Goal: Task Accomplishment & Management: Manage account settings

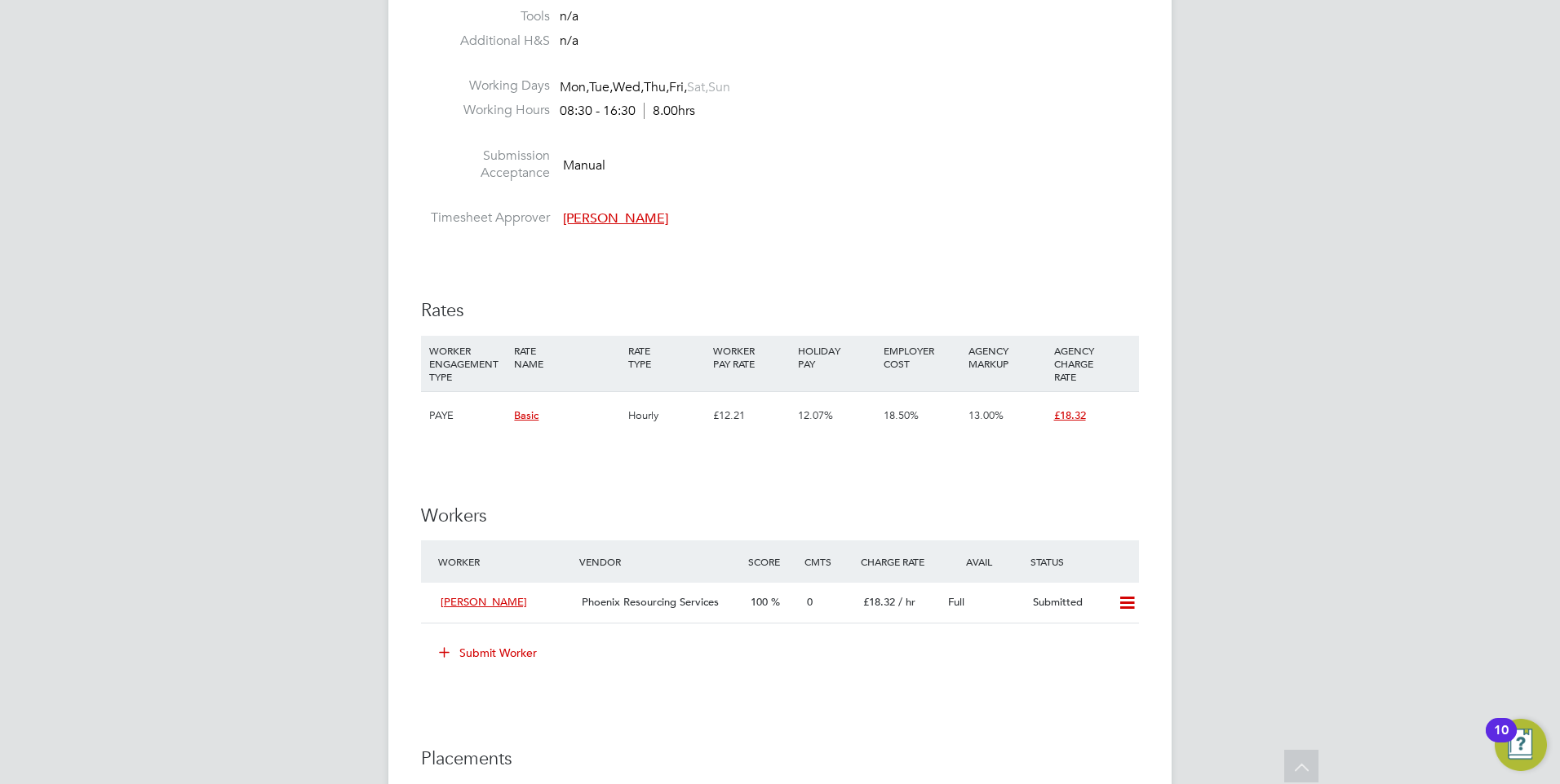
click at [274, 414] on div "YC Yazmin Cole Notifications 1 Applications: Network Team Members Businesses Si…" at bounding box center [780, 103] width 1560 height 2488
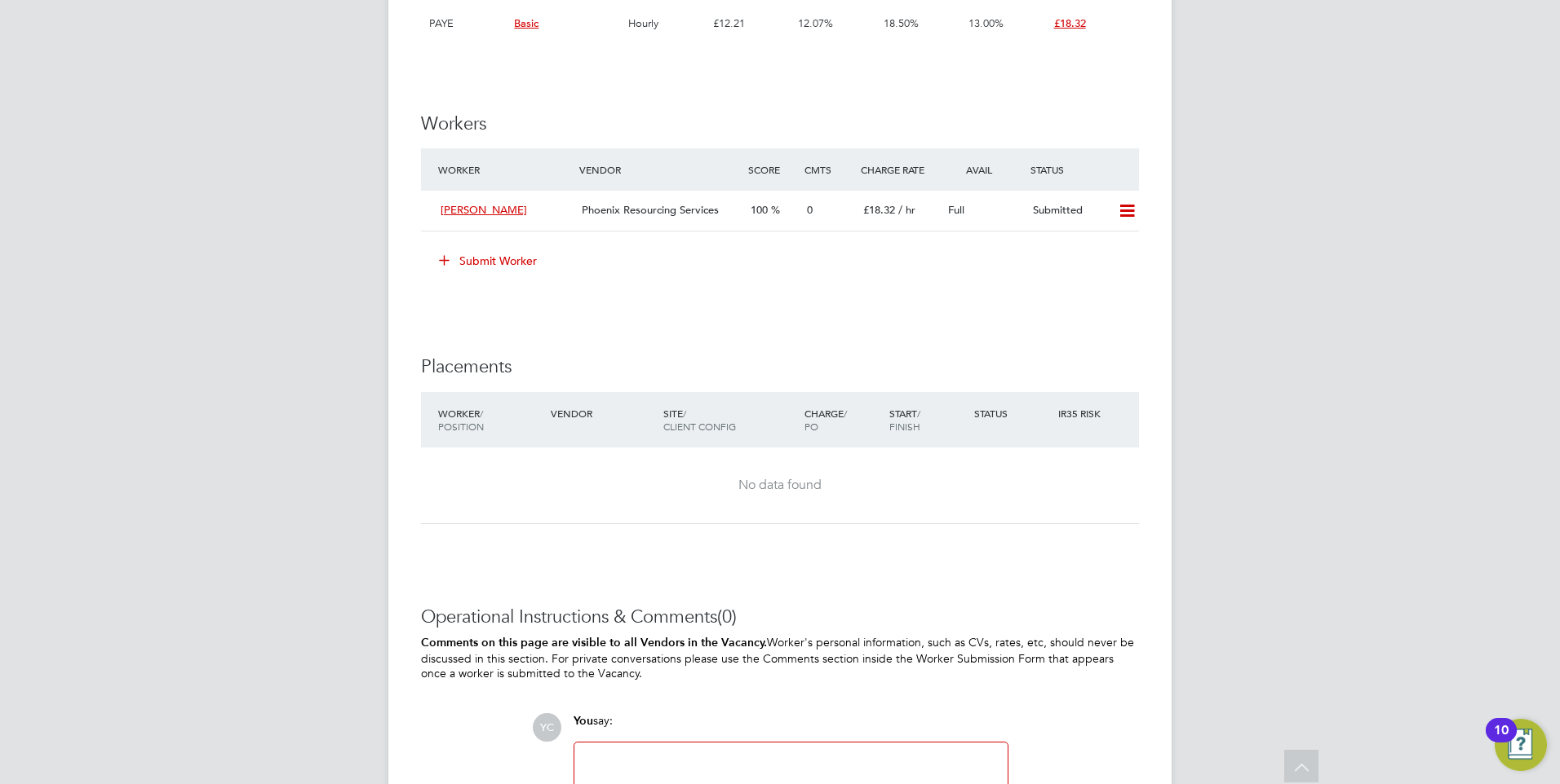
scroll to position [1549, 0]
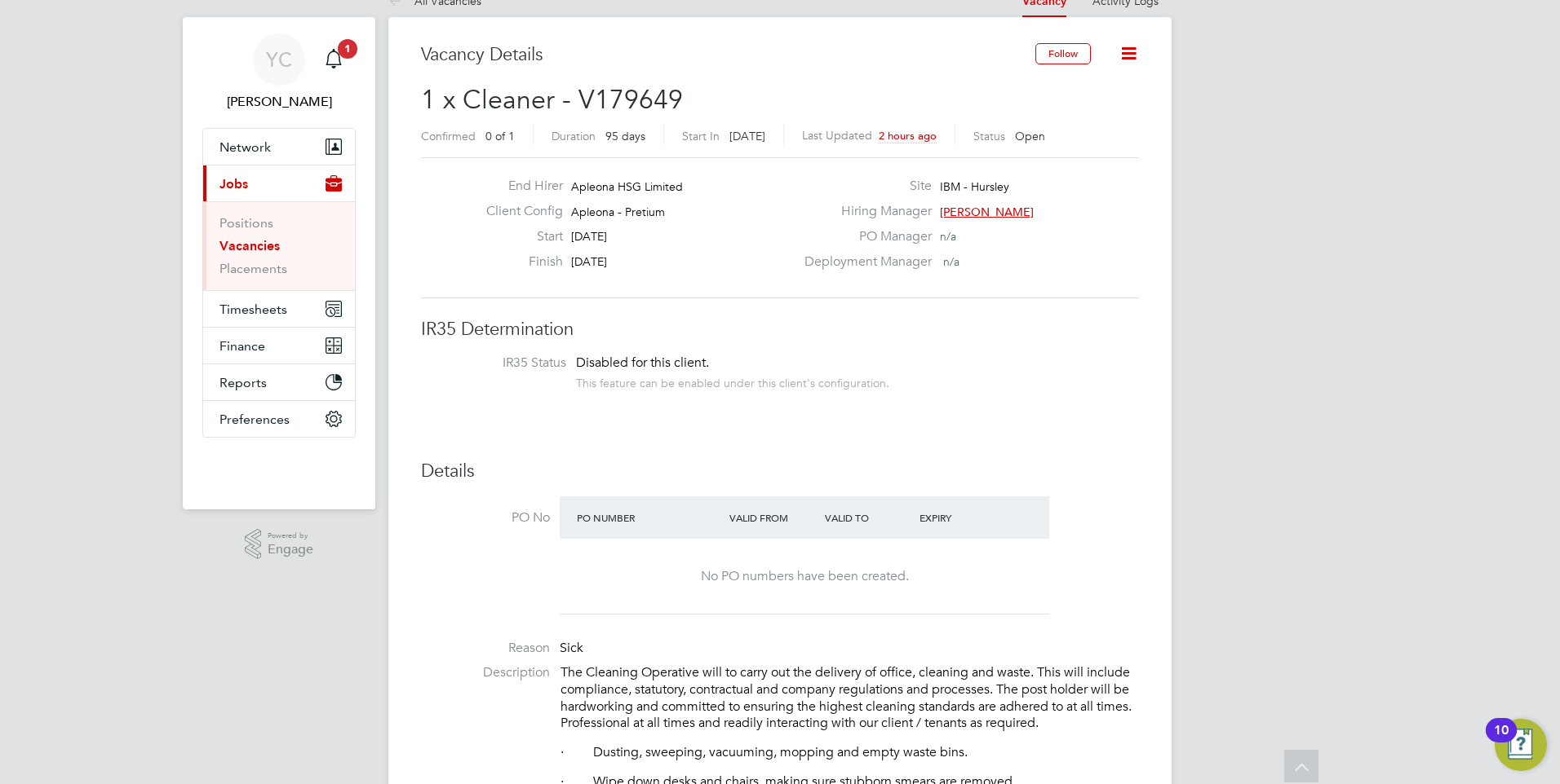
scroll to position [0, 0]
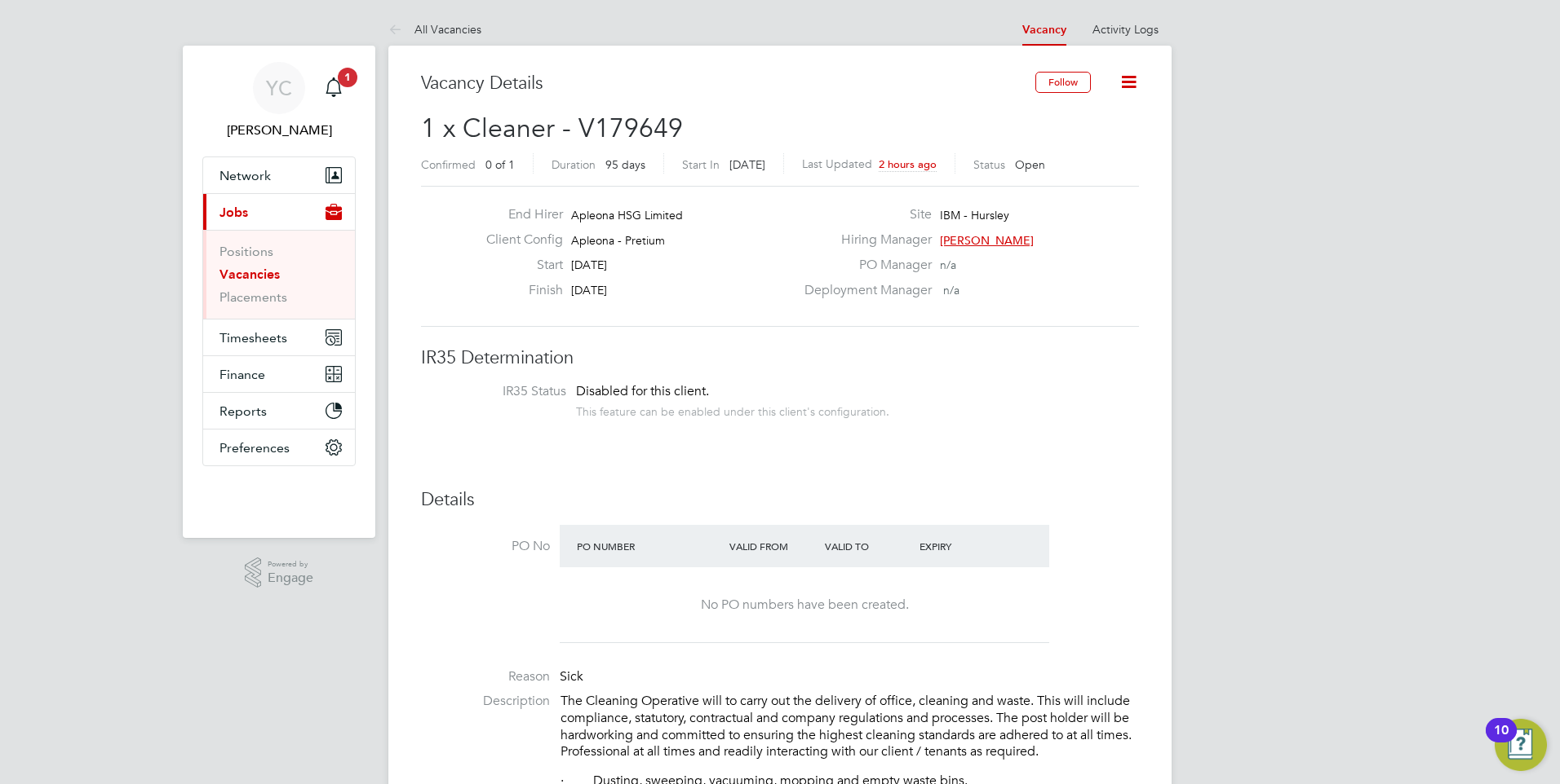
drag, startPoint x: 510, startPoint y: 385, endPoint x: 812, endPoint y: 446, distance: 308.1
click at [240, 172] on span "Network" at bounding box center [245, 176] width 51 height 16
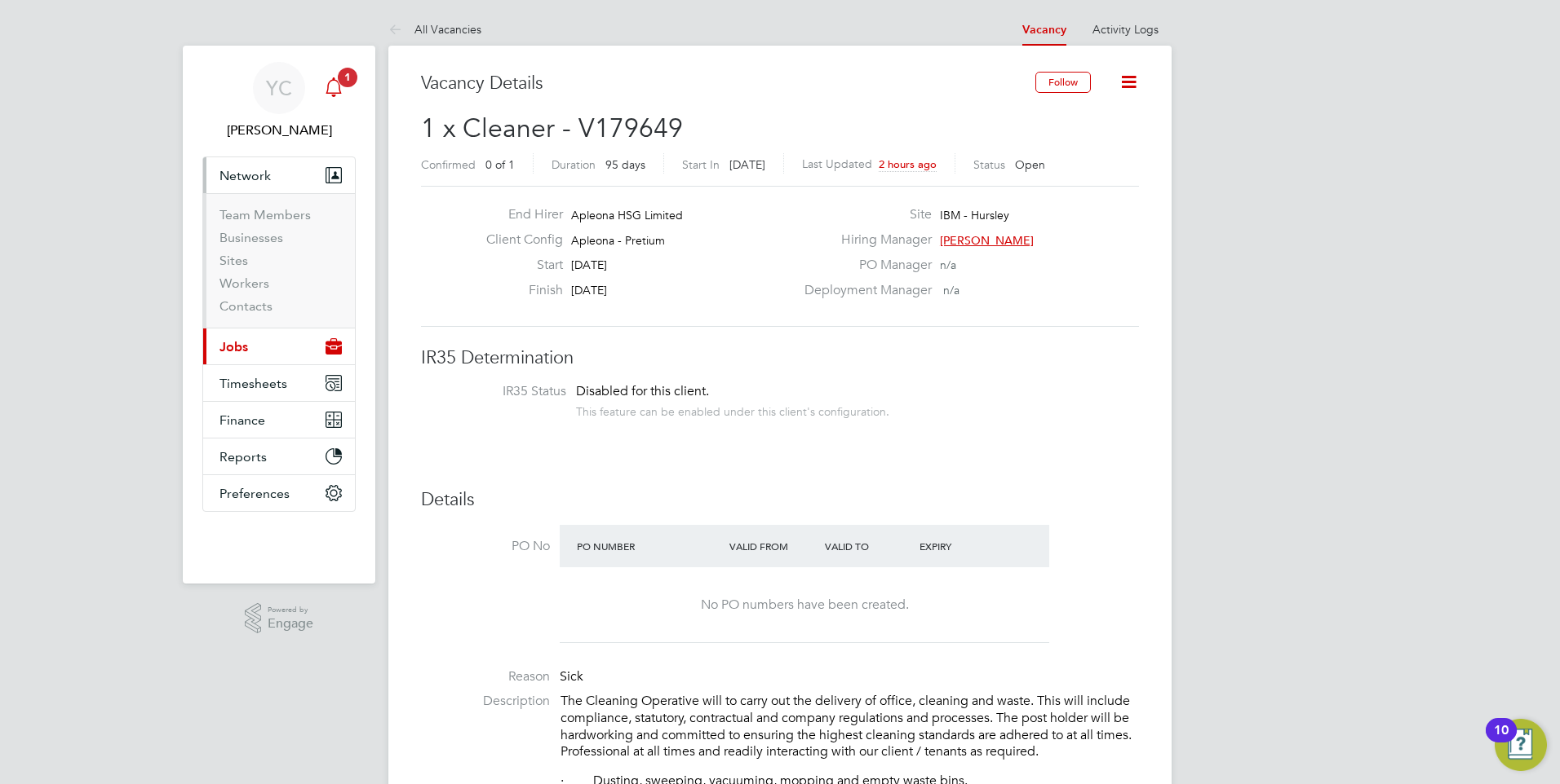
click at [339, 91] on icon "Main navigation" at bounding box center [333, 86] width 16 height 16
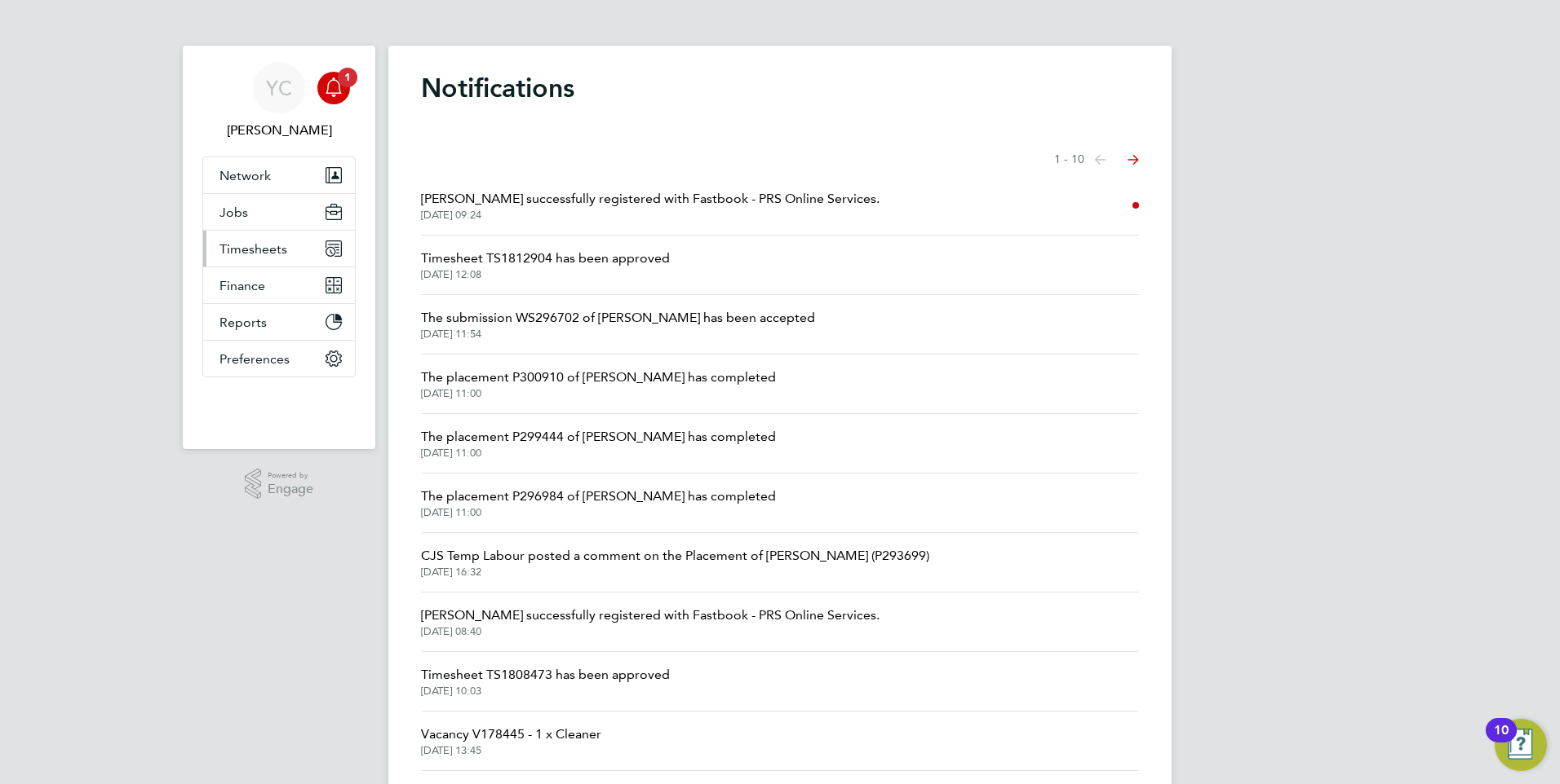
click at [253, 247] on span "Timesheets" at bounding box center [253, 248] width 68 height 16
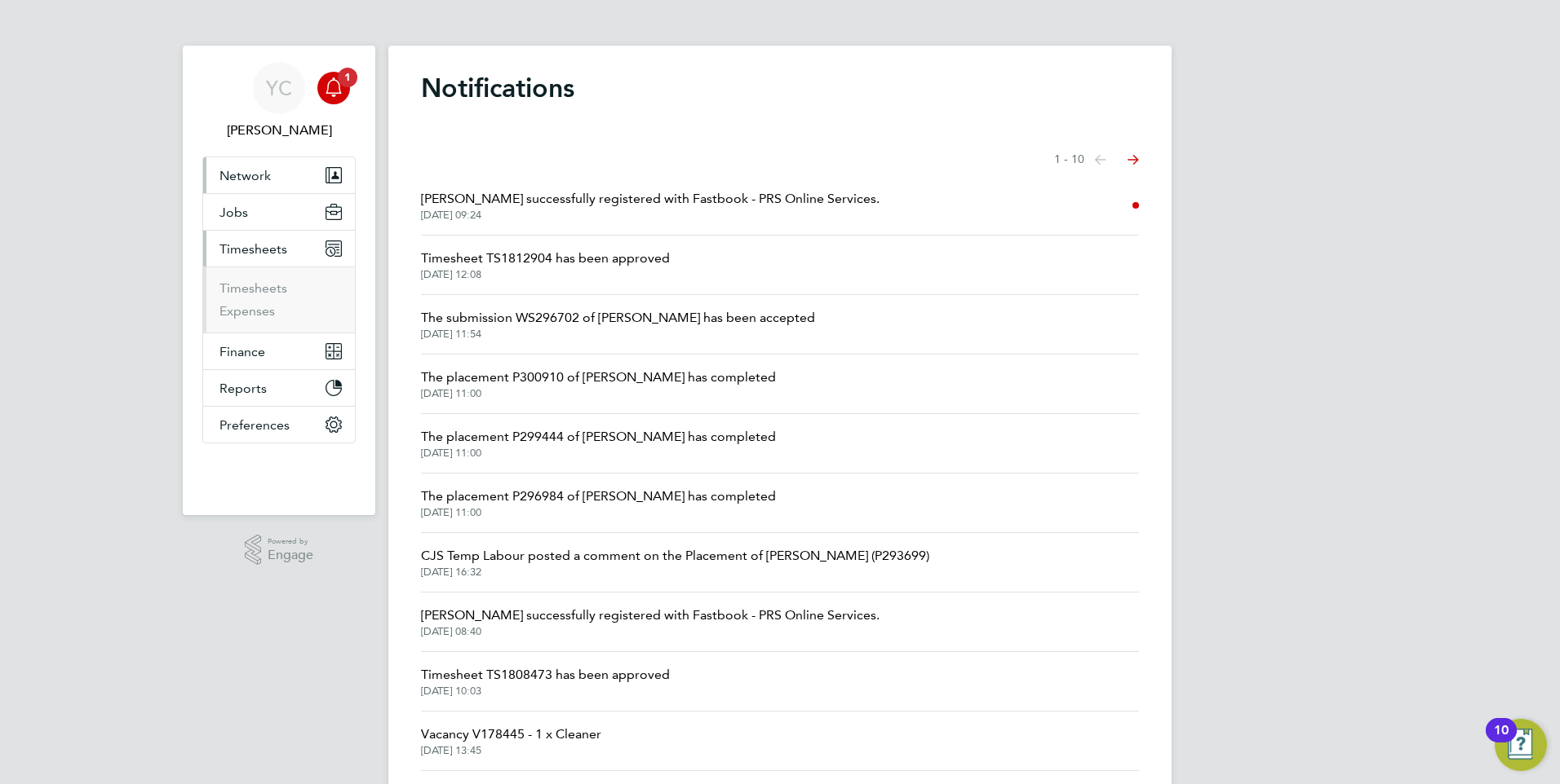
click at [277, 178] on button "Network" at bounding box center [279, 176] width 152 height 36
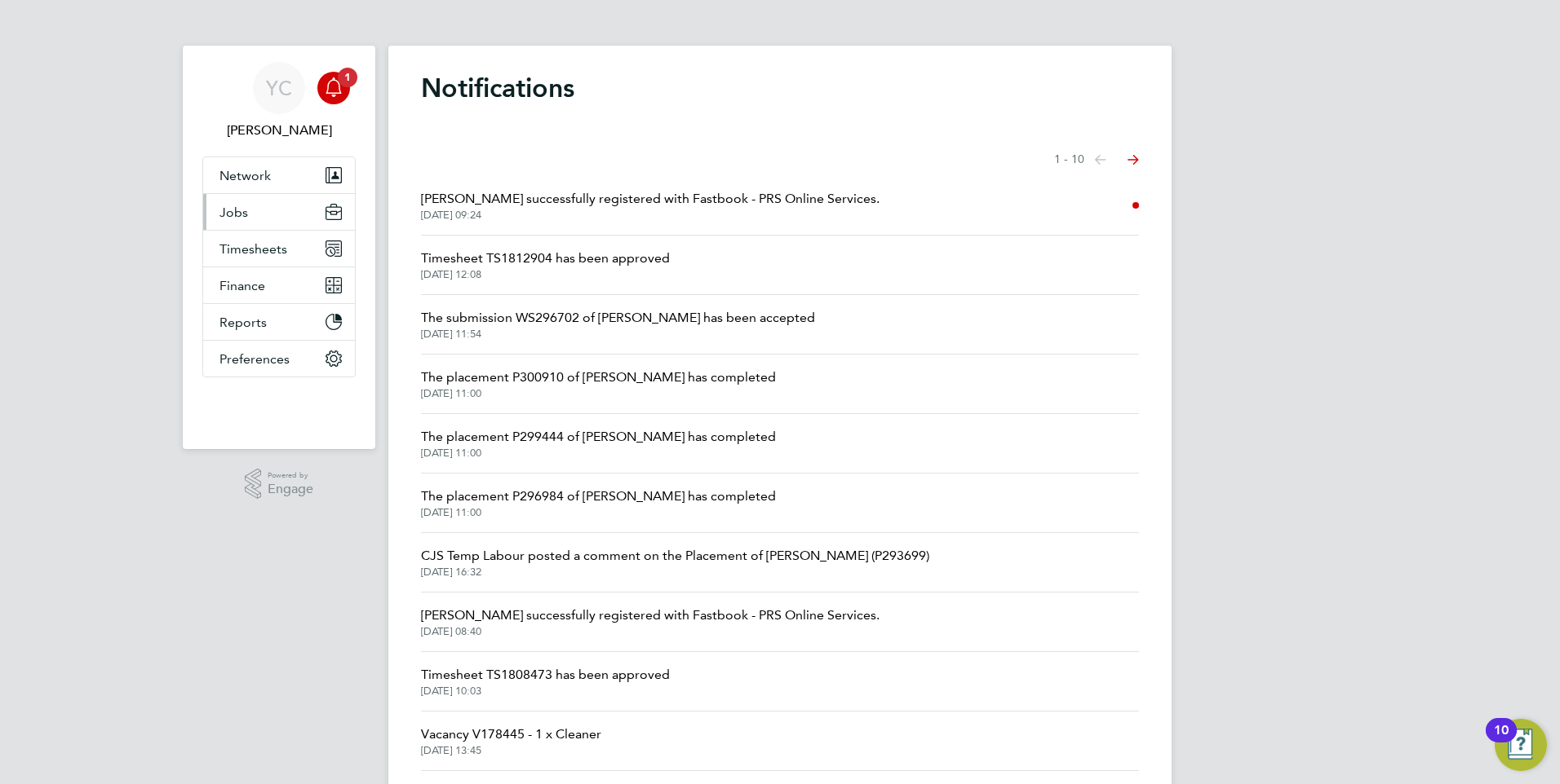
click at [244, 214] on span "Jobs" at bounding box center [234, 212] width 29 height 16
click at [248, 222] on button "Jobs" at bounding box center [279, 212] width 152 height 36
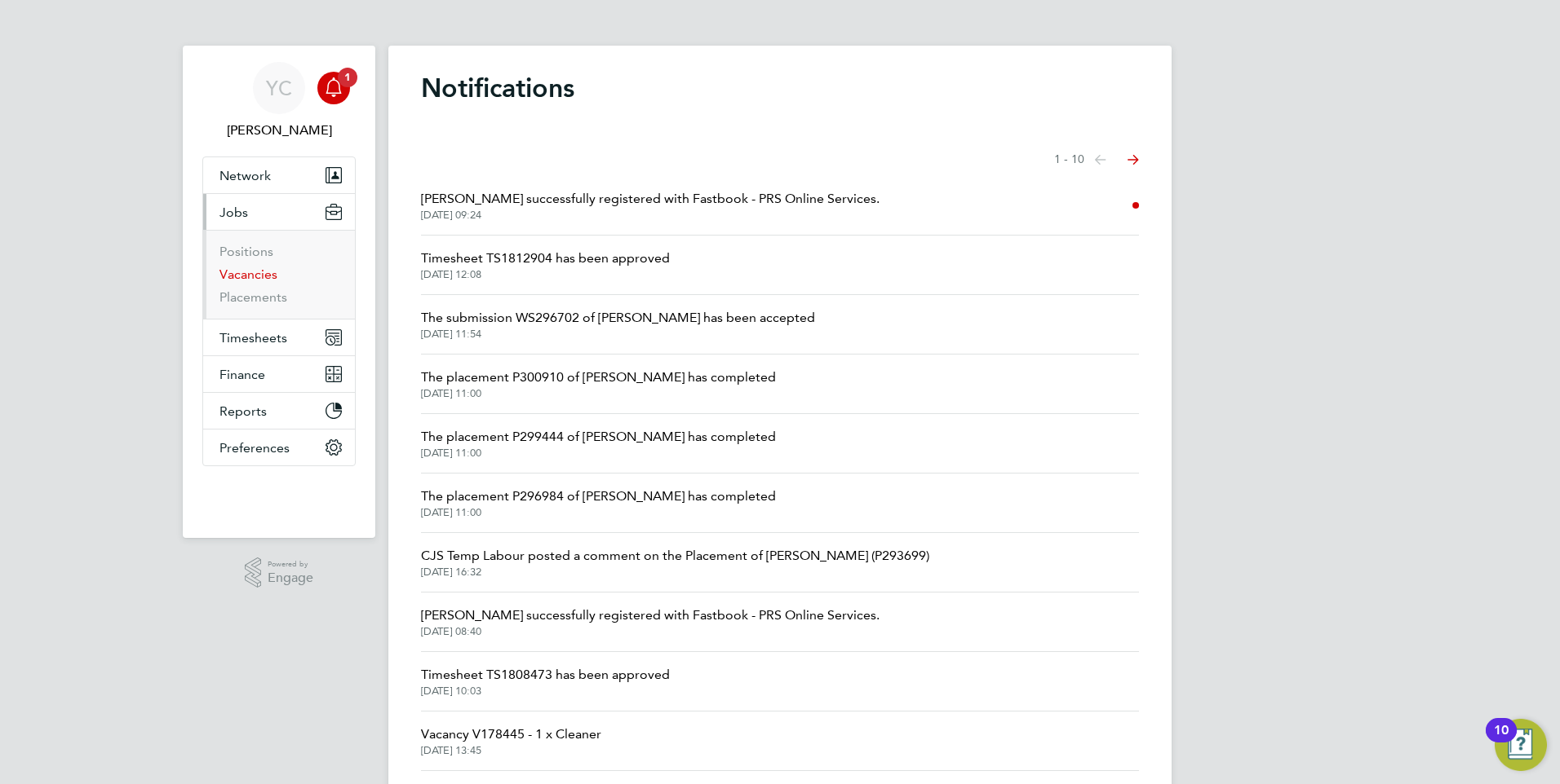
click at [256, 274] on link "Vacancies" at bounding box center [248, 274] width 58 height 16
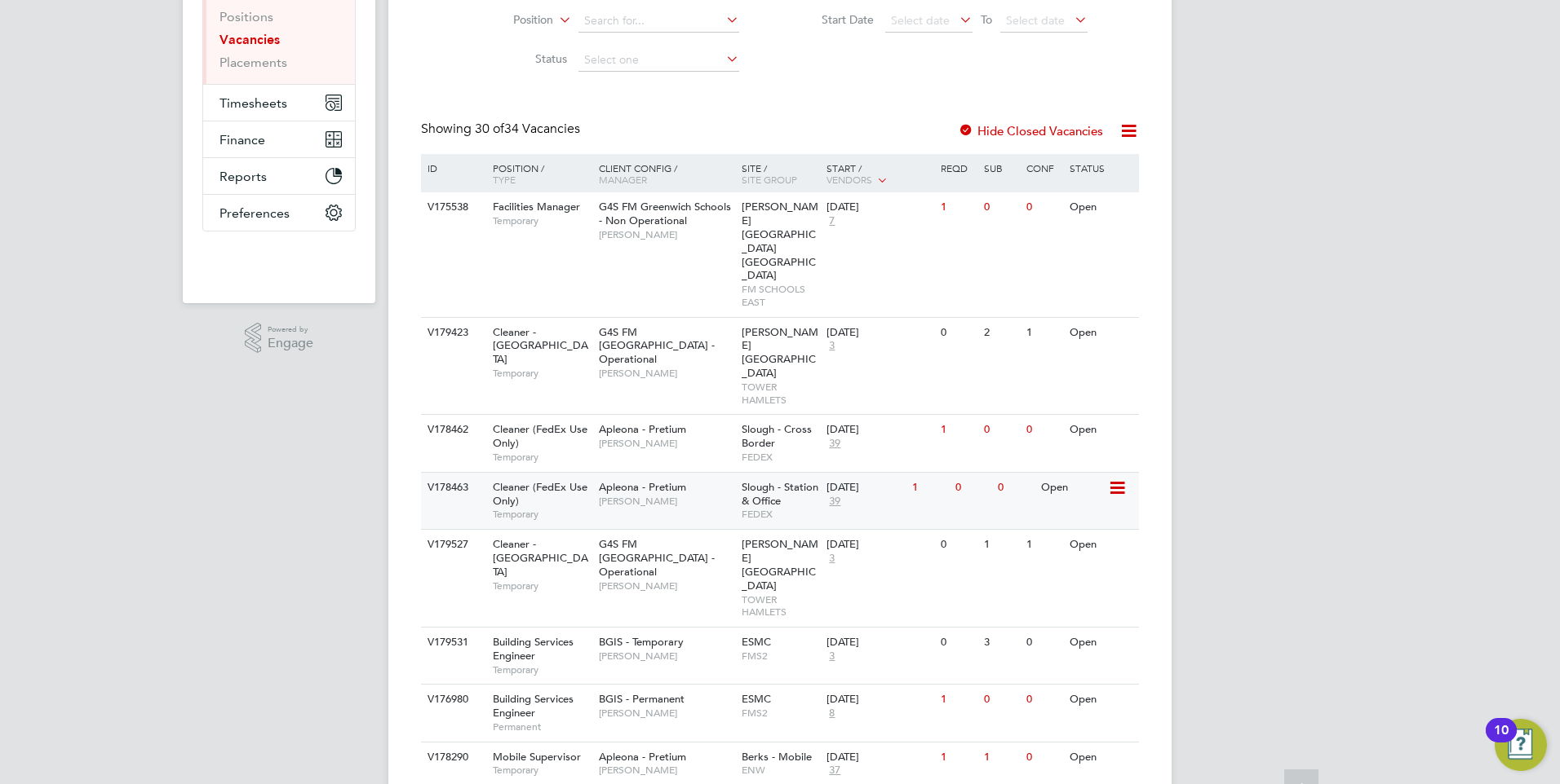
scroll to position [244, 0]
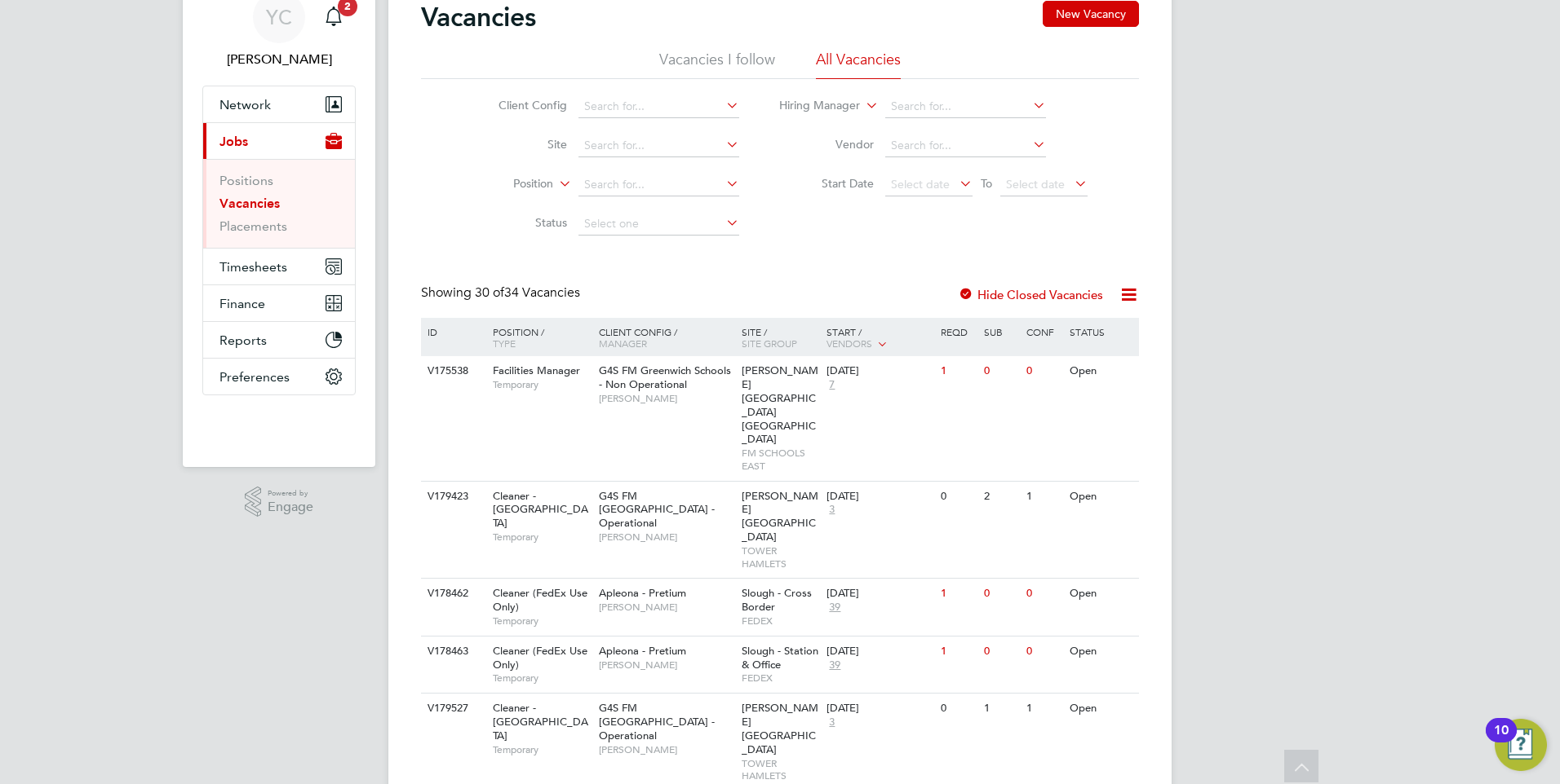
scroll to position [0, 0]
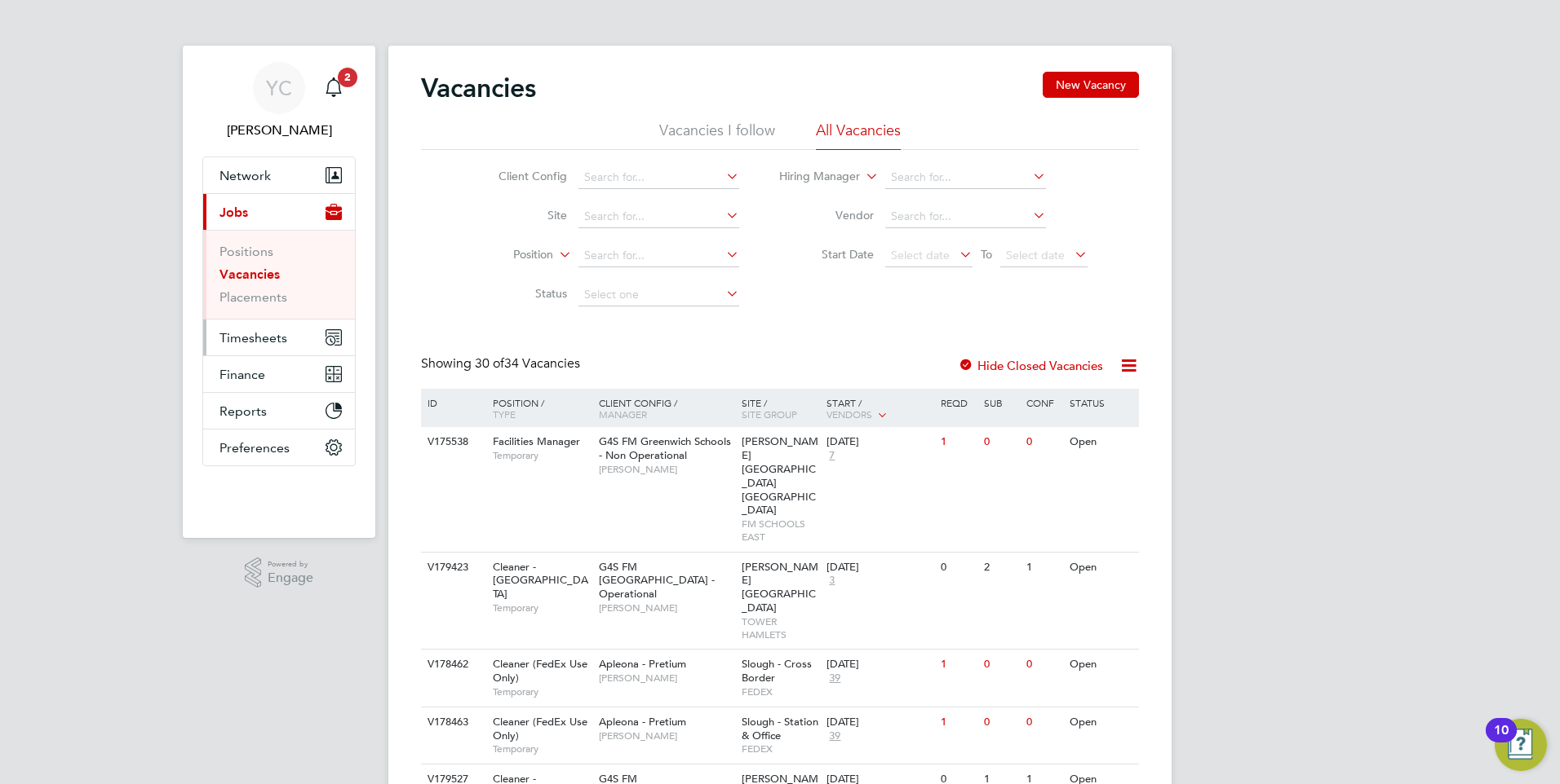
click at [243, 336] on span "Timesheets" at bounding box center [253, 337] width 68 height 16
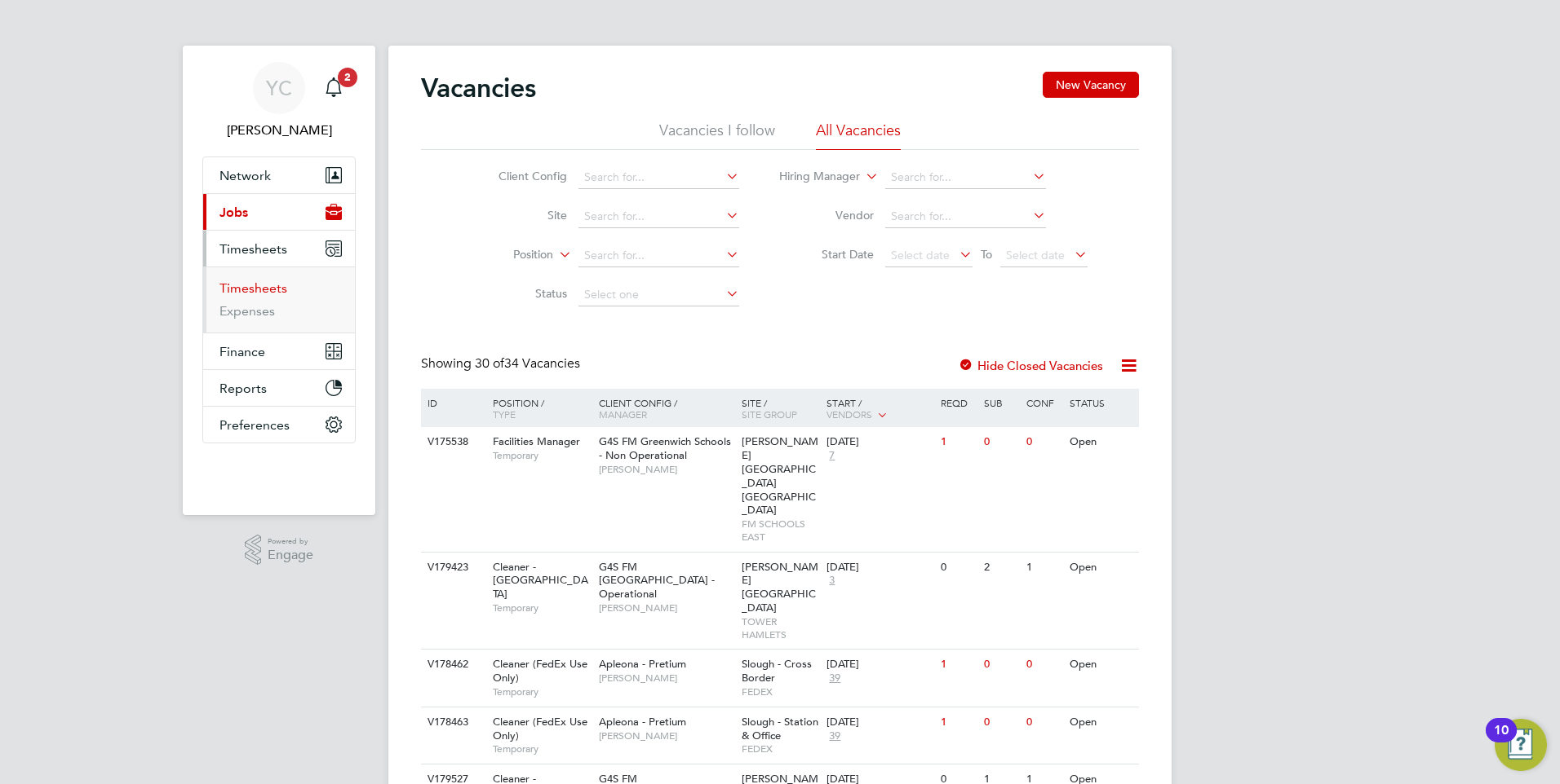
click at [246, 292] on link "Timesheets" at bounding box center [253, 287] width 68 height 16
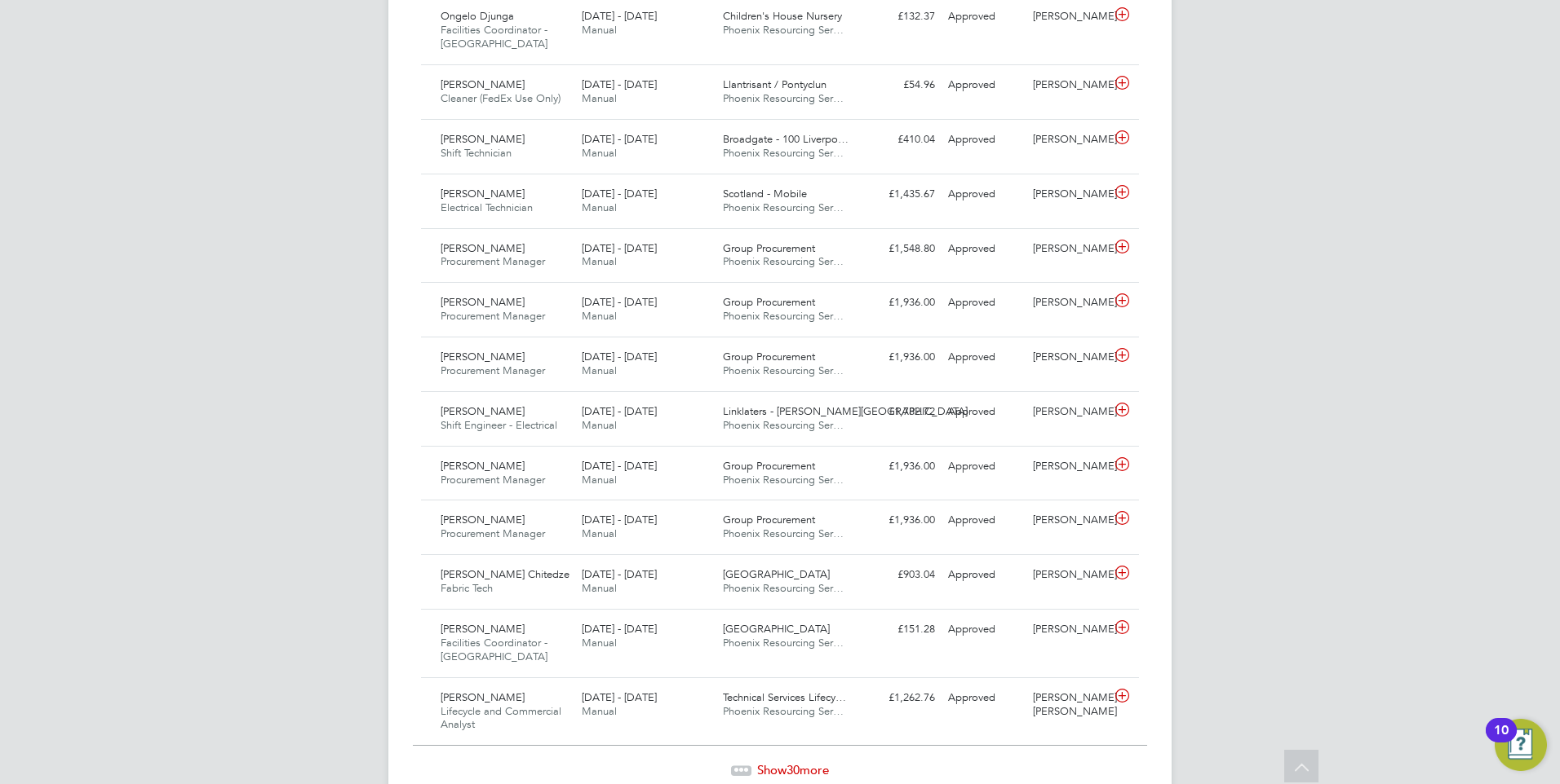
click at [756, 738] on div "Show 30 more" at bounding box center [780, 758] width 734 height 40
click at [758, 738] on div "Show 30 more" at bounding box center [780, 758] width 734 height 40
click at [757, 762] on span "Show 30 more" at bounding box center [793, 769] width 72 height 16
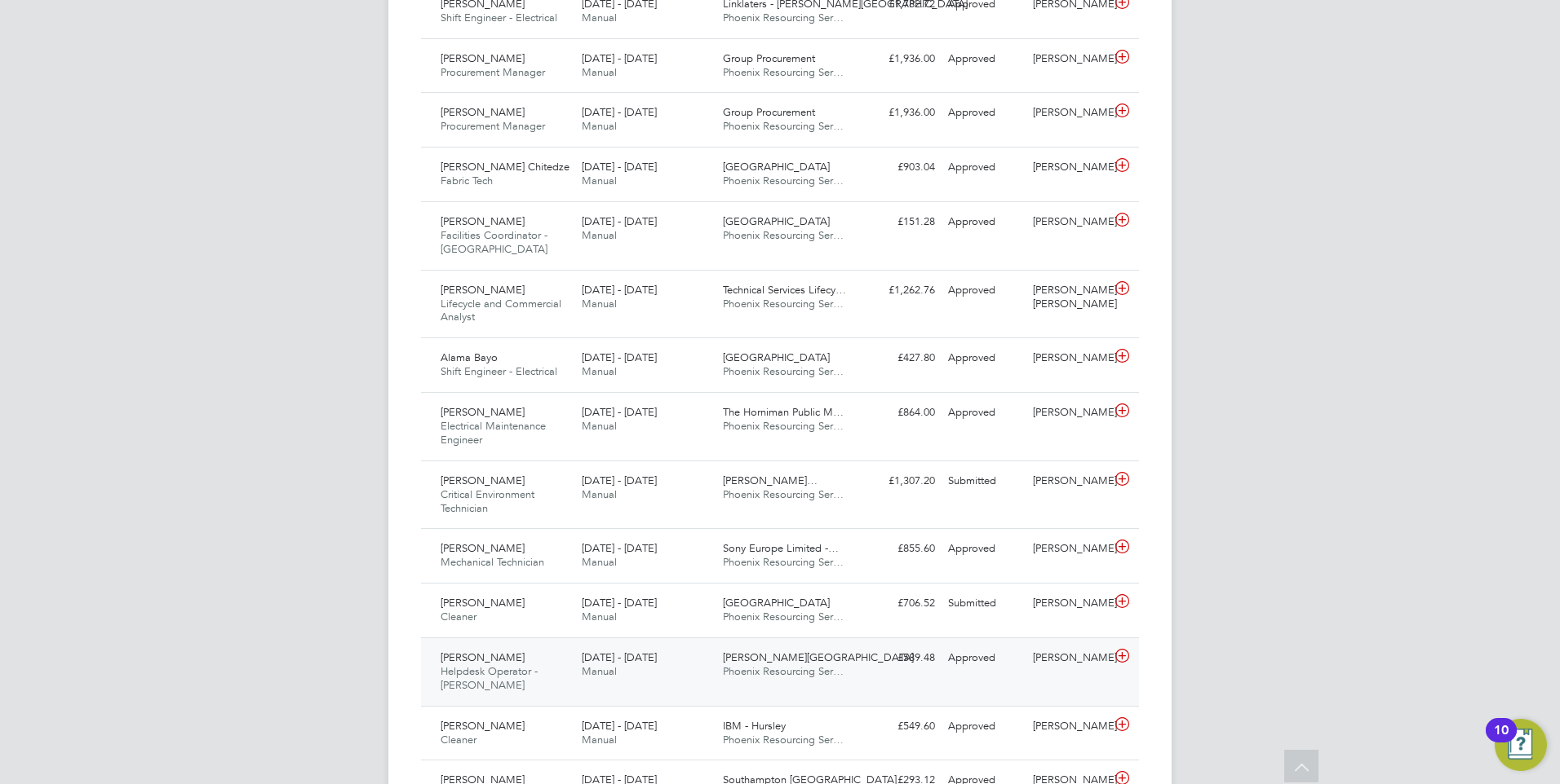
click at [947, 645] on div "Approved" at bounding box center [984, 658] width 85 height 27
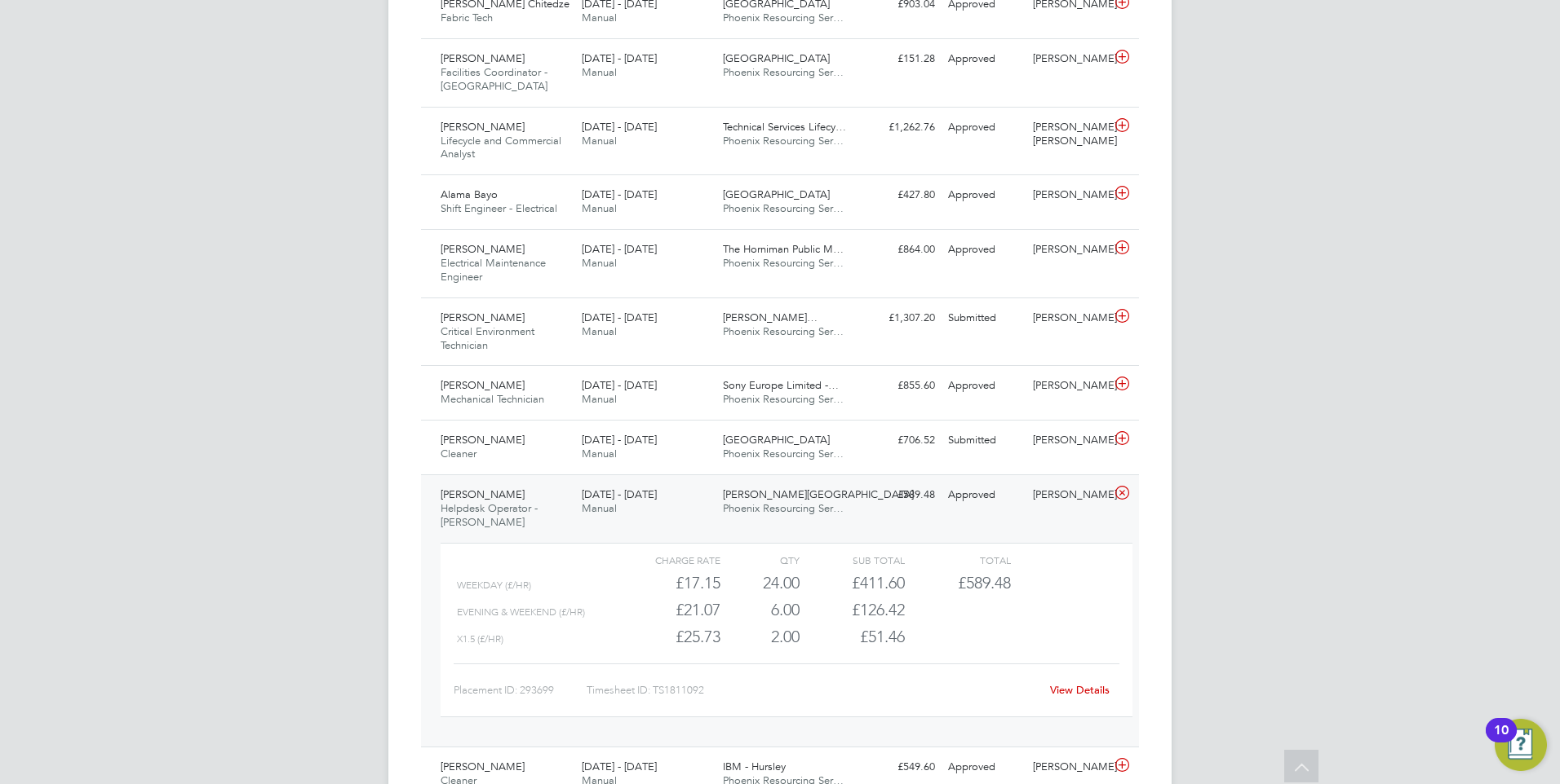
click at [1082, 683] on link "View Details" at bounding box center [1079, 689] width 60 height 14
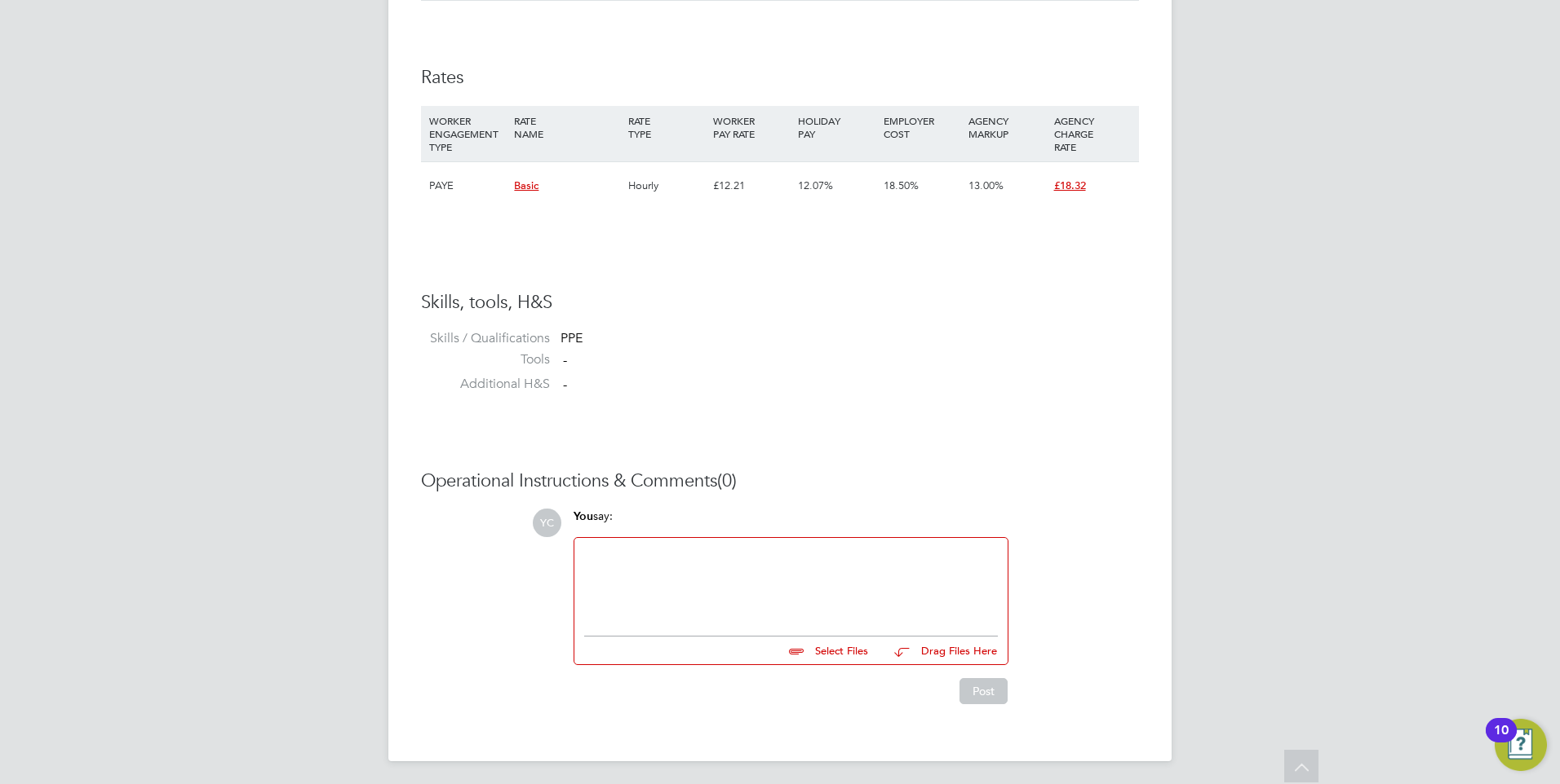
scroll to position [1072, 0]
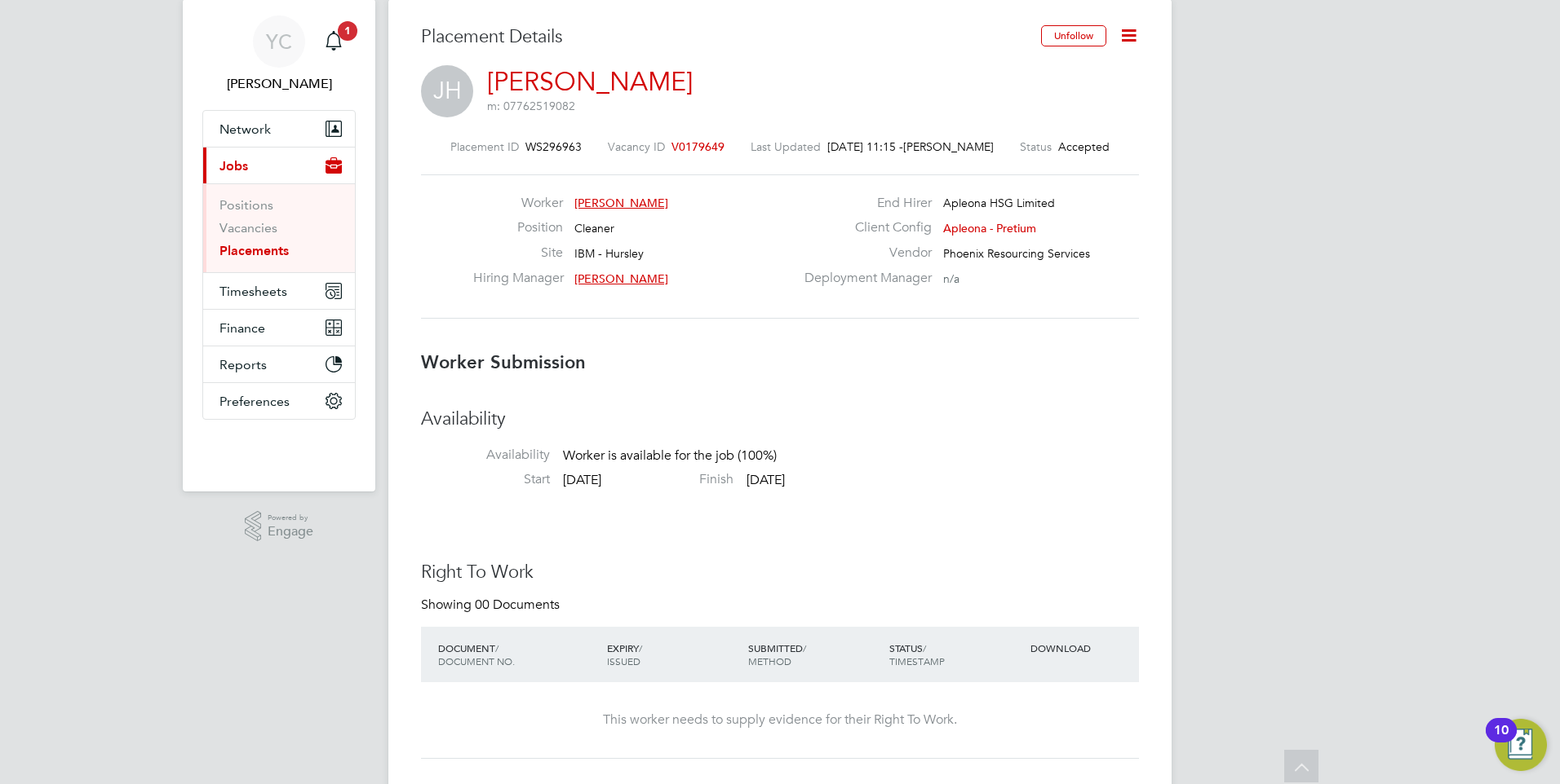
scroll to position [0, 0]
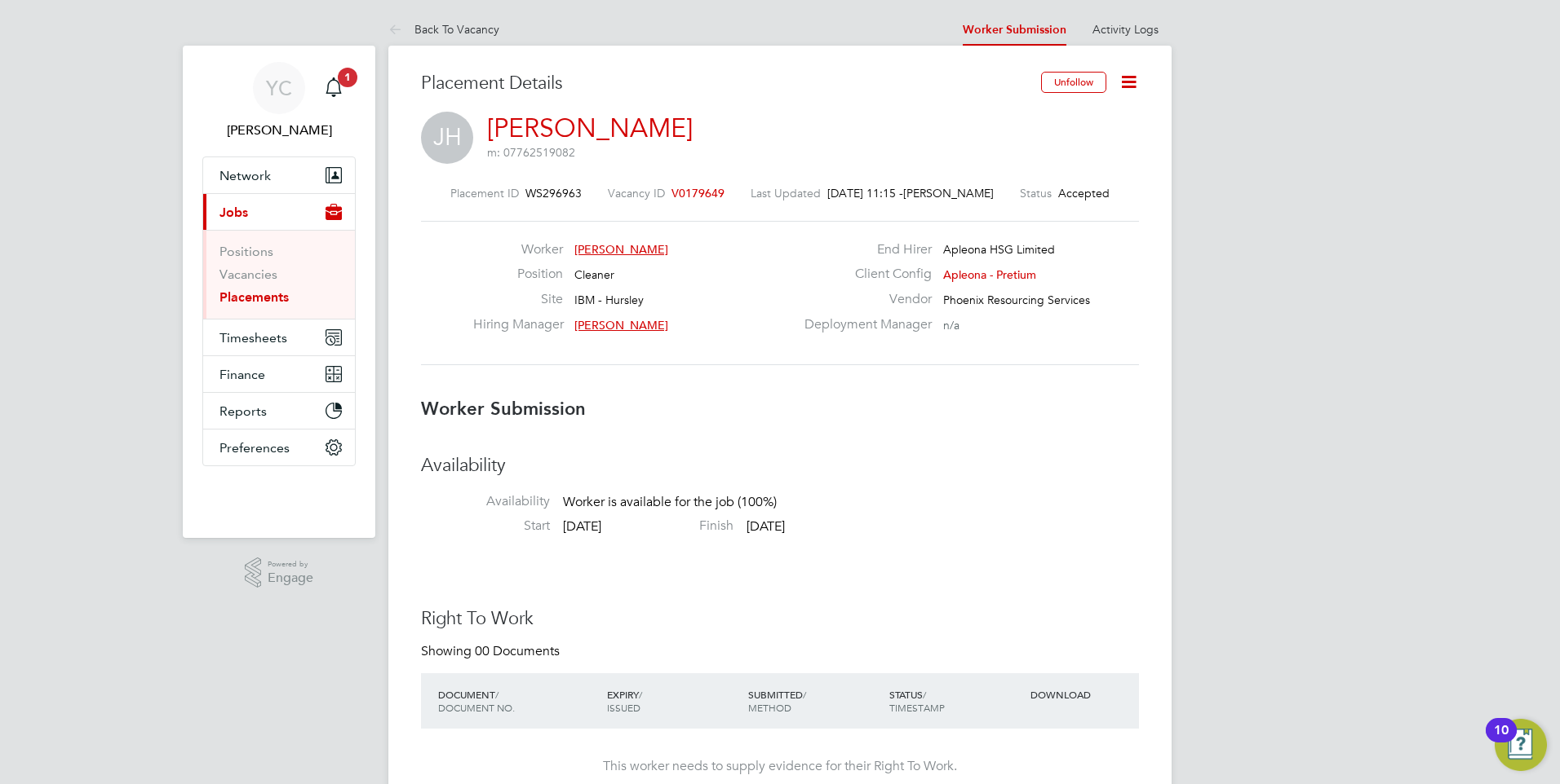
click at [1121, 80] on icon at bounding box center [1129, 82] width 20 height 20
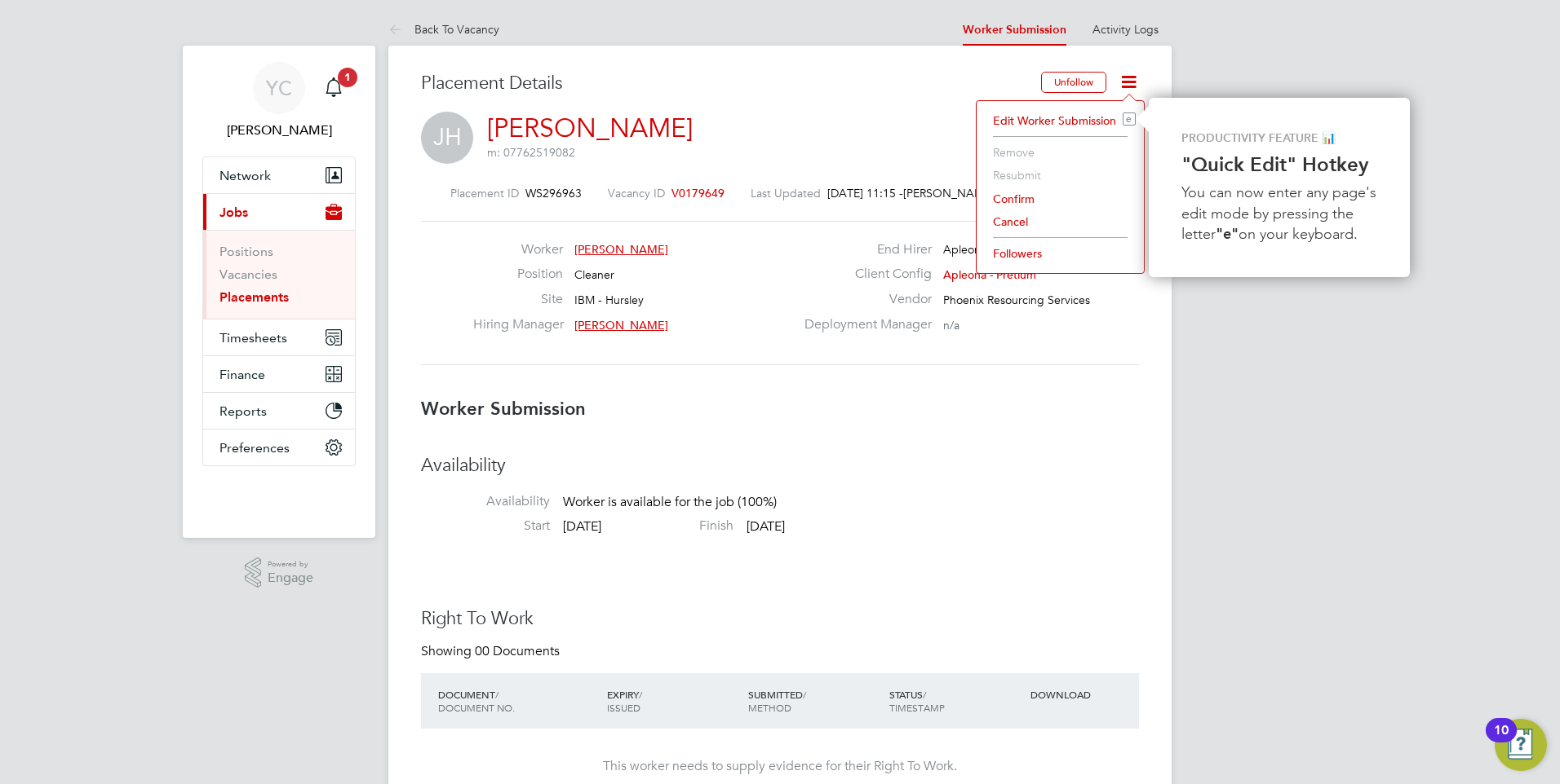
click at [1019, 198] on li "Confirm" at bounding box center [1060, 199] width 151 height 23
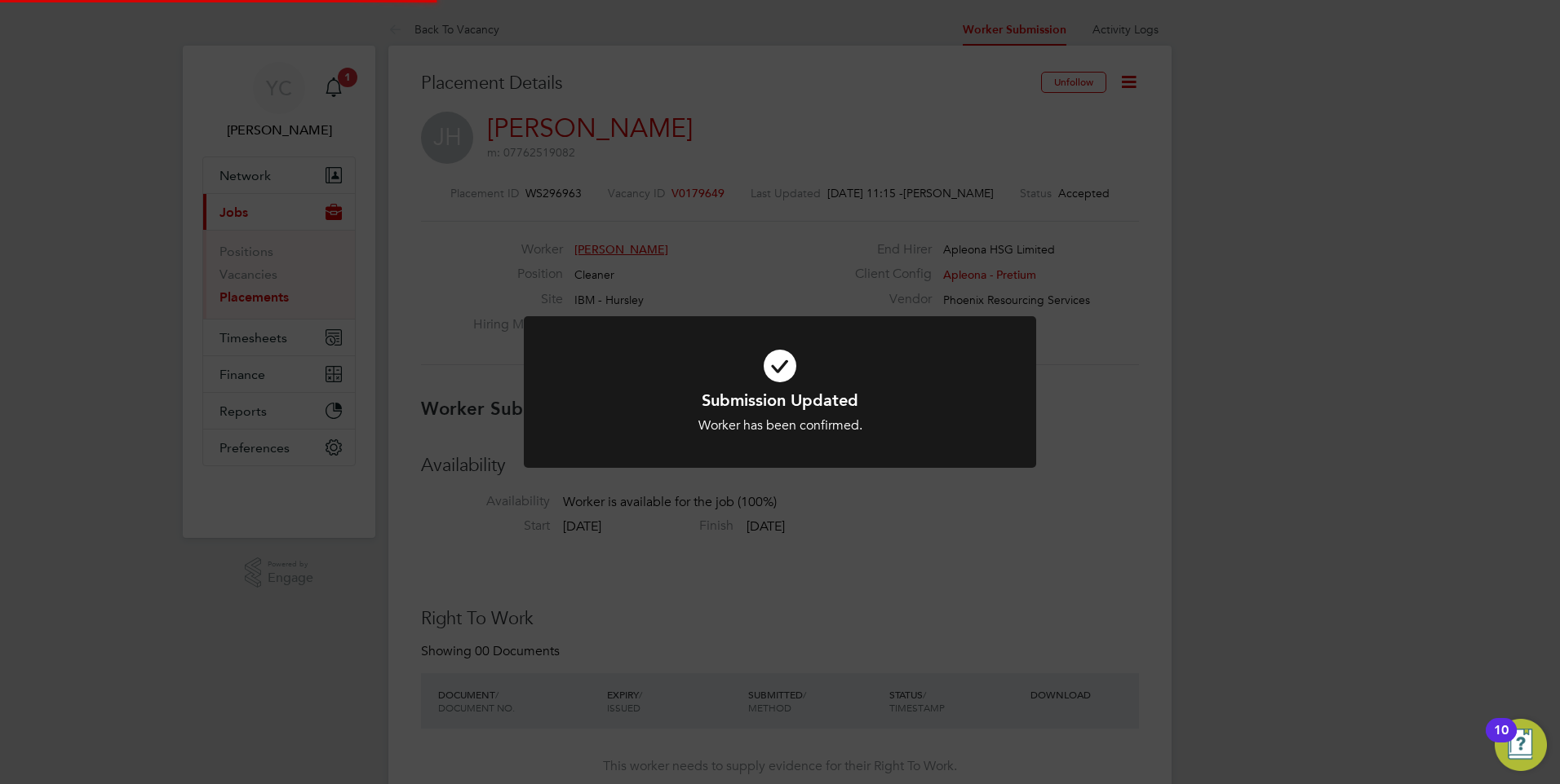
scroll to position [16, 81]
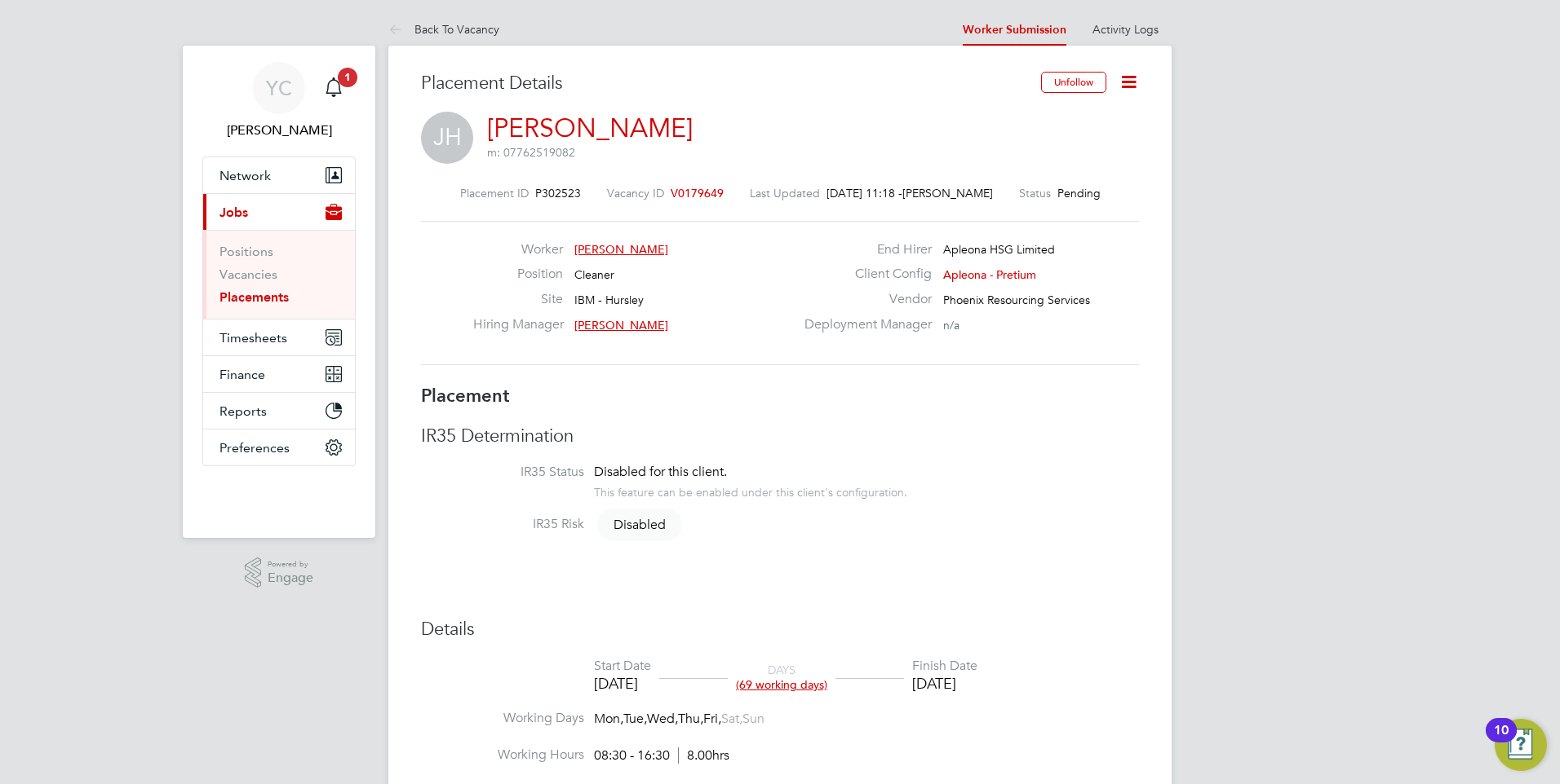
click at [1134, 83] on icon at bounding box center [1129, 82] width 20 height 20
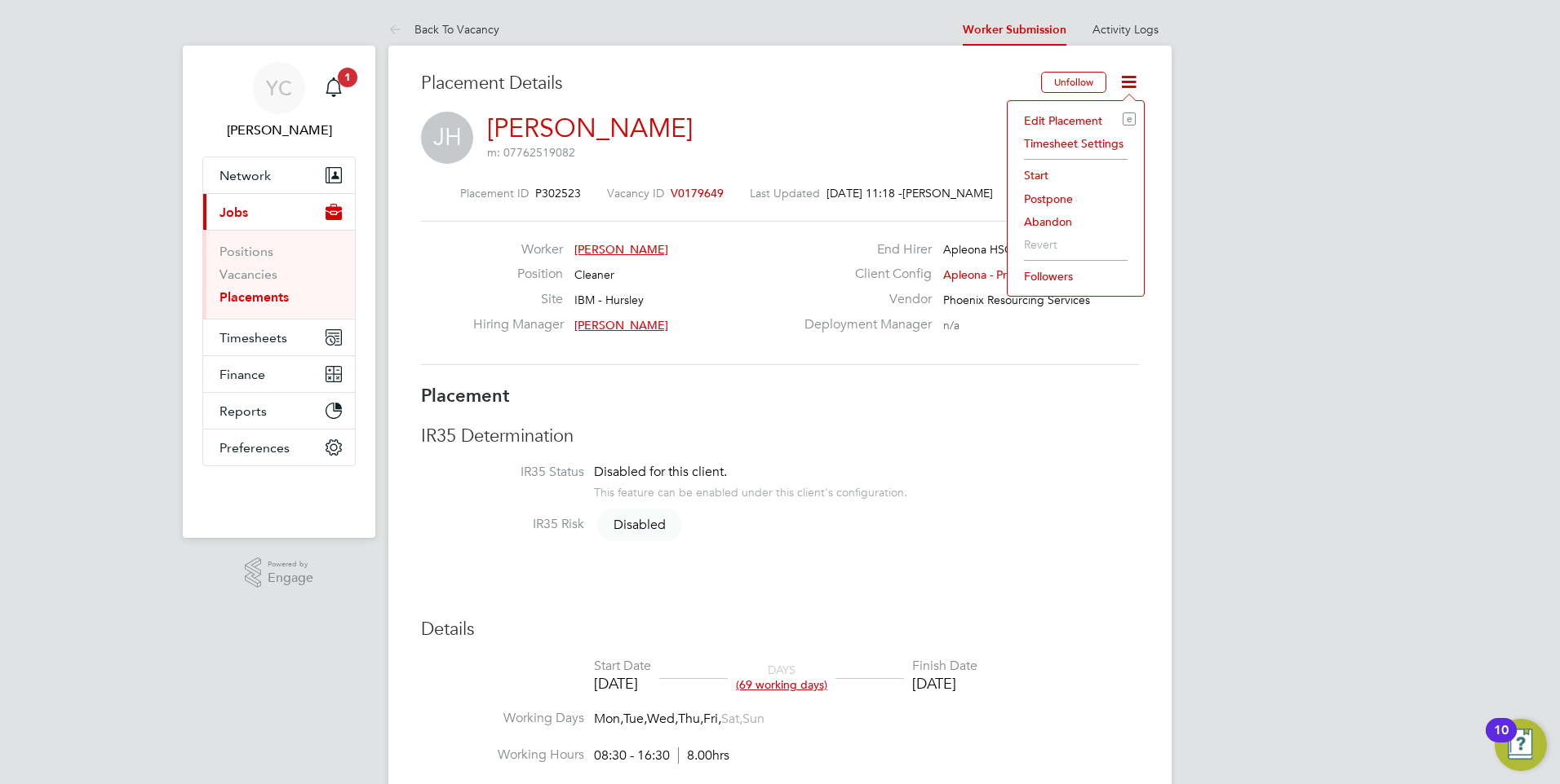
click at [1061, 170] on li "Start" at bounding box center [1075, 176] width 120 height 23
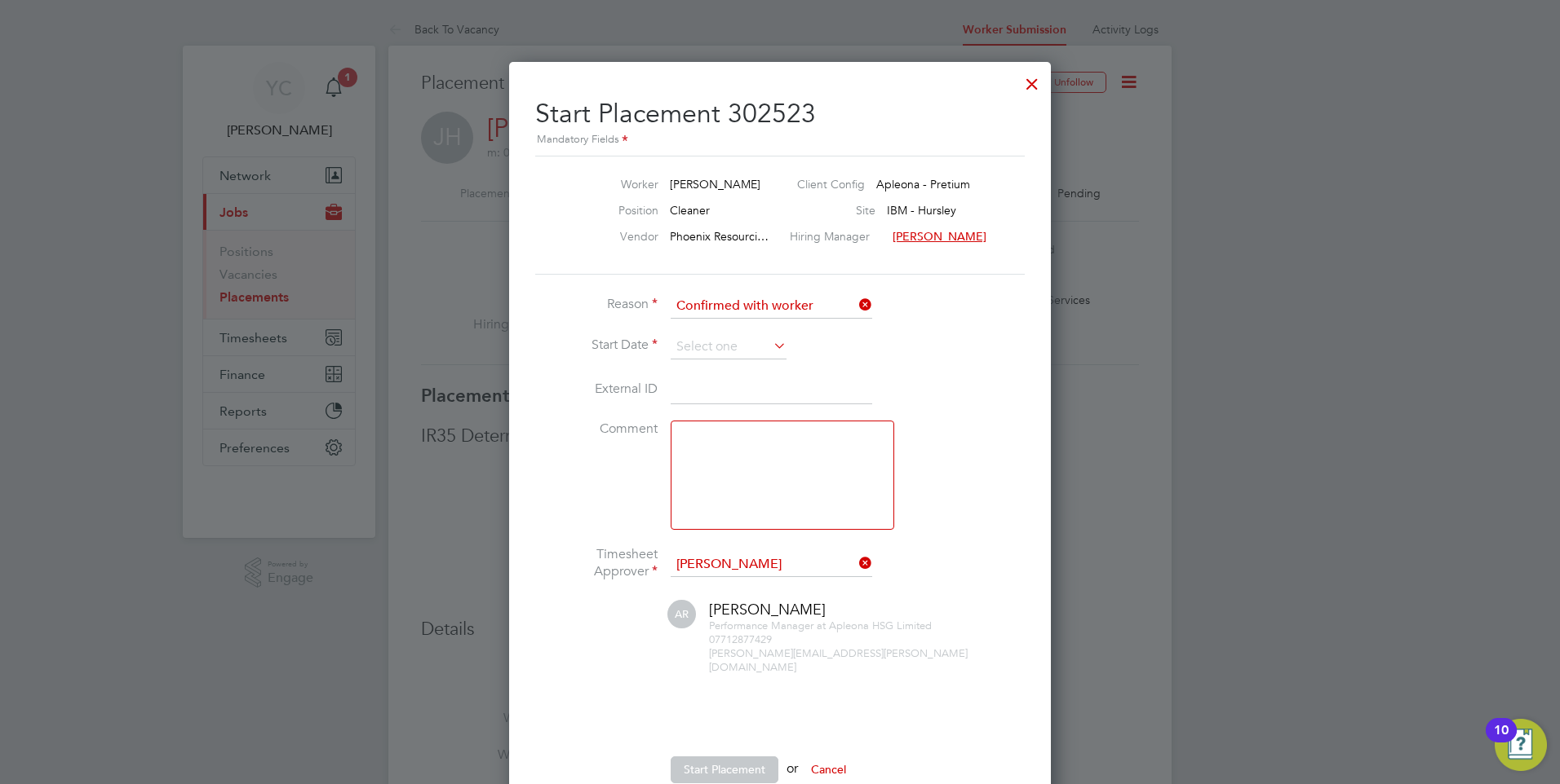
click at [715, 360] on li "Start Date" at bounding box center [780, 355] width 489 height 41
click at [716, 343] on input at bounding box center [729, 347] width 116 height 24
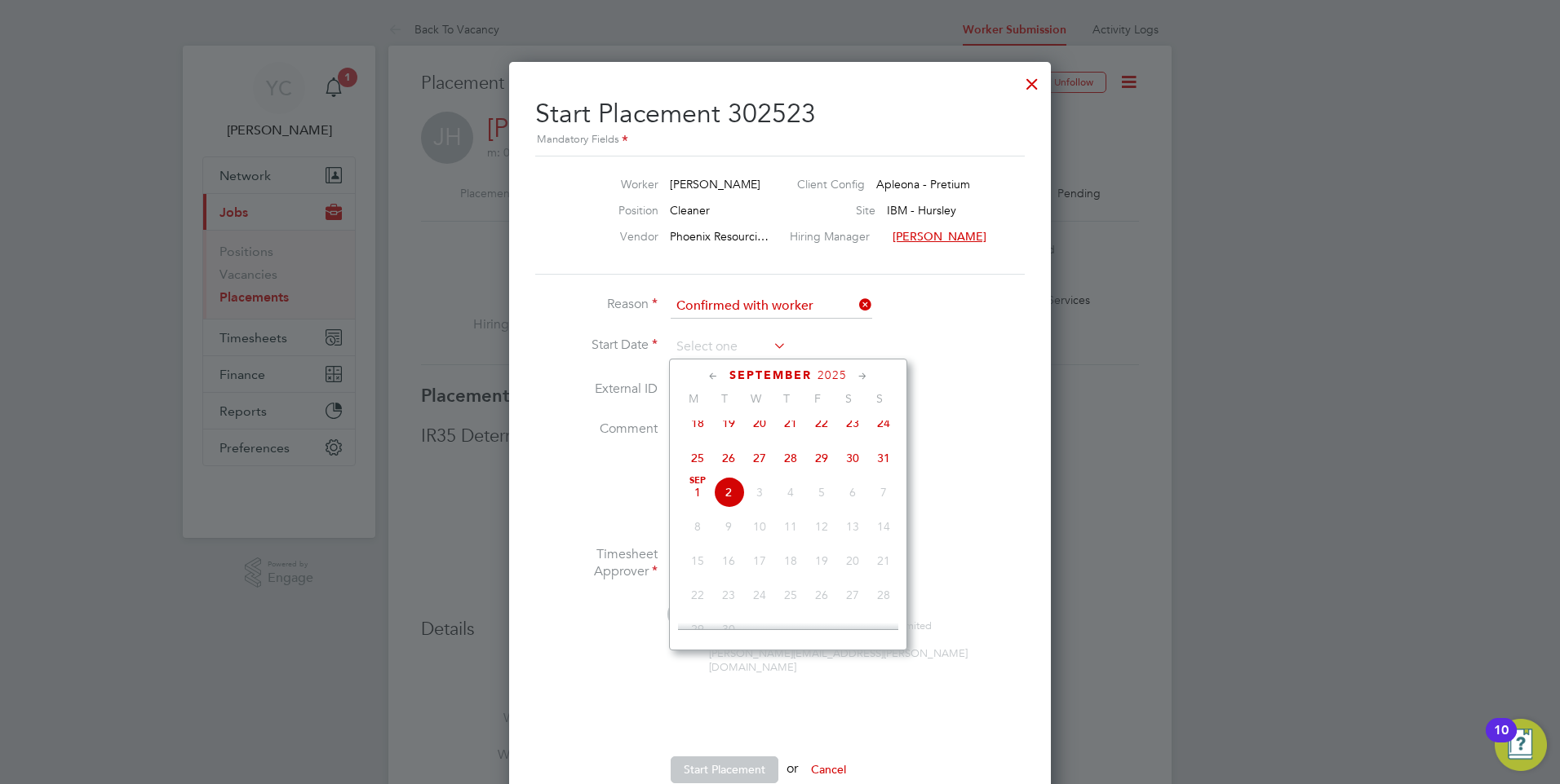
click at [733, 470] on span "26" at bounding box center [728, 458] width 31 height 31
type input "26 Aug 2025"
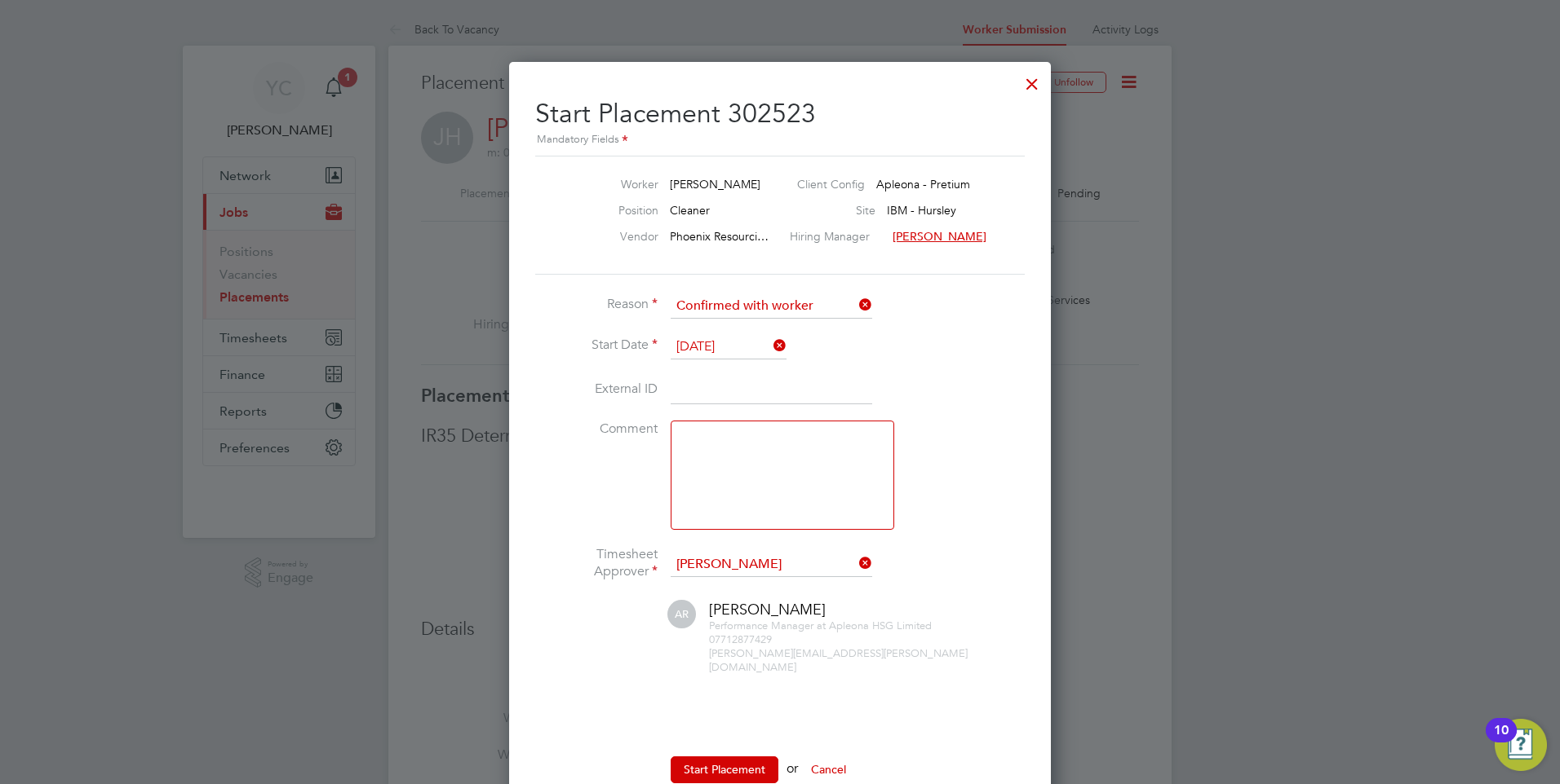
click at [808, 385] on input at bounding box center [771, 390] width 202 height 29
click at [730, 756] on button "Start Placement" at bounding box center [725, 769] width 108 height 26
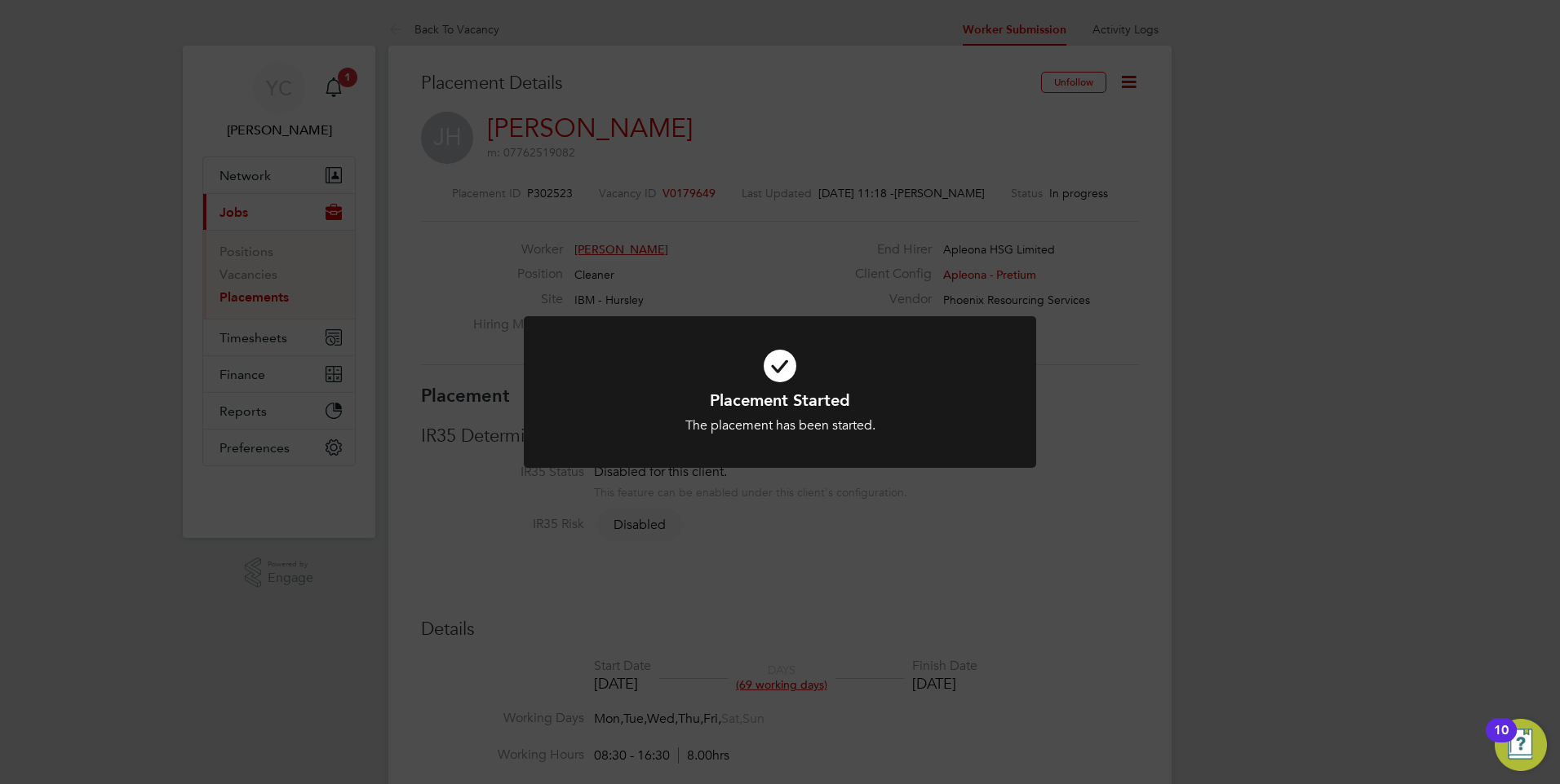
click at [1279, 404] on div "Placement Started The placement has been started. Cancel Okay" at bounding box center [780, 392] width 1560 height 784
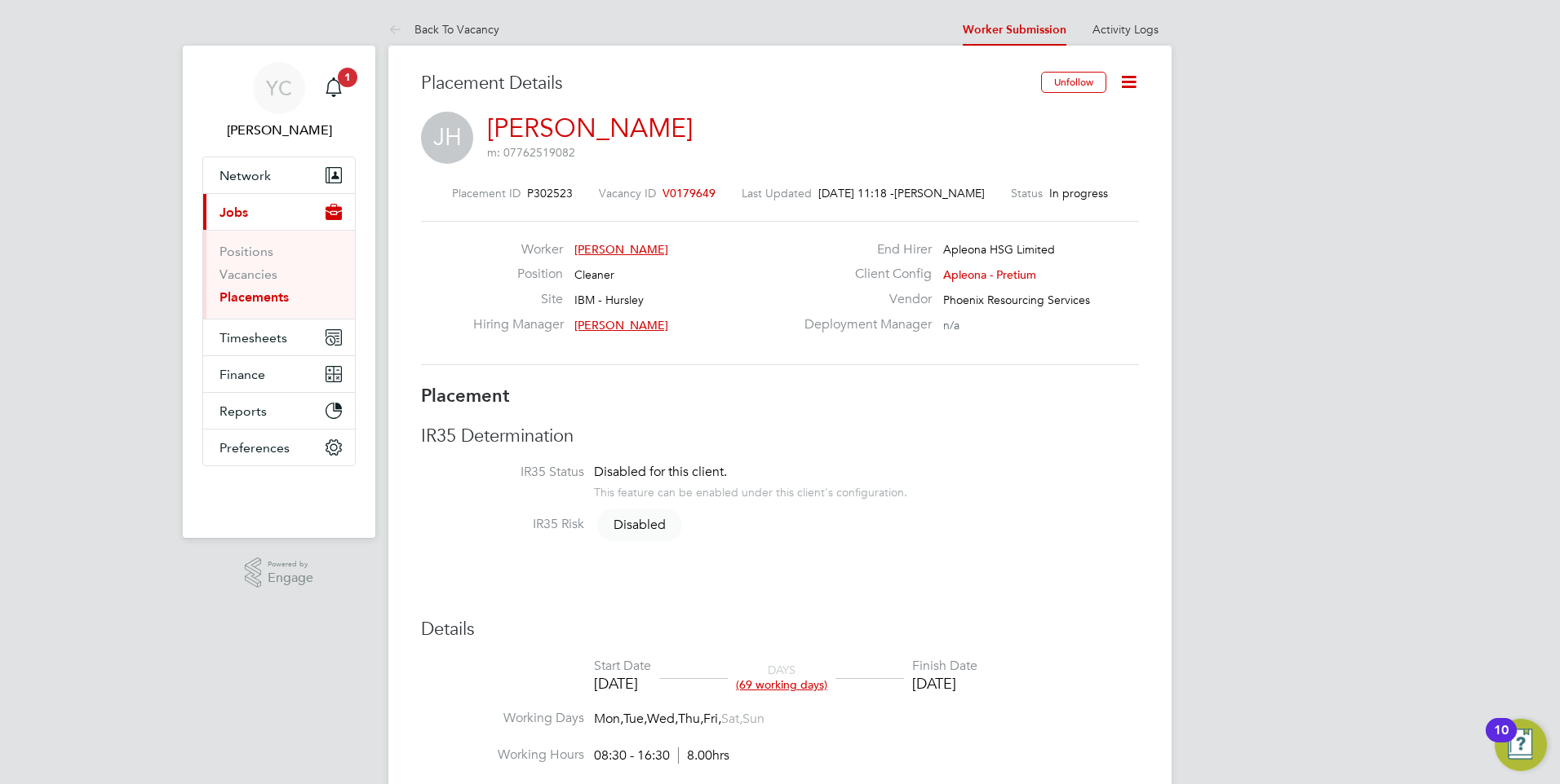
click at [1136, 76] on icon at bounding box center [1129, 82] width 20 height 20
click at [244, 336] on span "Timesheets" at bounding box center [253, 337] width 68 height 16
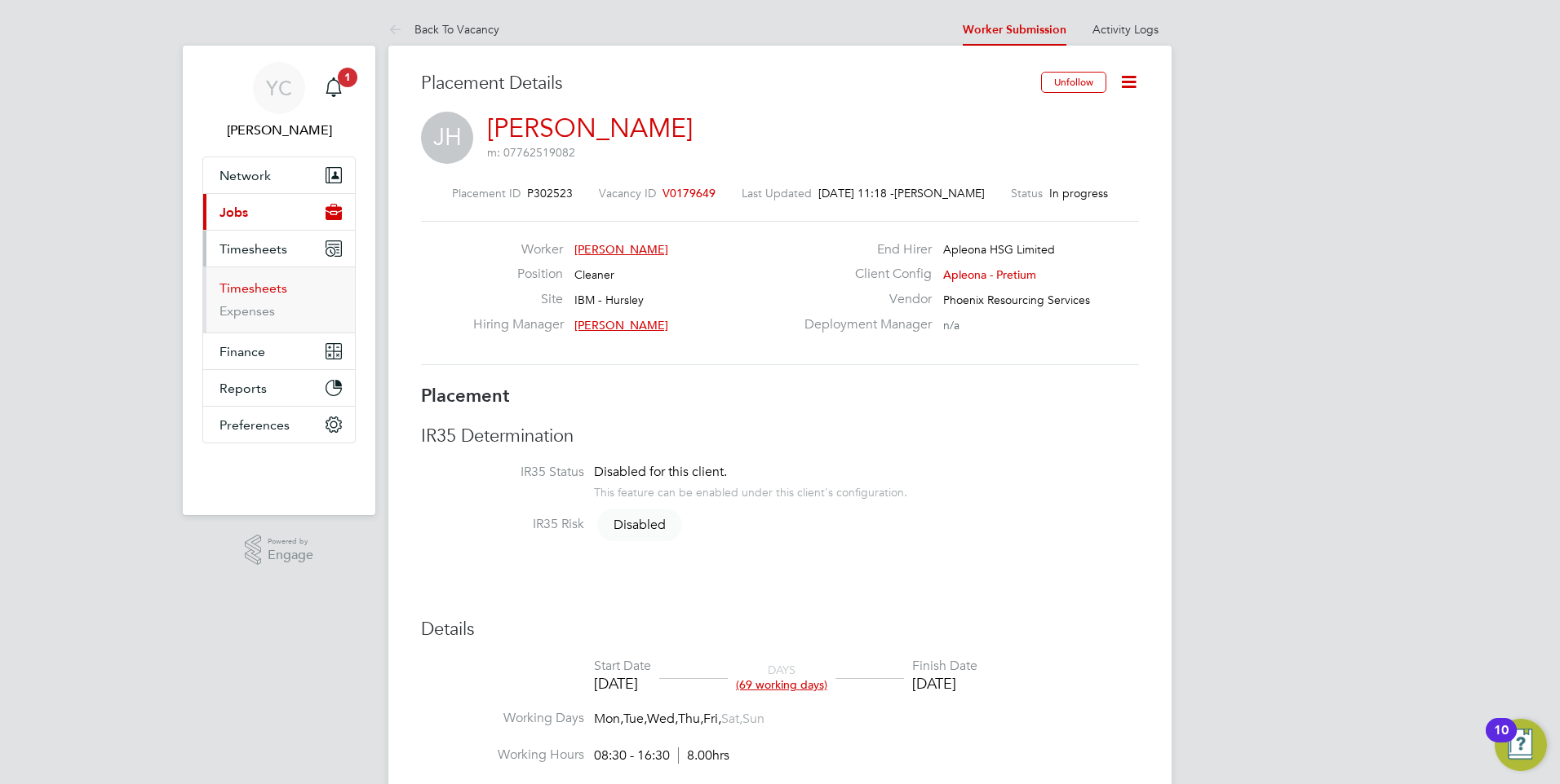
click at [258, 289] on link "Timesheets" at bounding box center [253, 287] width 68 height 16
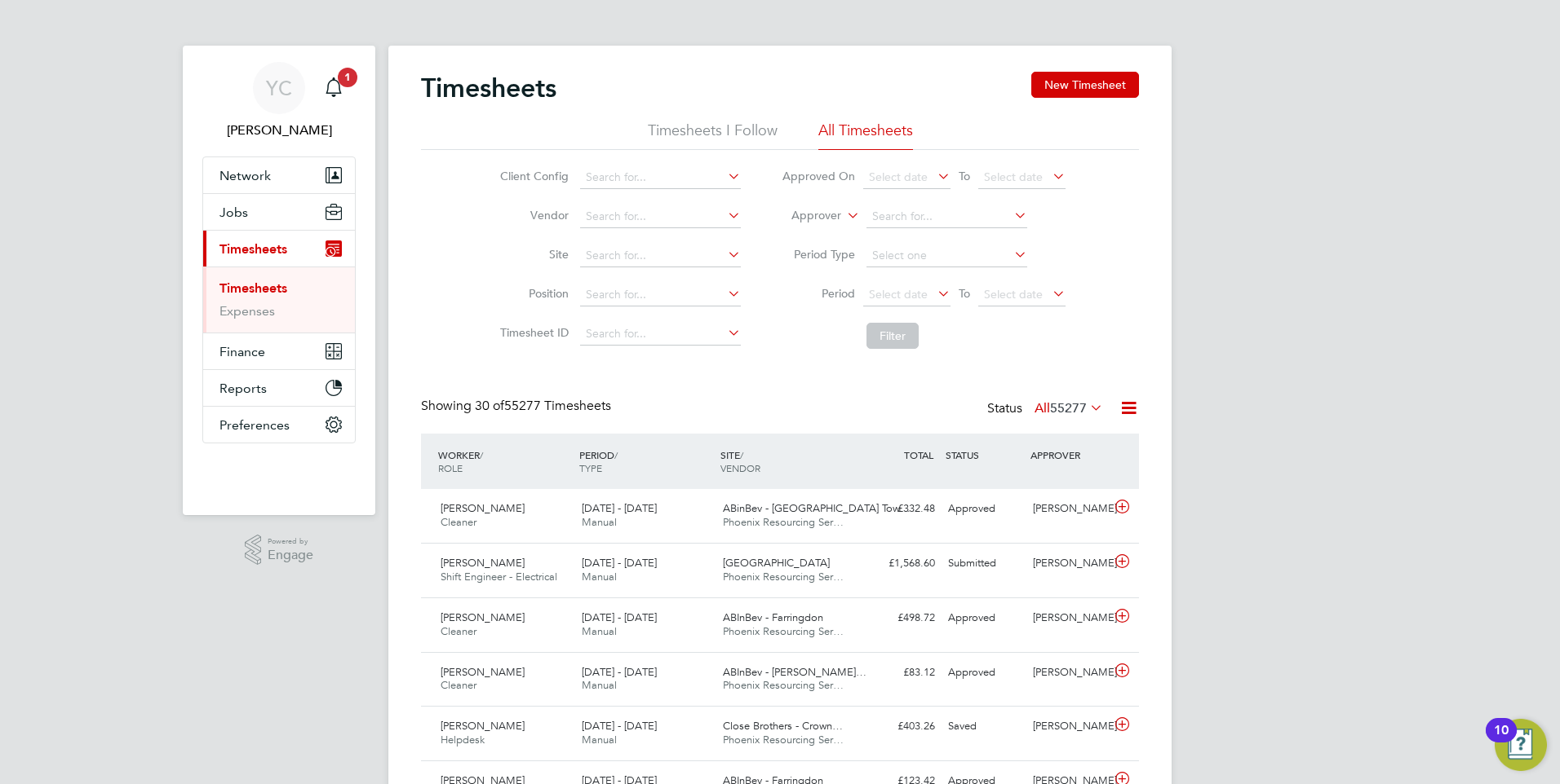
click at [711, 131] on li "Timesheets I Follow" at bounding box center [713, 136] width 130 height 29
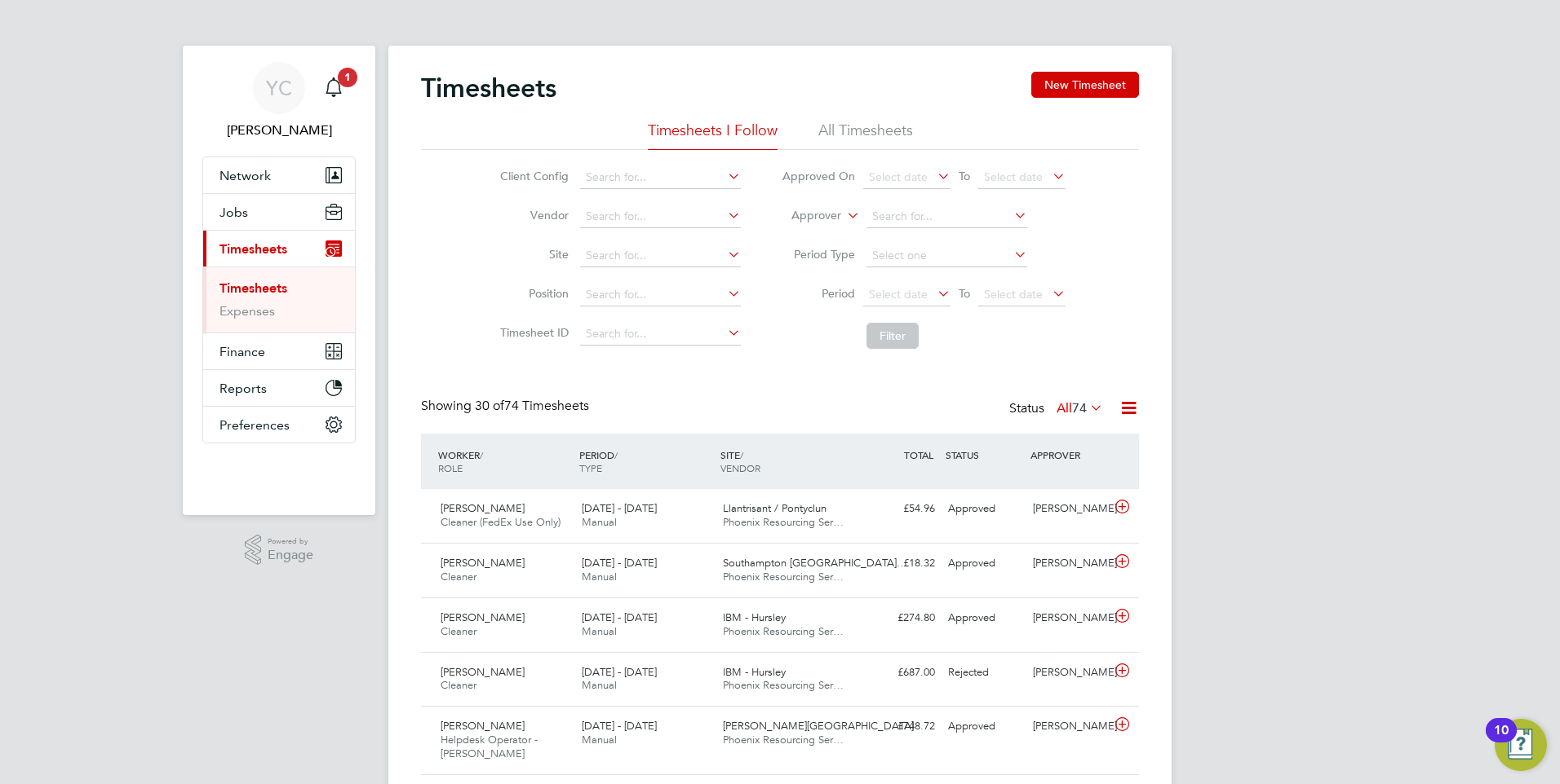
click at [871, 127] on li "All Timesheets" at bounding box center [865, 136] width 95 height 29
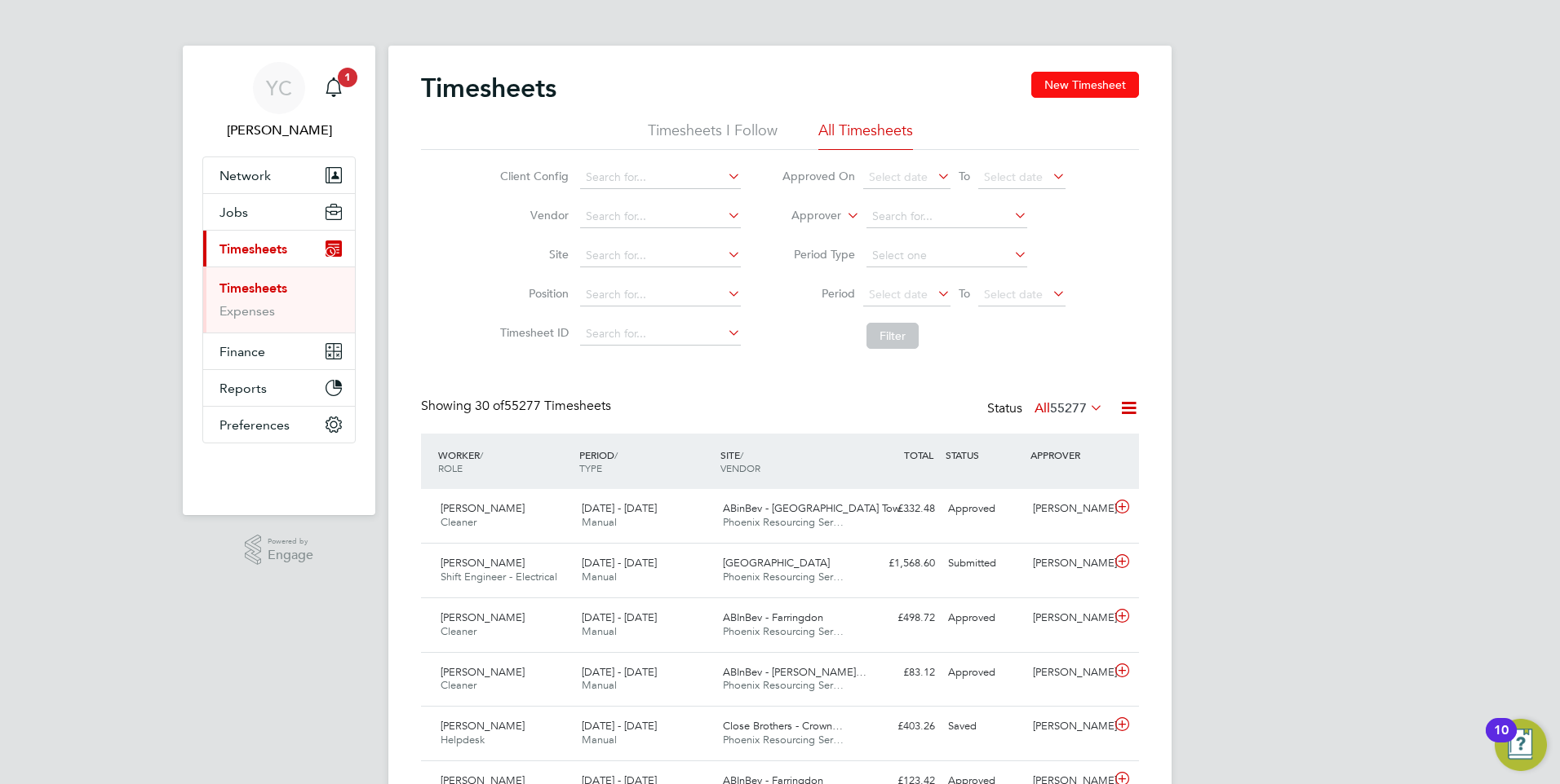
drag, startPoint x: 1178, startPoint y: 69, endPoint x: 1135, endPoint y: 82, distance: 44.9
click at [1117, 82] on button "New Timesheet" at bounding box center [1085, 85] width 108 height 26
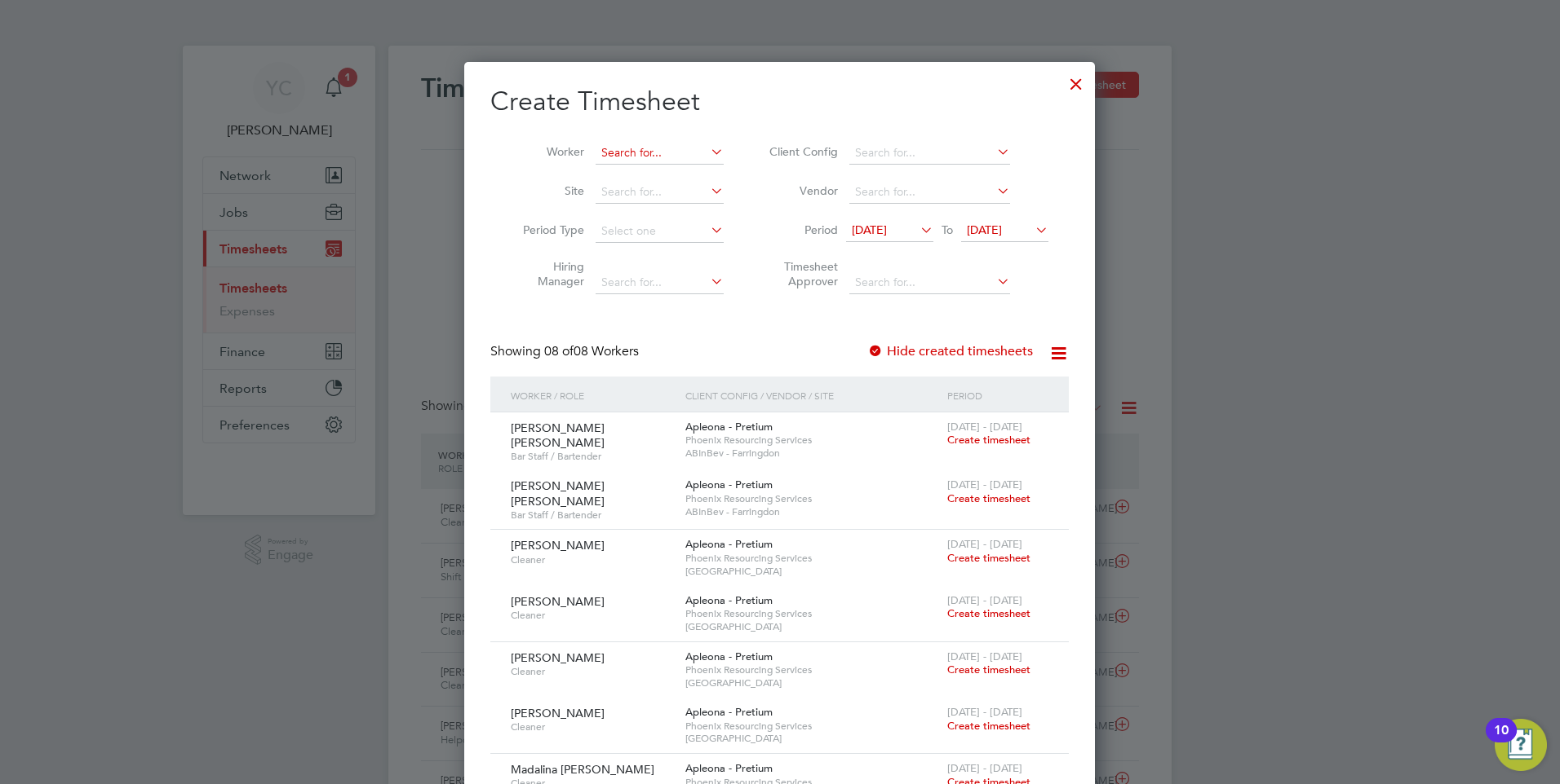
click at [628, 149] on input at bounding box center [659, 154] width 128 height 23
click at [670, 172] on li "Jan Hemp l" at bounding box center [659, 175] width 130 height 22
type input "Jan Hempl"
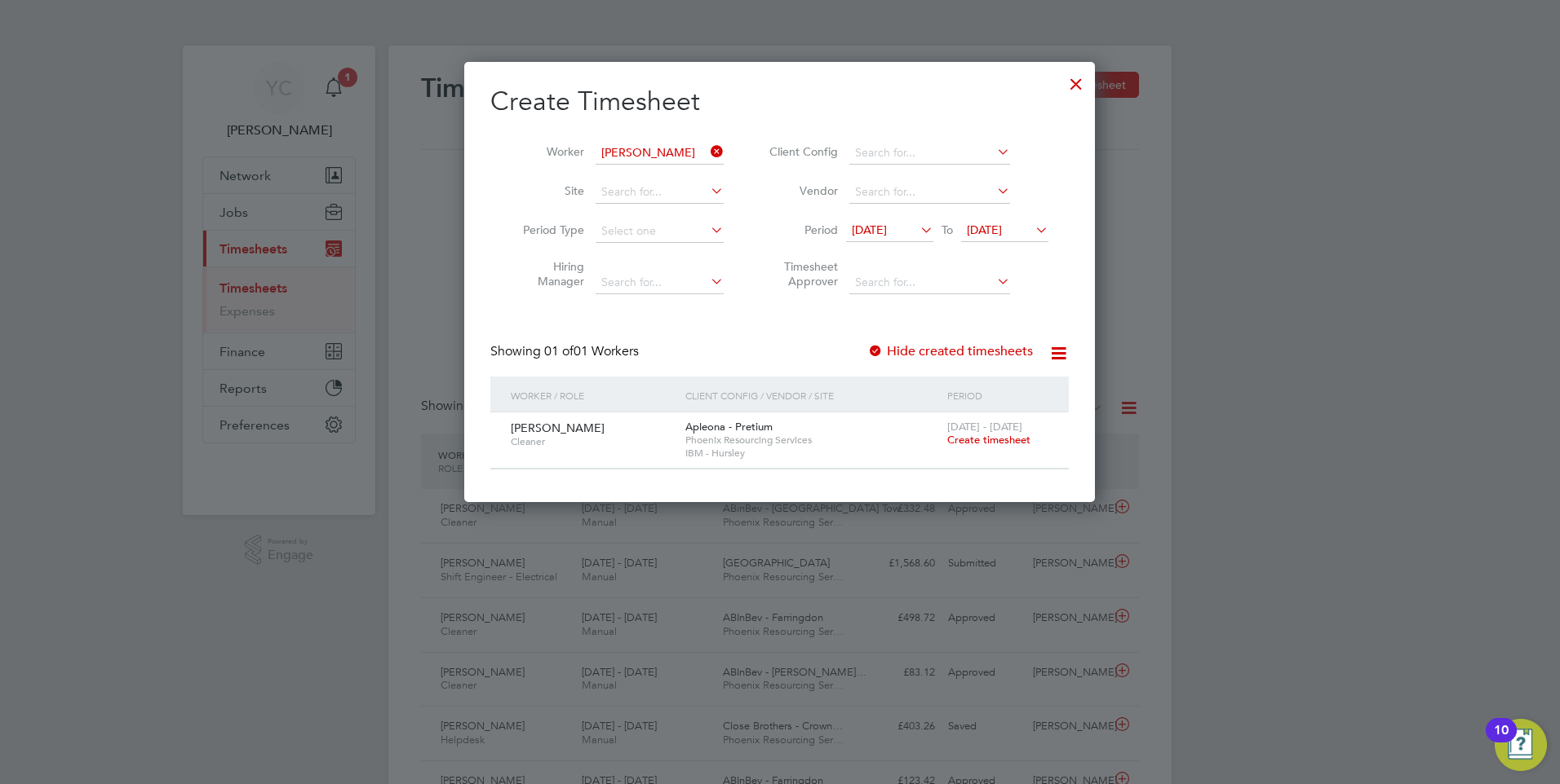
click at [968, 427] on span "23 - 29 Aug 2025" at bounding box center [985, 426] width 75 height 14
click at [973, 441] on span "Create timesheet" at bounding box center [989, 439] width 83 height 14
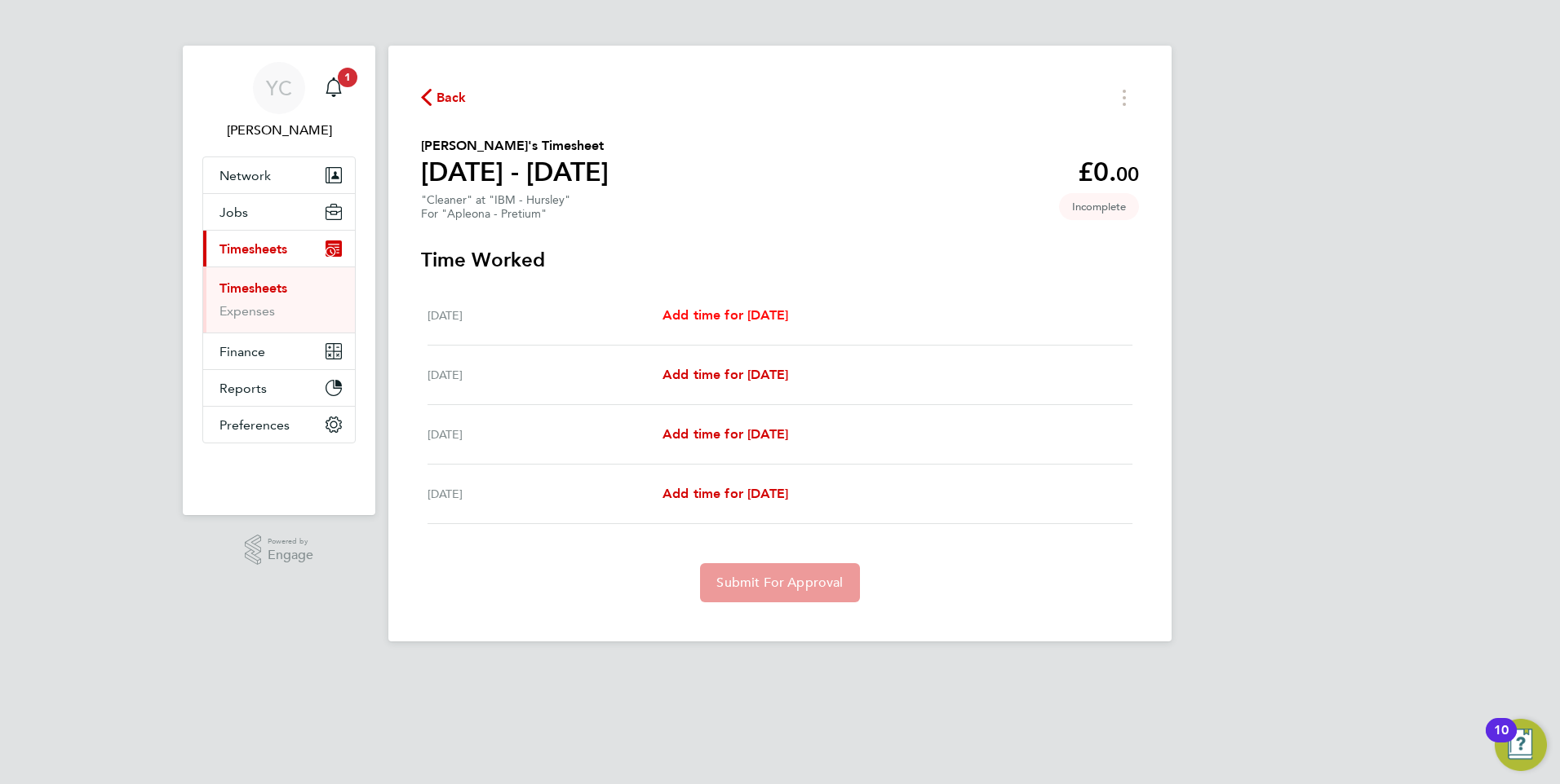
click at [788, 317] on span "Add time for Tue 26 Aug" at bounding box center [726, 314] width 126 height 16
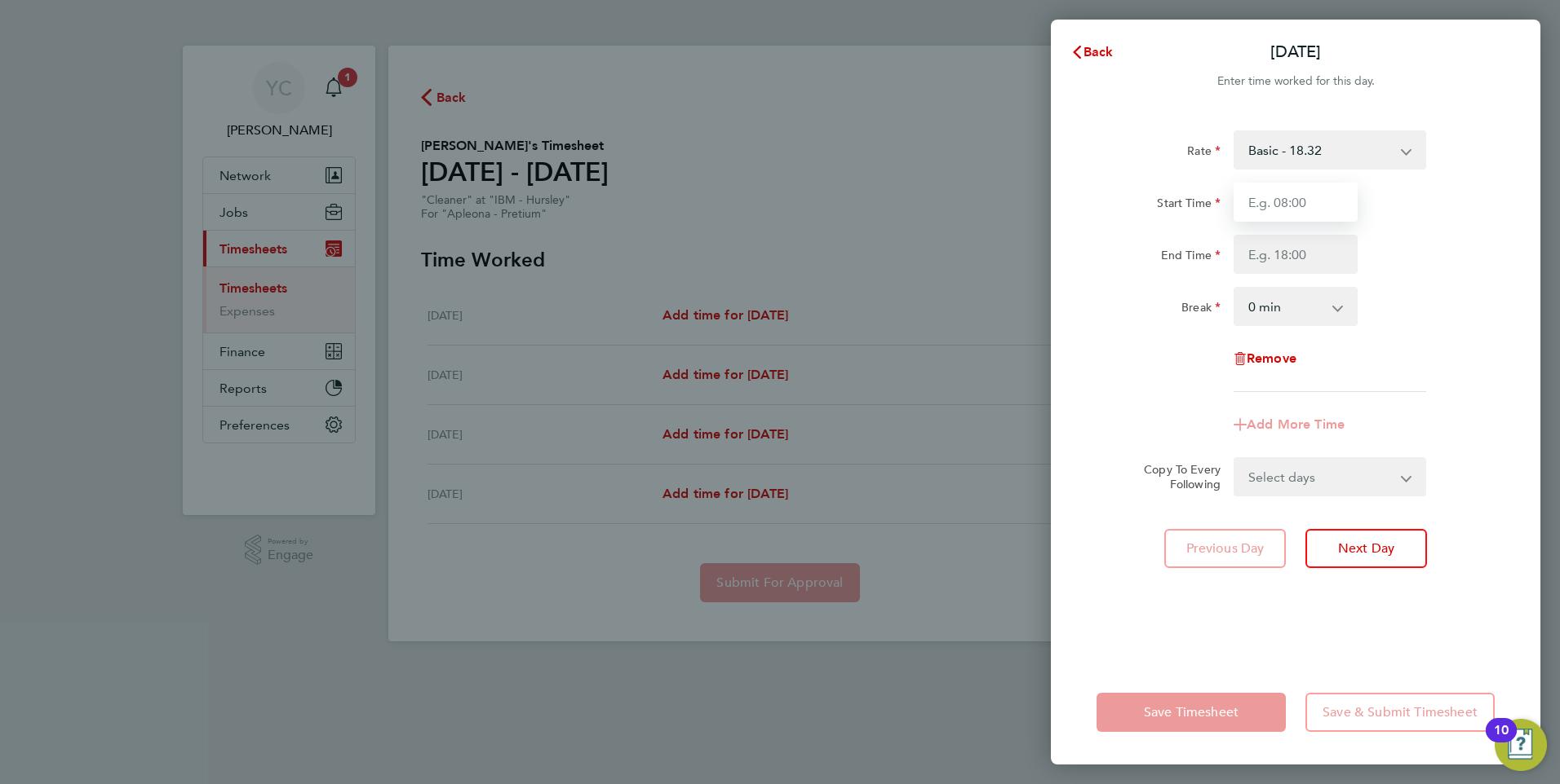
click at [1290, 193] on input "Start Time" at bounding box center [1295, 203] width 124 height 39
type input "09:00"
click at [1309, 257] on input "End Time" at bounding box center [1295, 254] width 124 height 39
type input "17:00"
drag, startPoint x: 1305, startPoint y: 296, endPoint x: 1315, endPoint y: 324, distance: 29.7
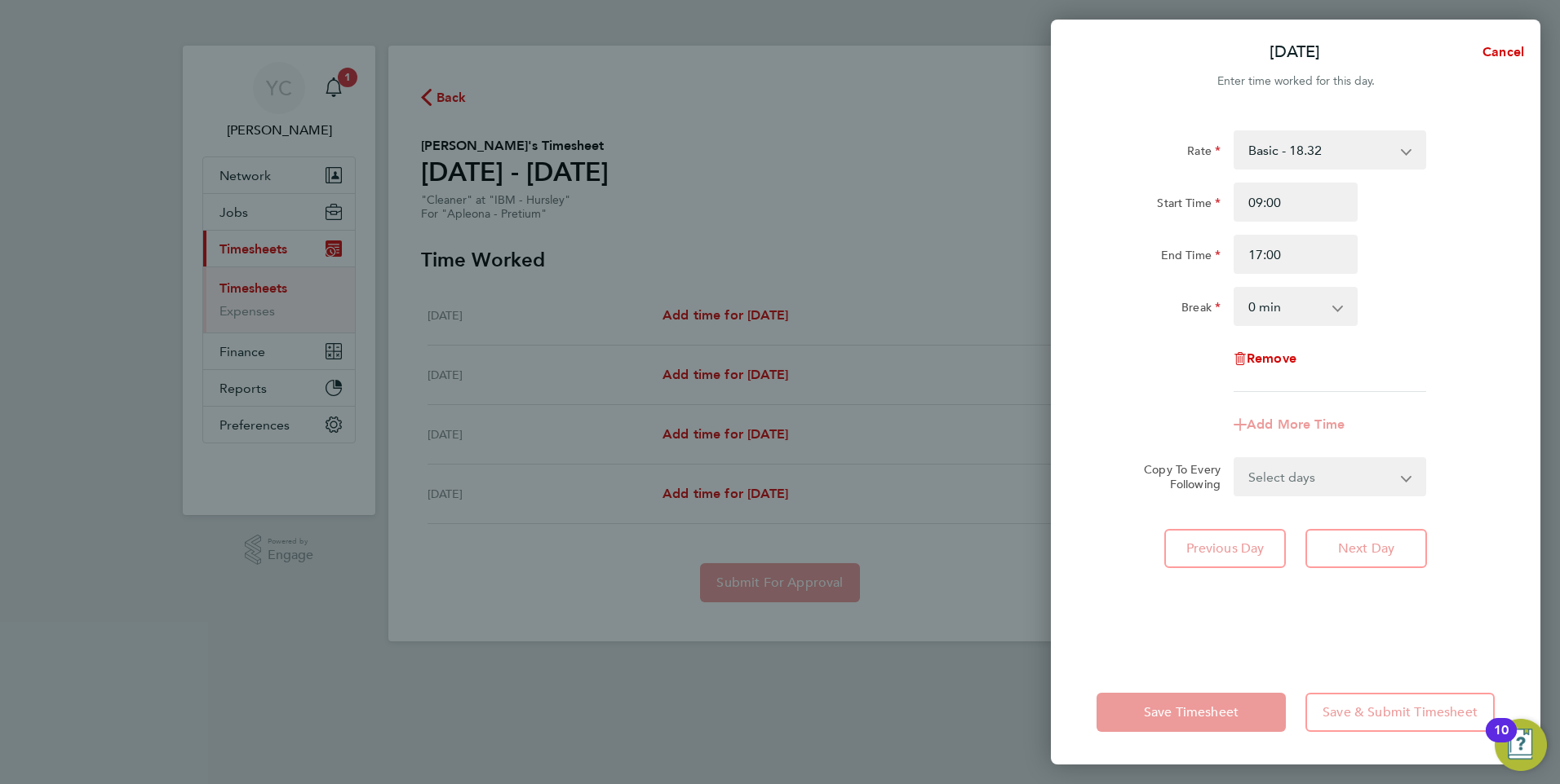
click at [1305, 296] on select "0 min 15 min 30 min 45 min 60 min 75 min 90 min" at bounding box center [1285, 306] width 101 height 36
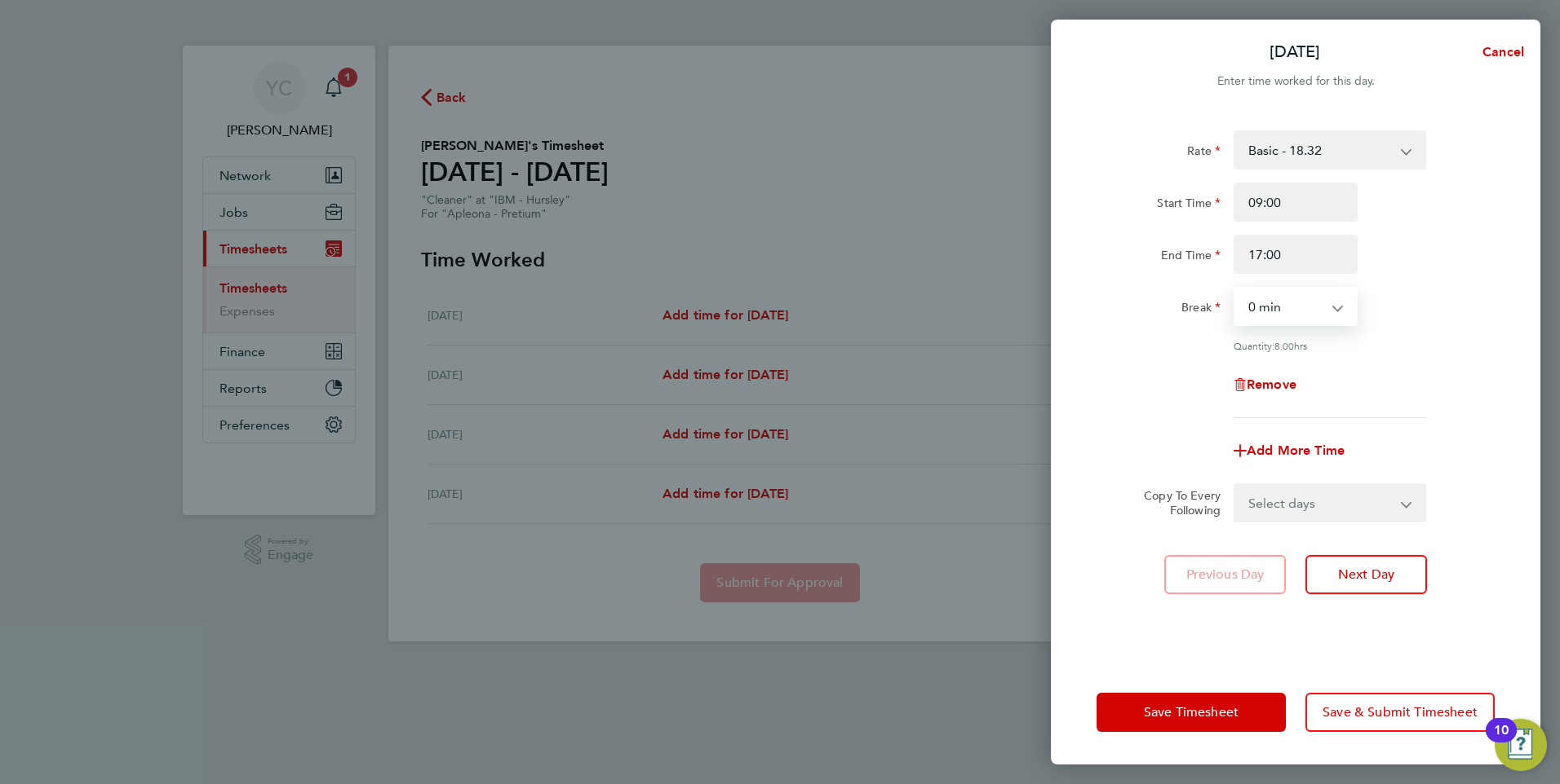
select select "30"
click at [1235, 288] on select "0 min 15 min 30 min 45 min 60 min 75 min 90 min" at bounding box center [1285, 306] width 101 height 36
click at [1355, 601] on div "Rate Basic - 18.32 Start Time 09:00 End Time 17:00 Break 0 min 15 min 30 min 45…" at bounding box center [1295, 385] width 489 height 550
click at [1355, 579] on span "Next Day" at bounding box center [1366, 575] width 56 height 16
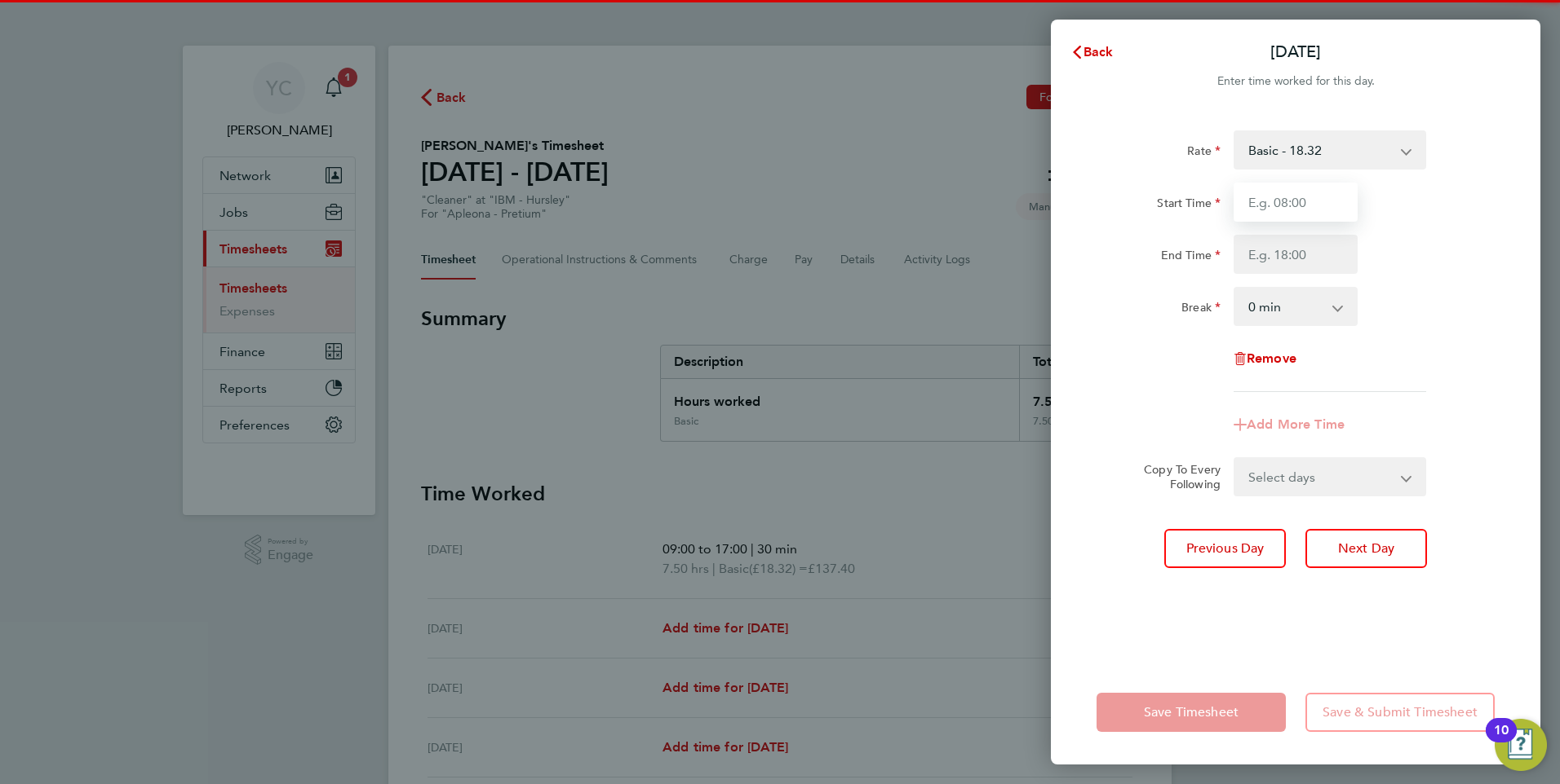
click at [1274, 200] on input "Start Time" at bounding box center [1295, 203] width 124 height 39
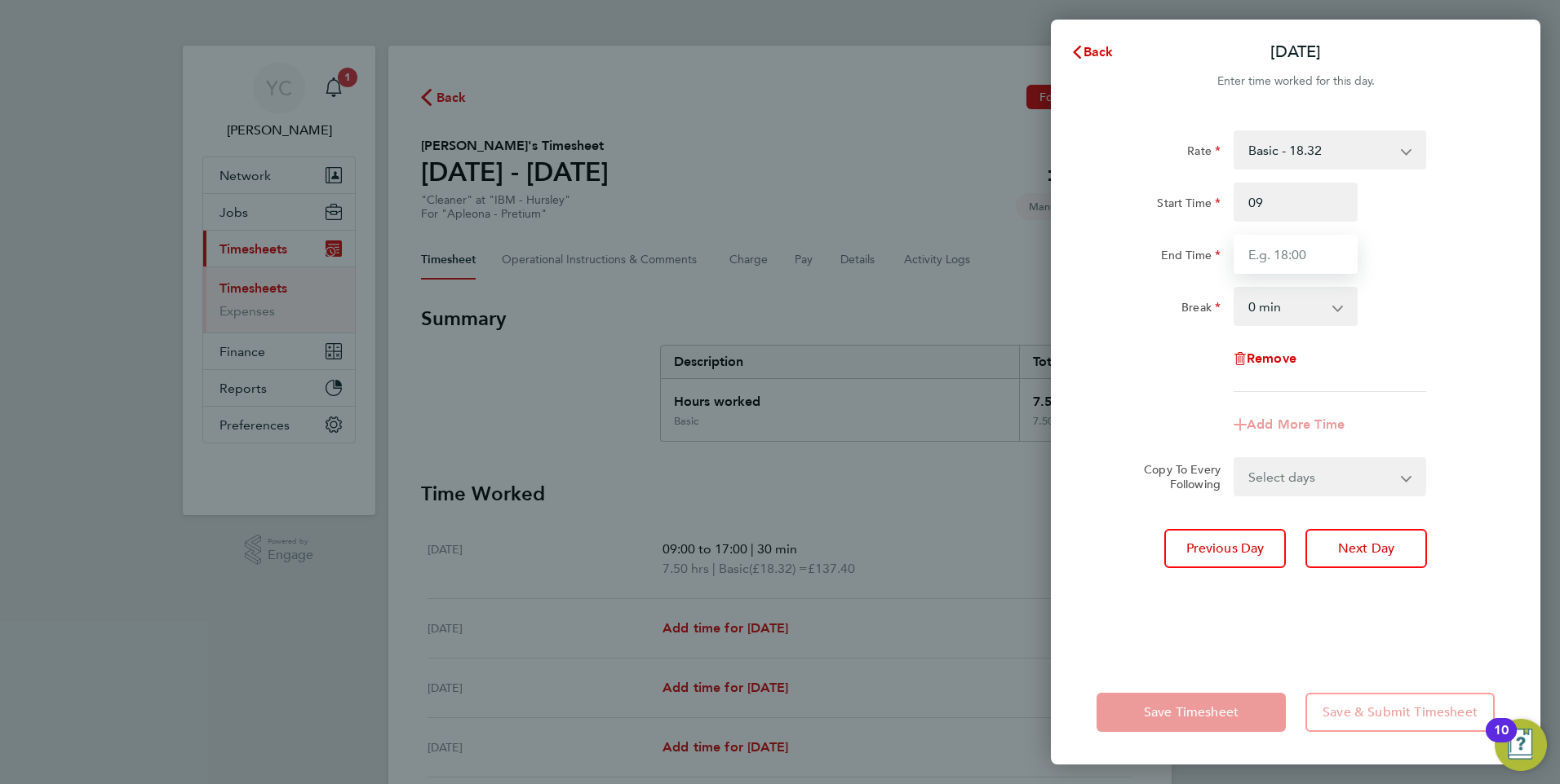
type input "09:00"
type input "17:00"
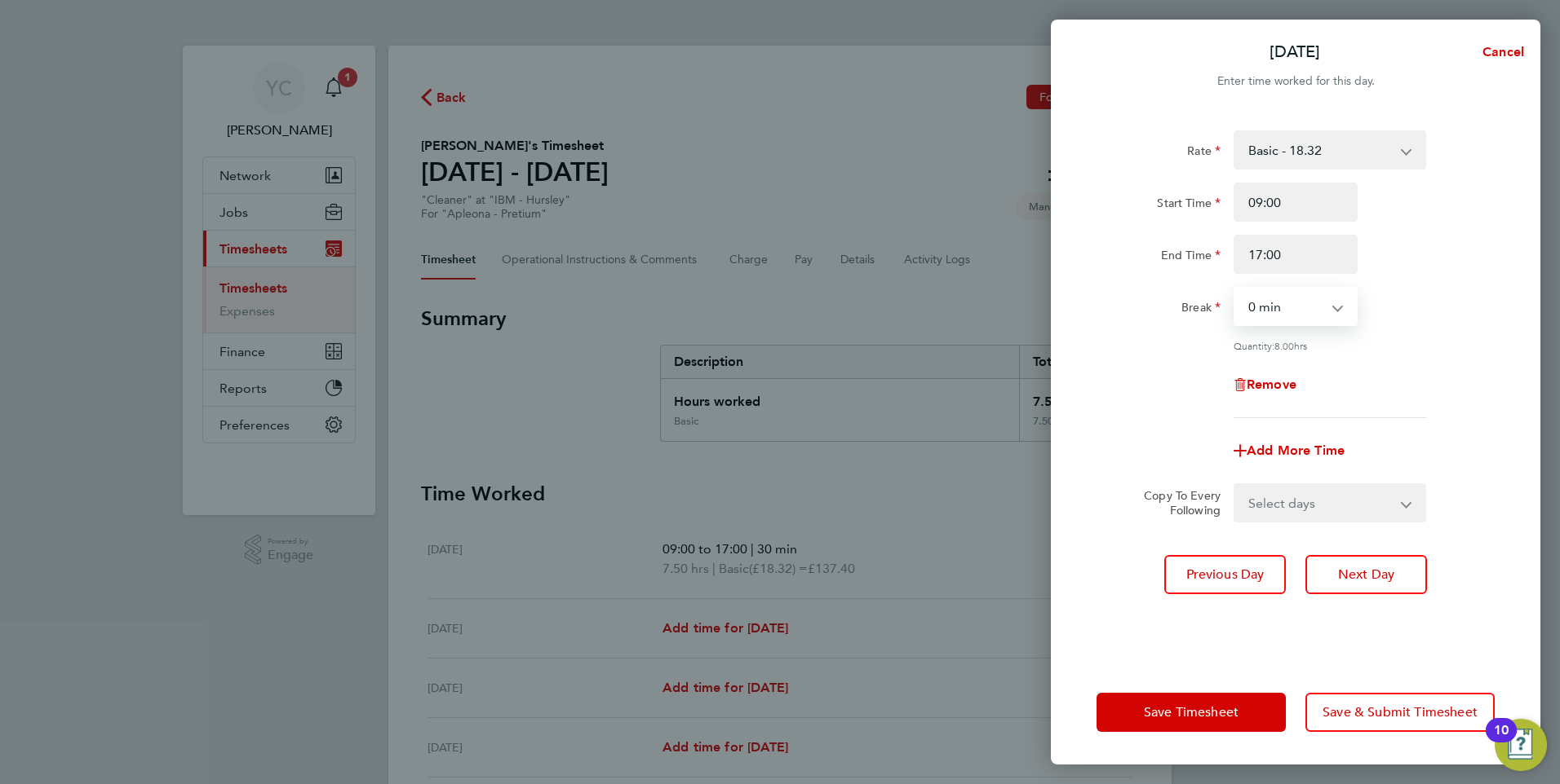
select select "30"
click at [1350, 599] on div "Rate Basic - 18.32 Start Time 09:00 End Time 17:00 Break 0 min 15 min 30 min 45…" at bounding box center [1295, 385] width 489 height 550
click at [1352, 579] on span "Next Day" at bounding box center [1366, 575] width 56 height 16
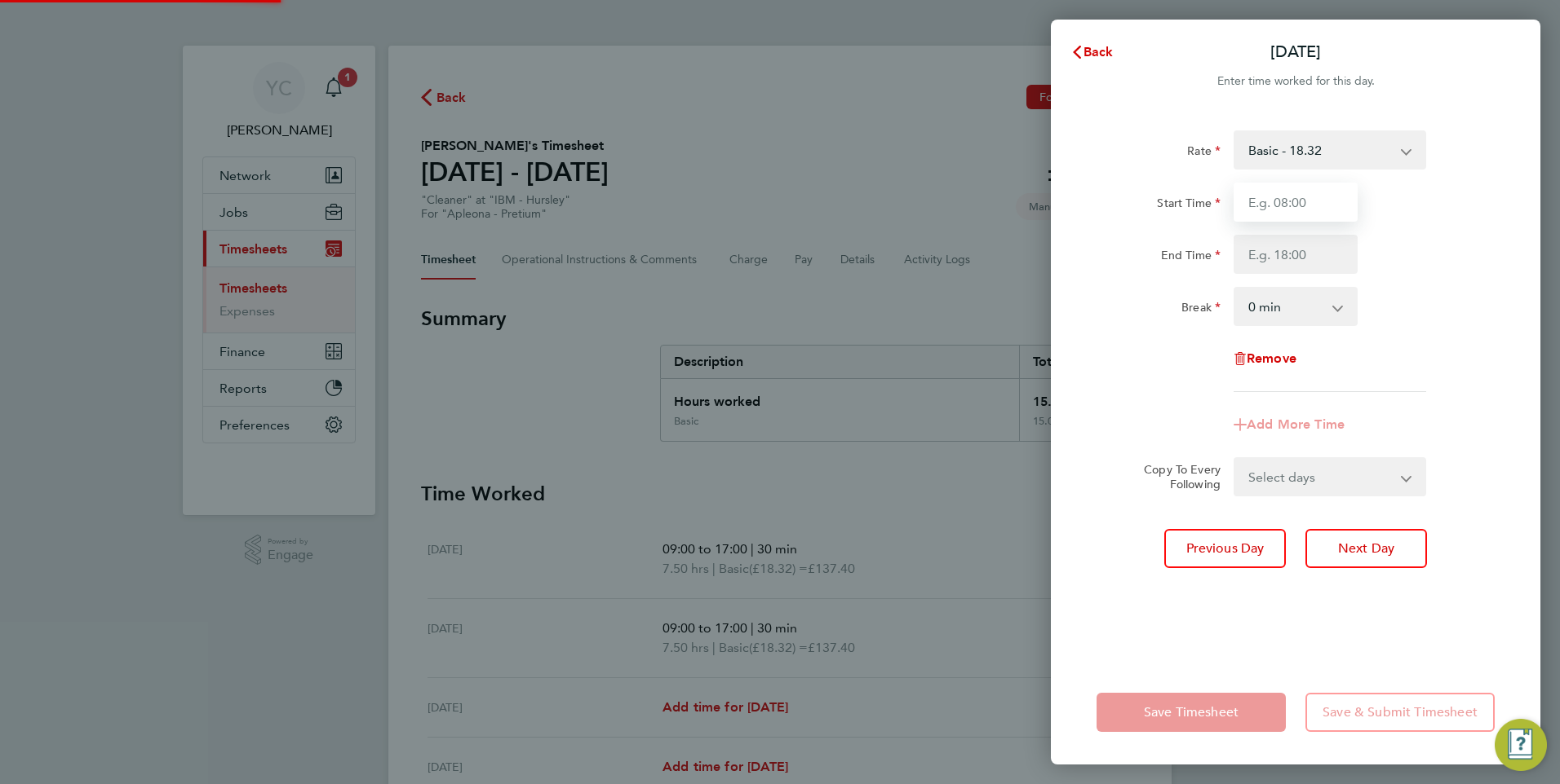
click at [1285, 205] on input "Start Time" at bounding box center [1295, 203] width 124 height 39
type input "09:00"
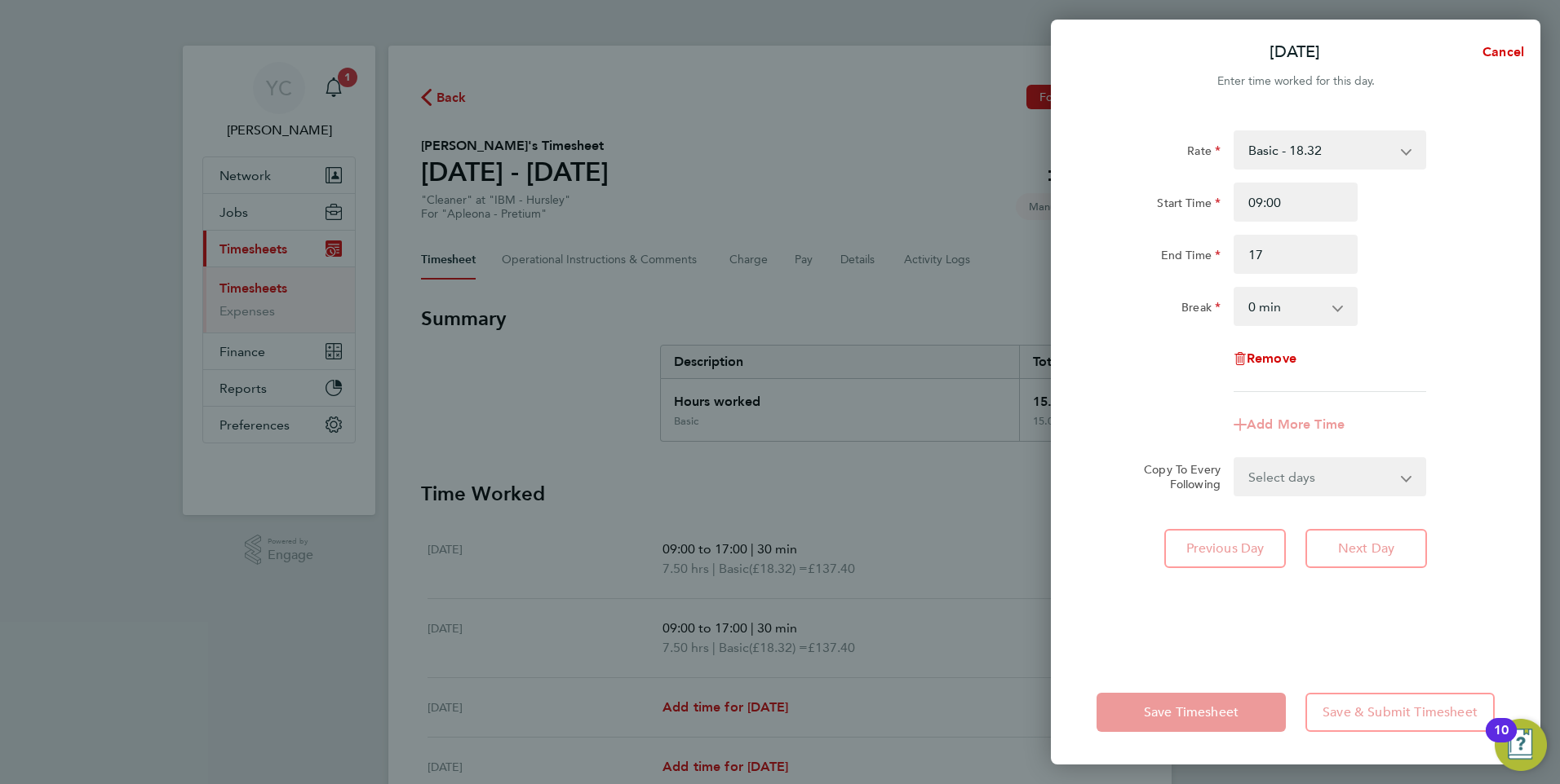
type input "17:00"
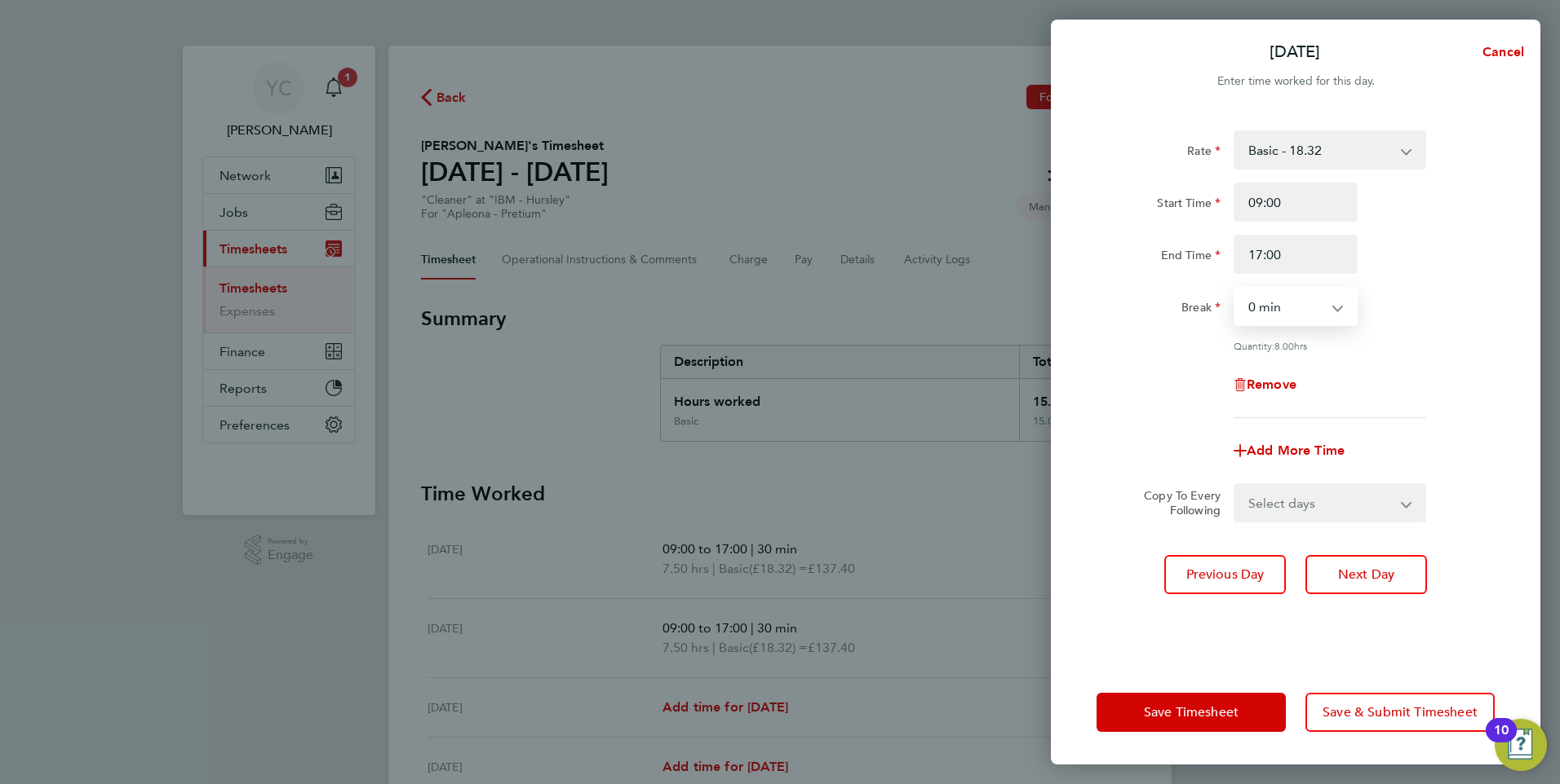
click at [1279, 309] on select "0 min 15 min 30 min 45 min 60 min 75 min 90 min" at bounding box center [1285, 306] width 101 height 36
select select "30"
click at [1235, 288] on select "0 min 15 min 30 min 45 min 60 min 75 min 90 min" at bounding box center [1285, 306] width 101 height 36
click at [1355, 572] on span "Next Day" at bounding box center [1366, 575] width 56 height 16
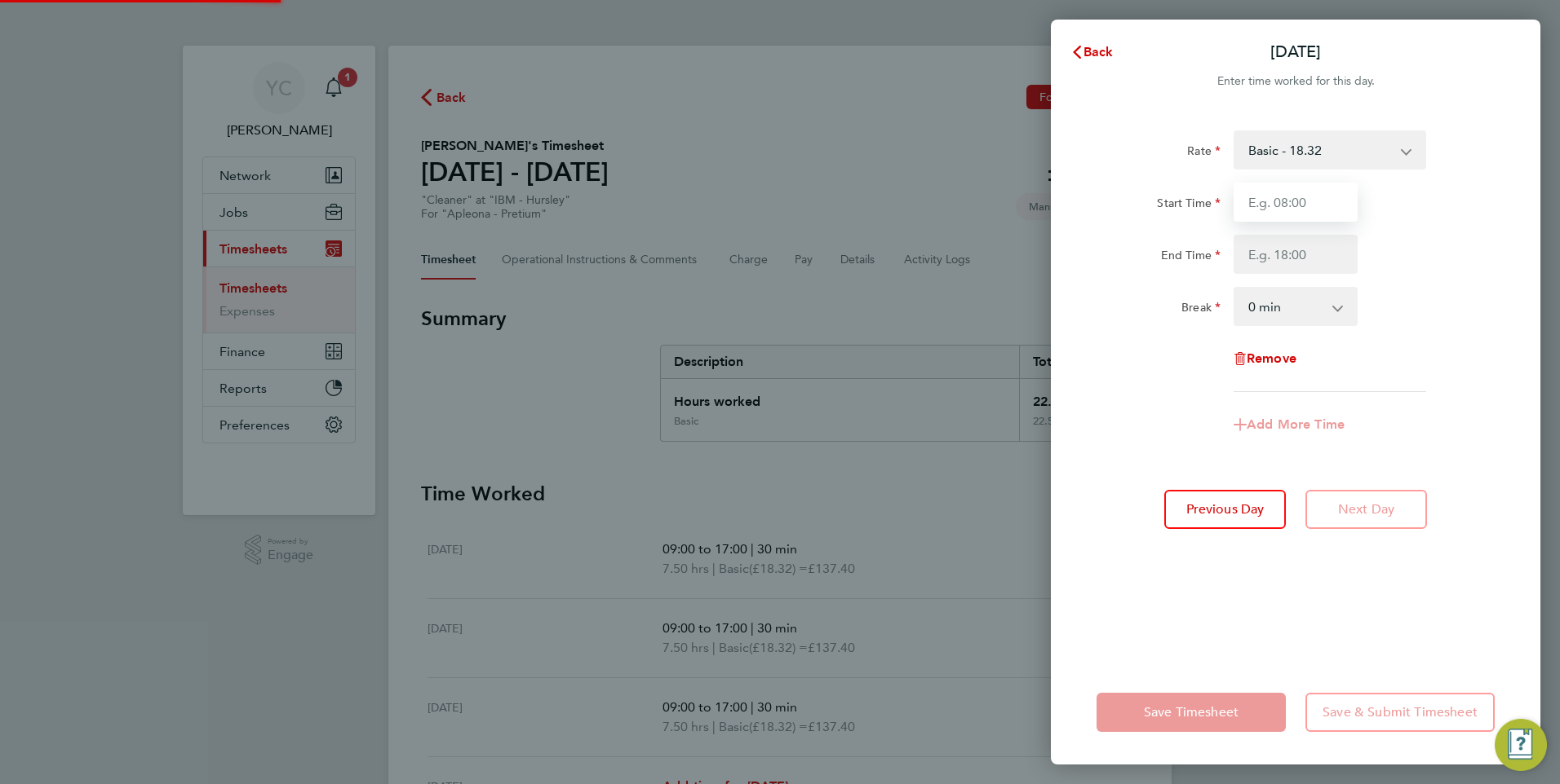
click at [1283, 204] on input "Start Time" at bounding box center [1295, 203] width 124 height 39
type input "09:00"
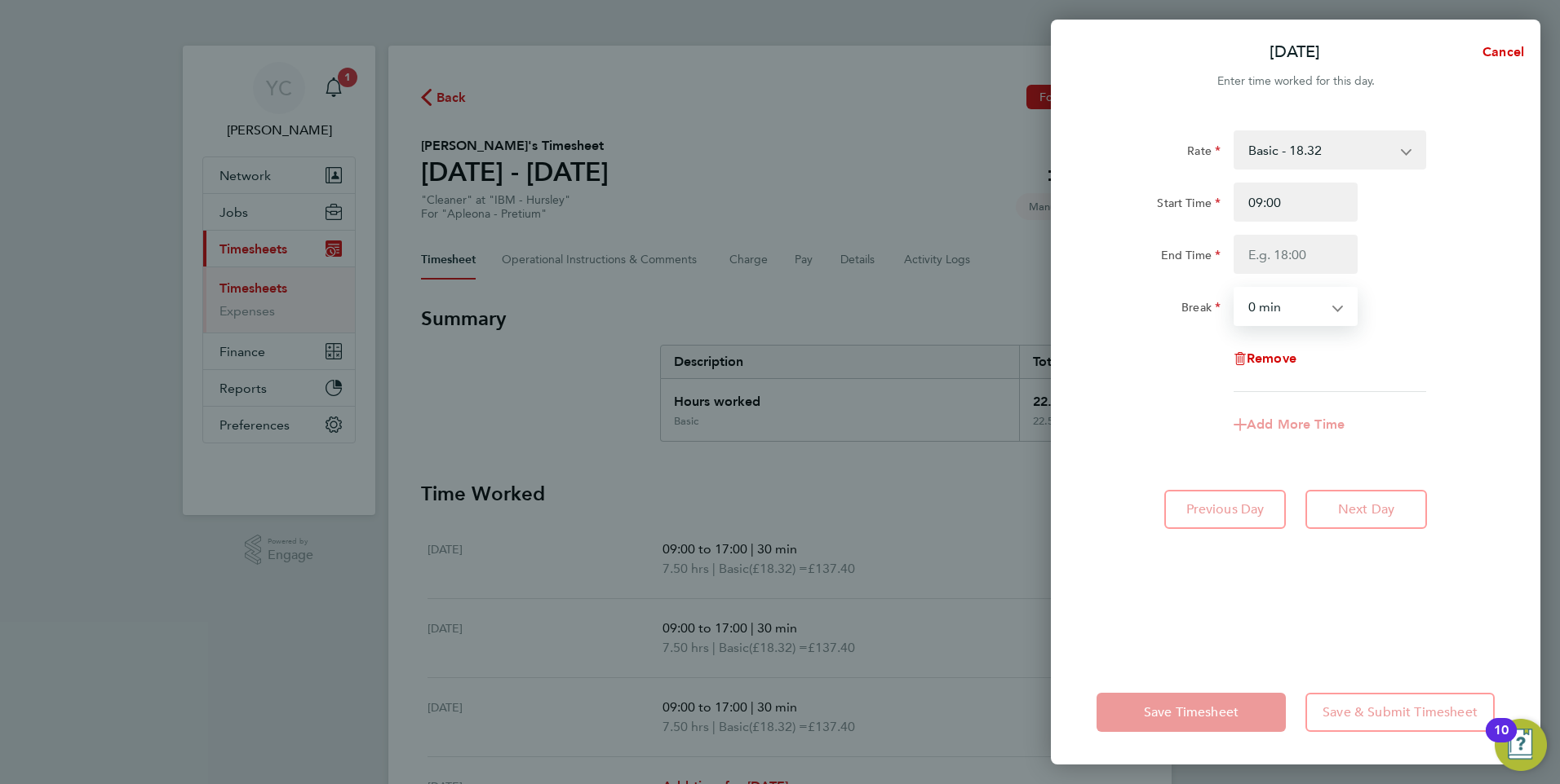
select select "15"
click at [1330, 266] on input "End Time" at bounding box center [1295, 254] width 124 height 39
type input "17:00"
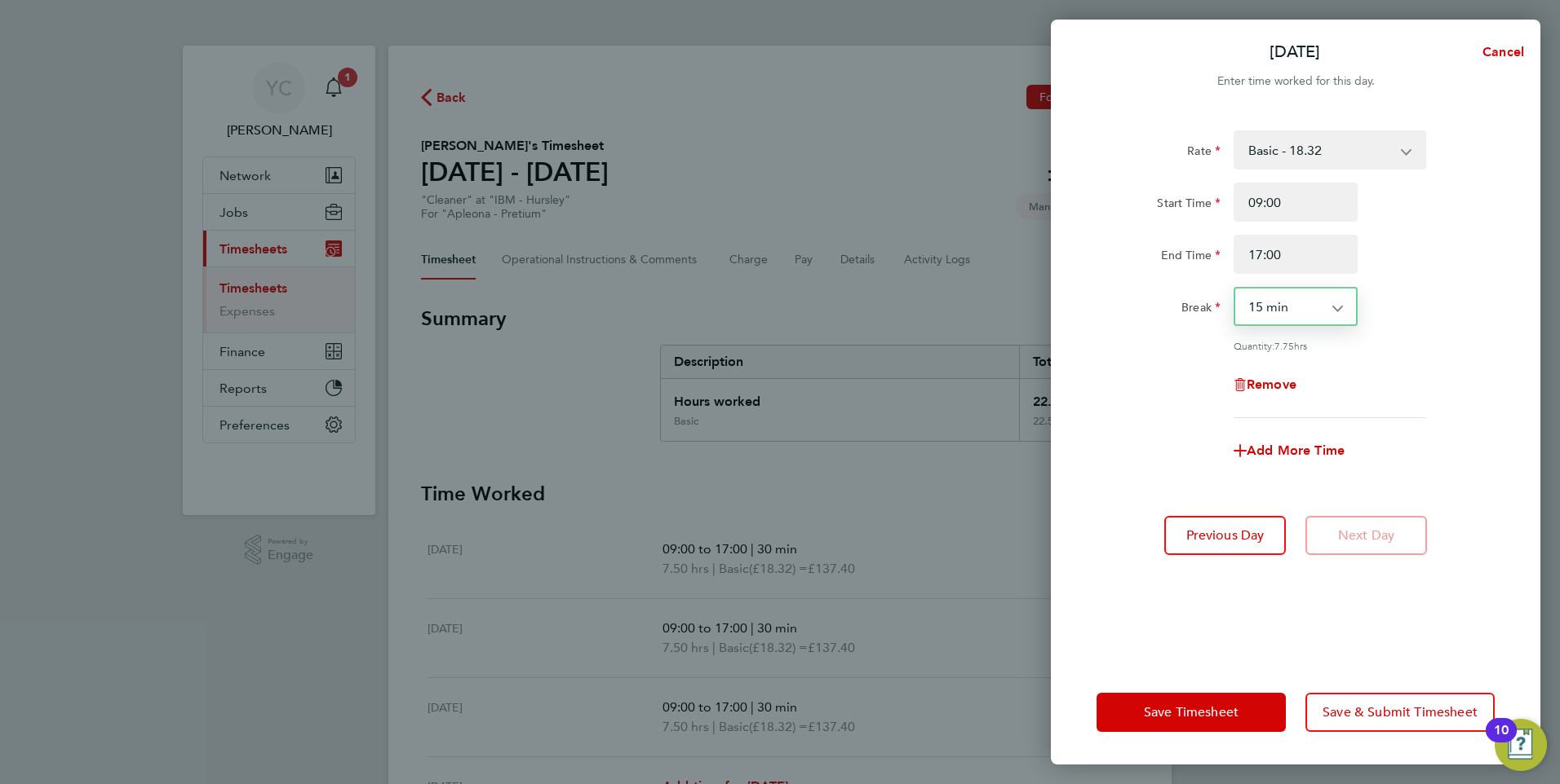
select select "30"
click at [1380, 303] on div "Break 0 min 15 min 30 min 45 min 60 min 75 min 90 min" at bounding box center [1295, 306] width 411 height 39
click at [1188, 710] on span "Save Timesheet" at bounding box center [1191, 712] width 95 height 16
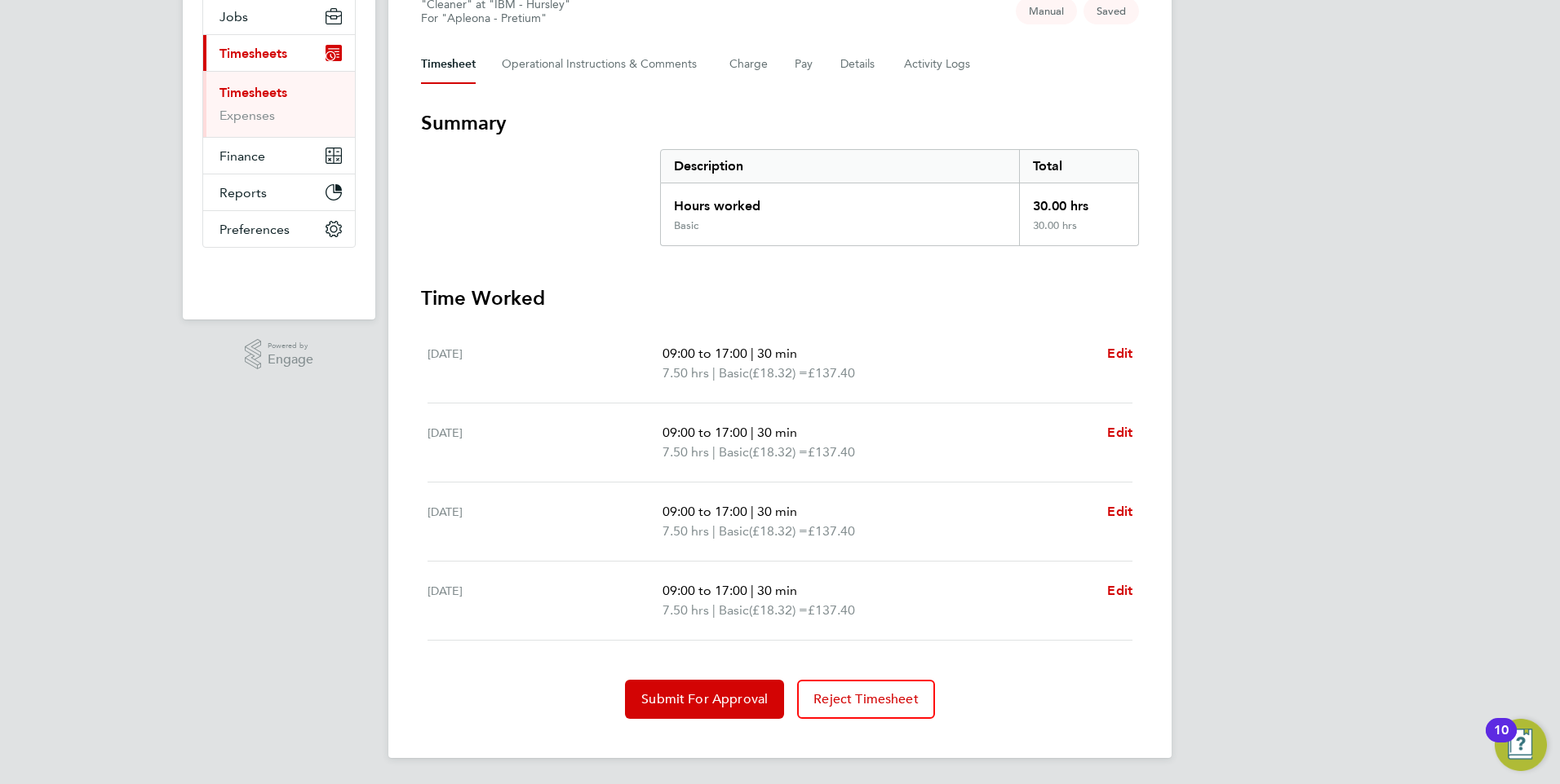
click at [291, 582] on div "YC Yazmin Cole Notifications 1 Applications: Network Team Members Businesses Si…" at bounding box center [780, 294] width 1560 height 980
click at [672, 702] on span "Submit For Approval" at bounding box center [704, 699] width 127 height 16
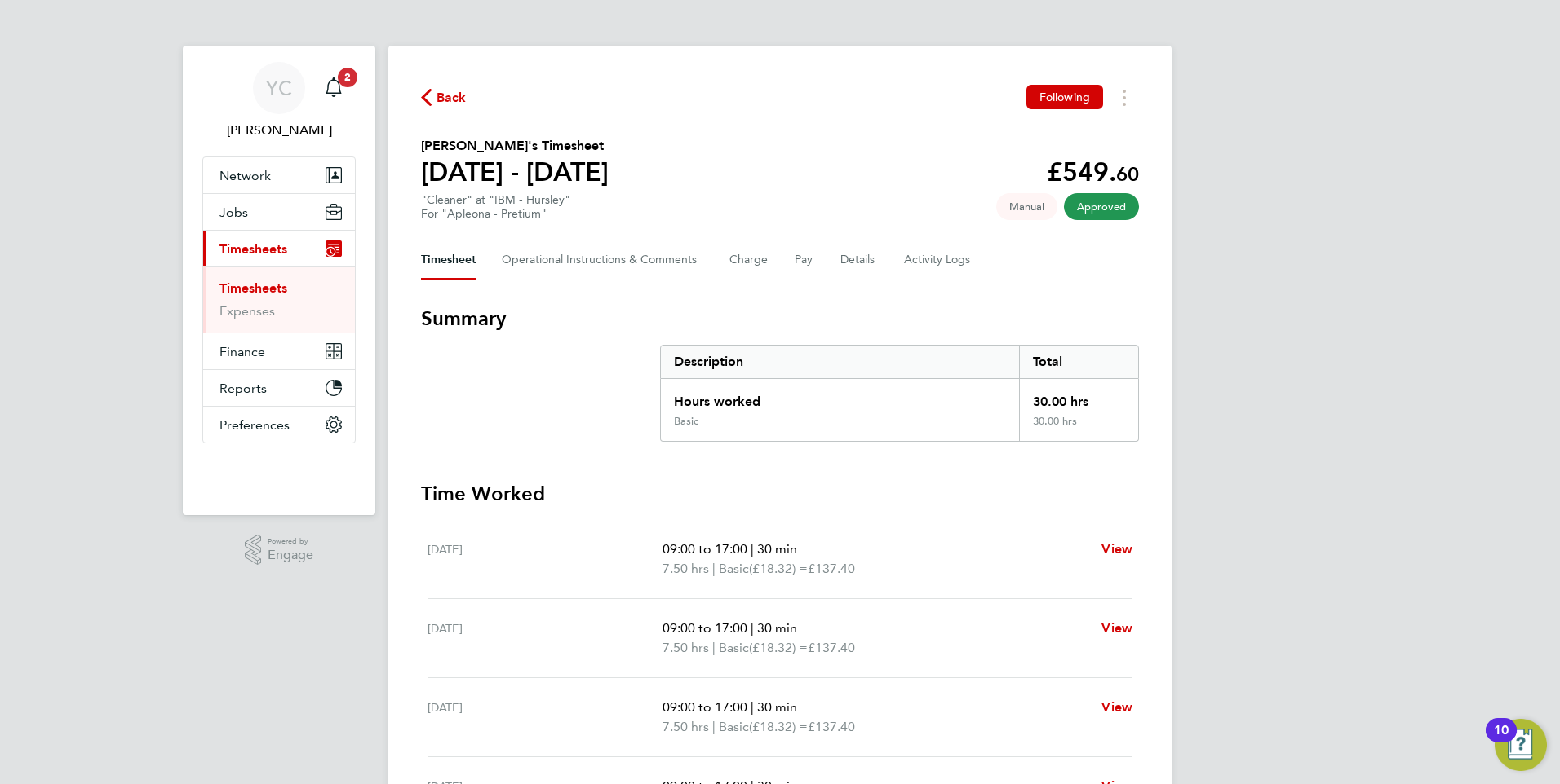
click at [958, 493] on h3 "Time Worked" at bounding box center [780, 494] width 717 height 26
click at [1377, 428] on div "YC Yazmin Cole Notifications 2 Applications: Network Team Members Businesses Si…" at bounding box center [780, 490] width 1560 height 980
click at [1115, 79] on div "Back Following Jan Hempl's Timesheet 23 - 29 Aug 2025 £549. 60 "Cleaner" at "IB…" at bounding box center [780, 500] width 783 height 908
click at [1125, 94] on icon "Timesheets Menu" at bounding box center [1124, 98] width 3 height 16
click at [1006, 137] on link "Download timesheet" at bounding box center [1041, 134] width 196 height 33
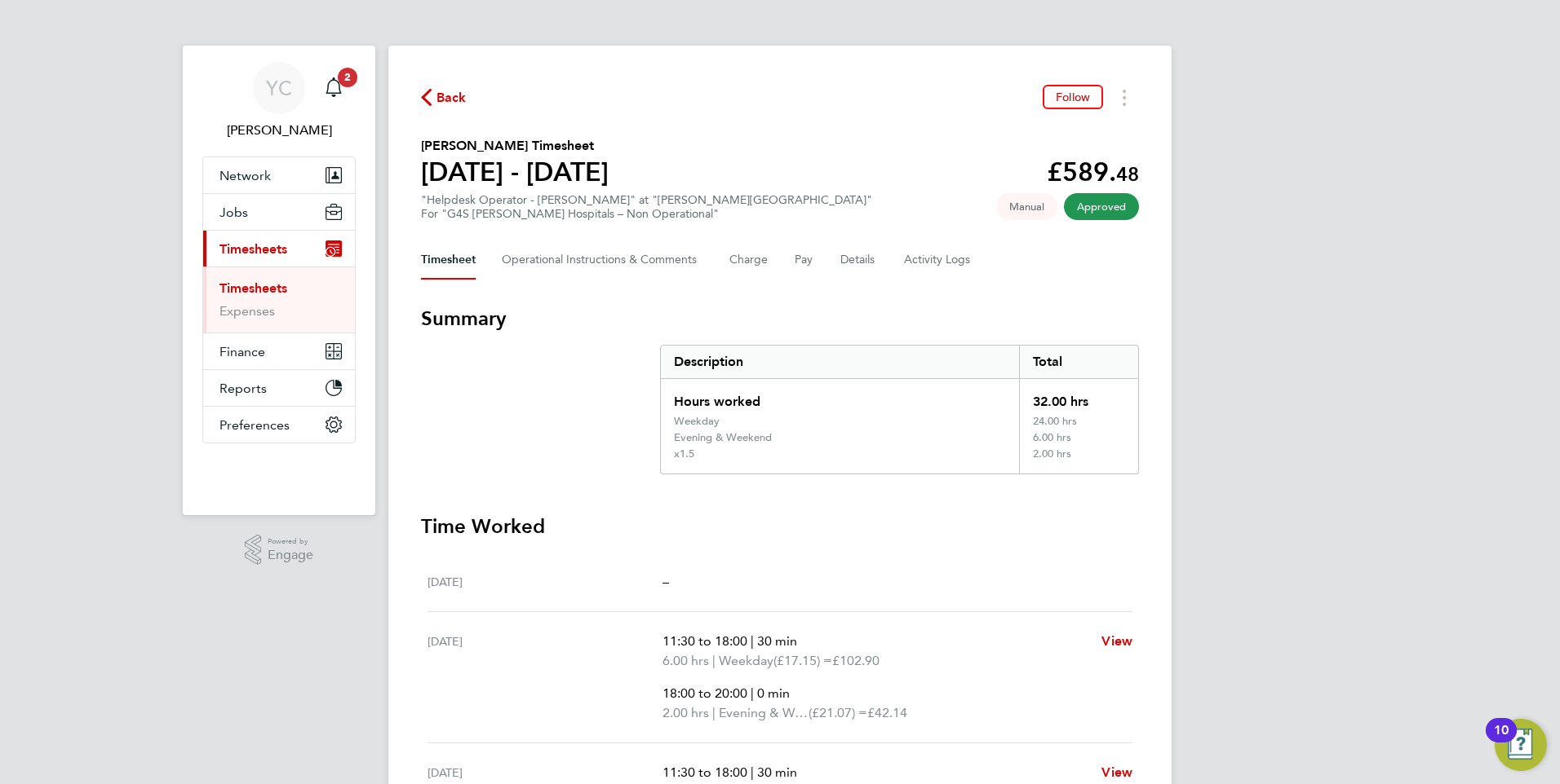
click at [1313, 504] on div "YC Yazmin Cole Notifications 2 Applications: Network Team Members Businesses Si…" at bounding box center [780, 700] width 1560 height 1400
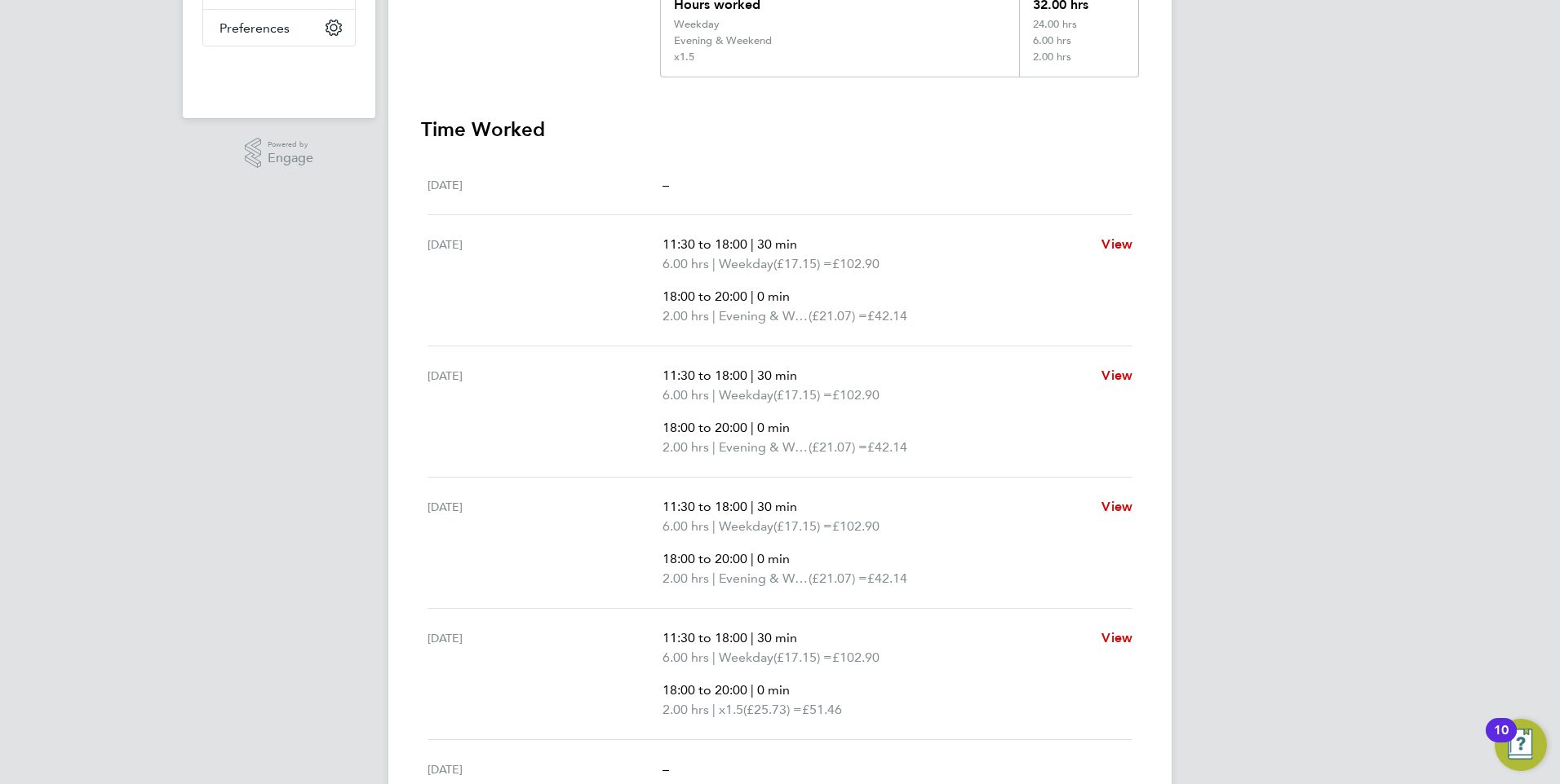
scroll to position [408, 0]
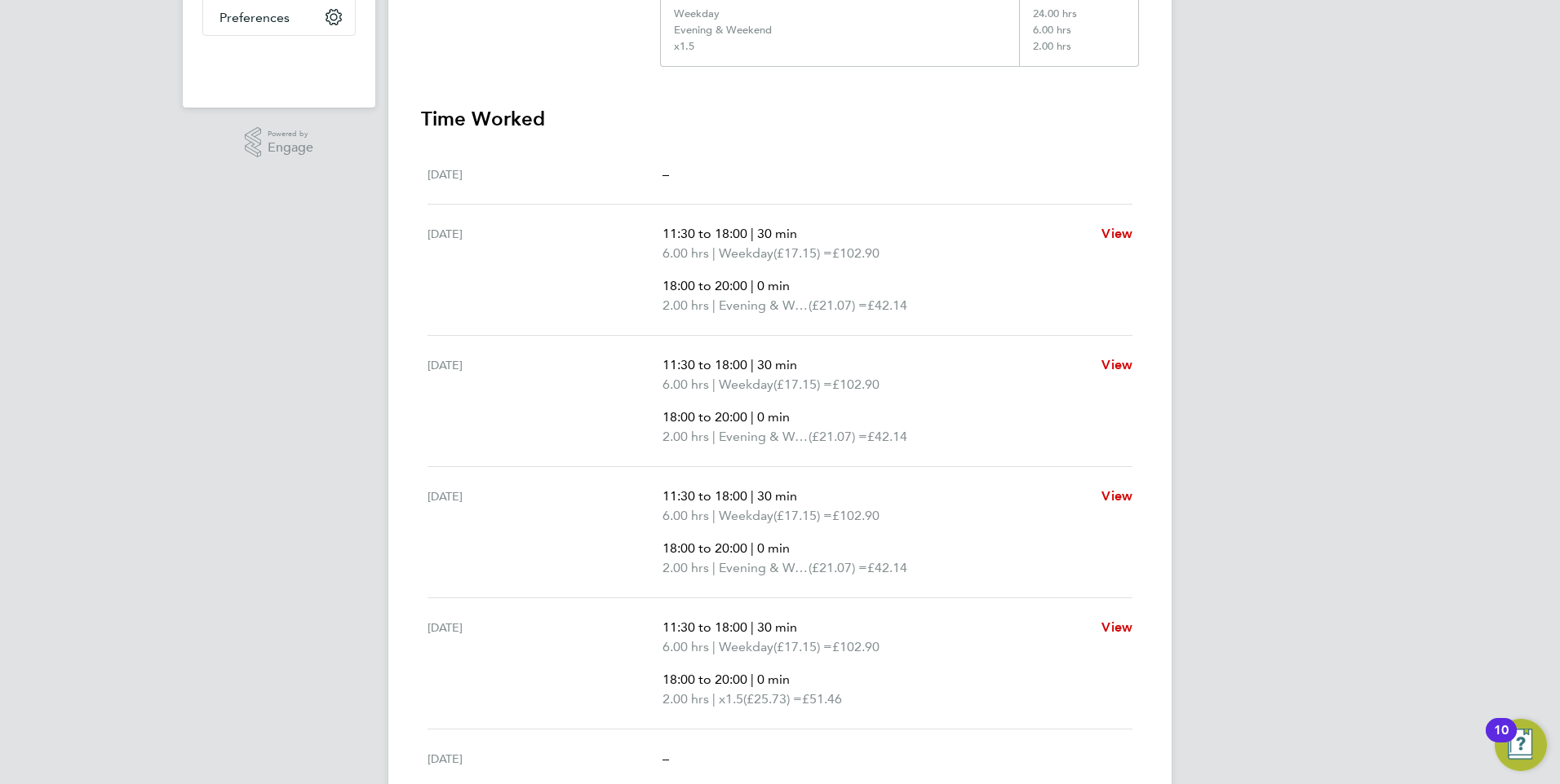
click at [94, 481] on div "YC Yazmin Cole Notifications 2 Applications: Network Team Members Businesses Si…" at bounding box center [780, 292] width 1560 height 1400
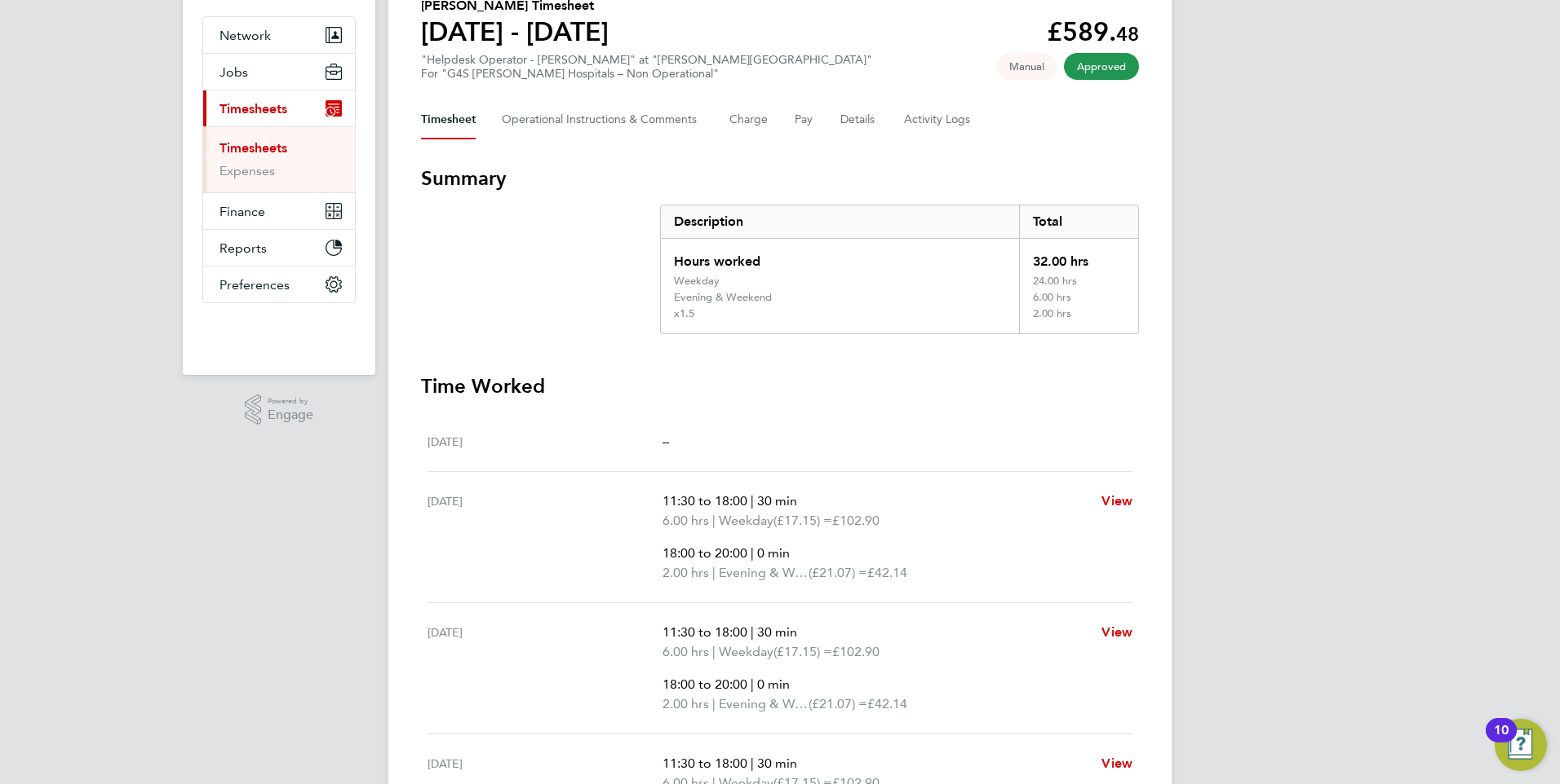
scroll to position [0, 0]
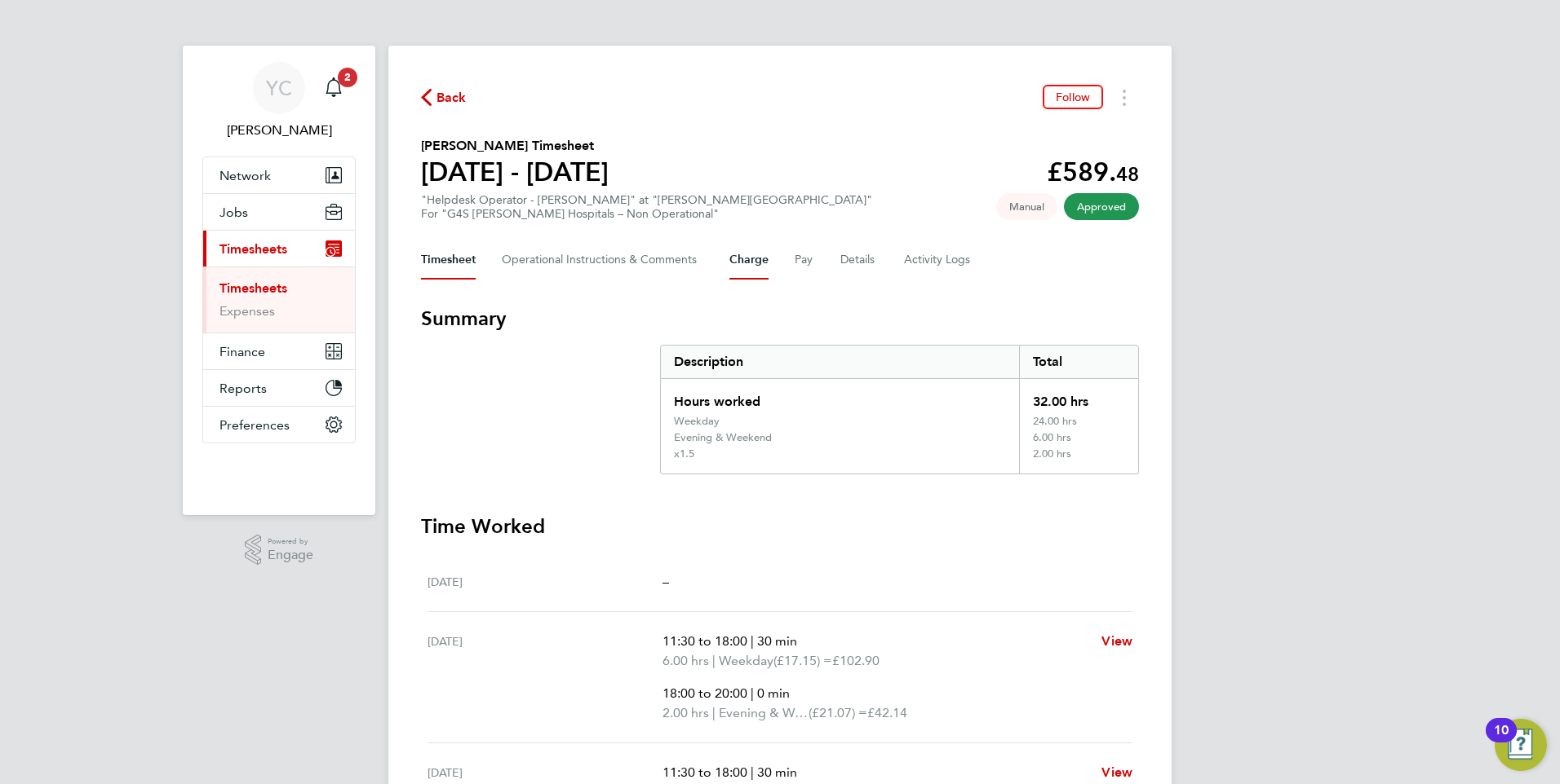
click at [743, 259] on button "Charge" at bounding box center [749, 260] width 39 height 39
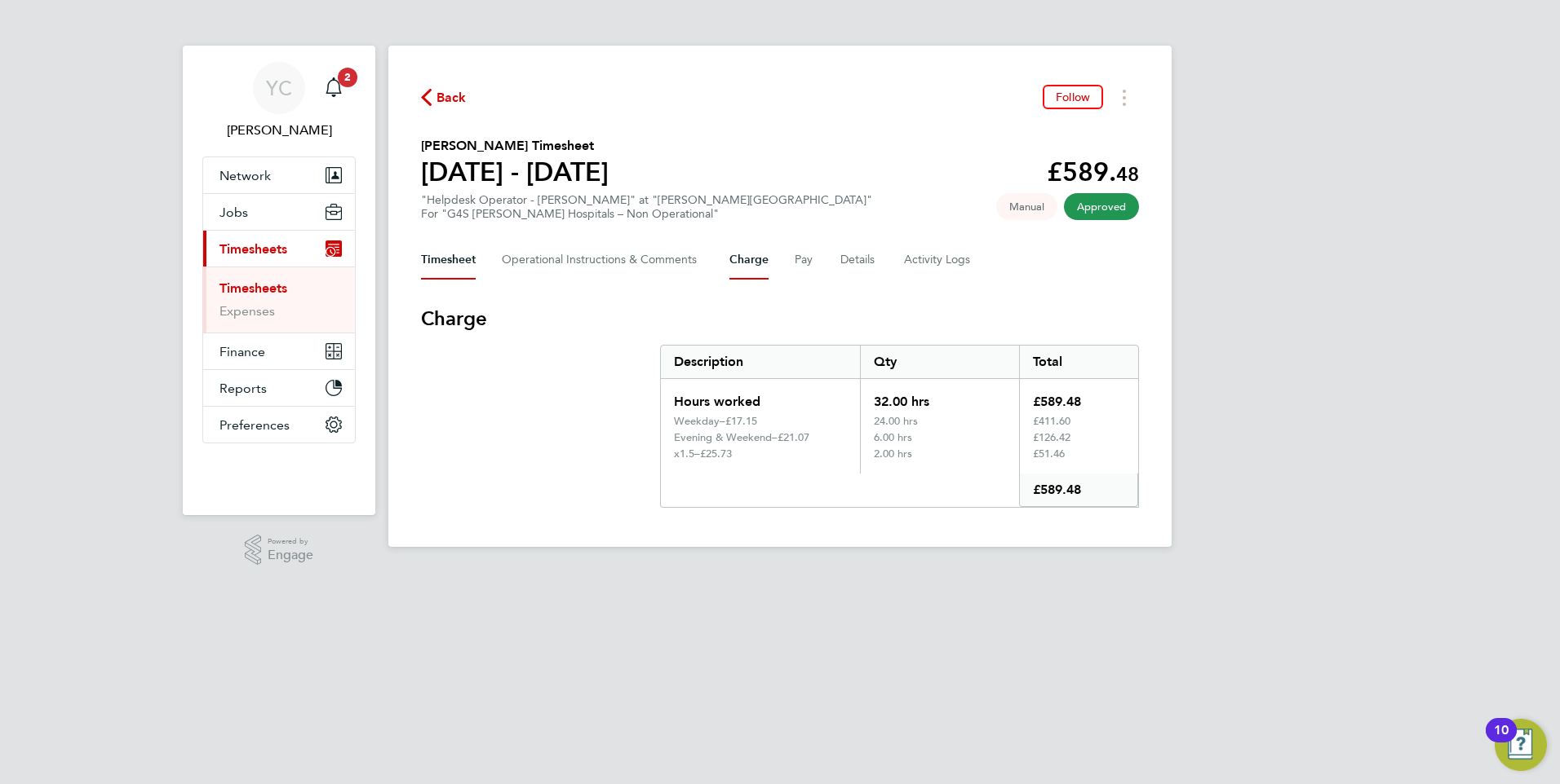
click at [445, 260] on button "Timesheet" at bounding box center [448, 260] width 55 height 39
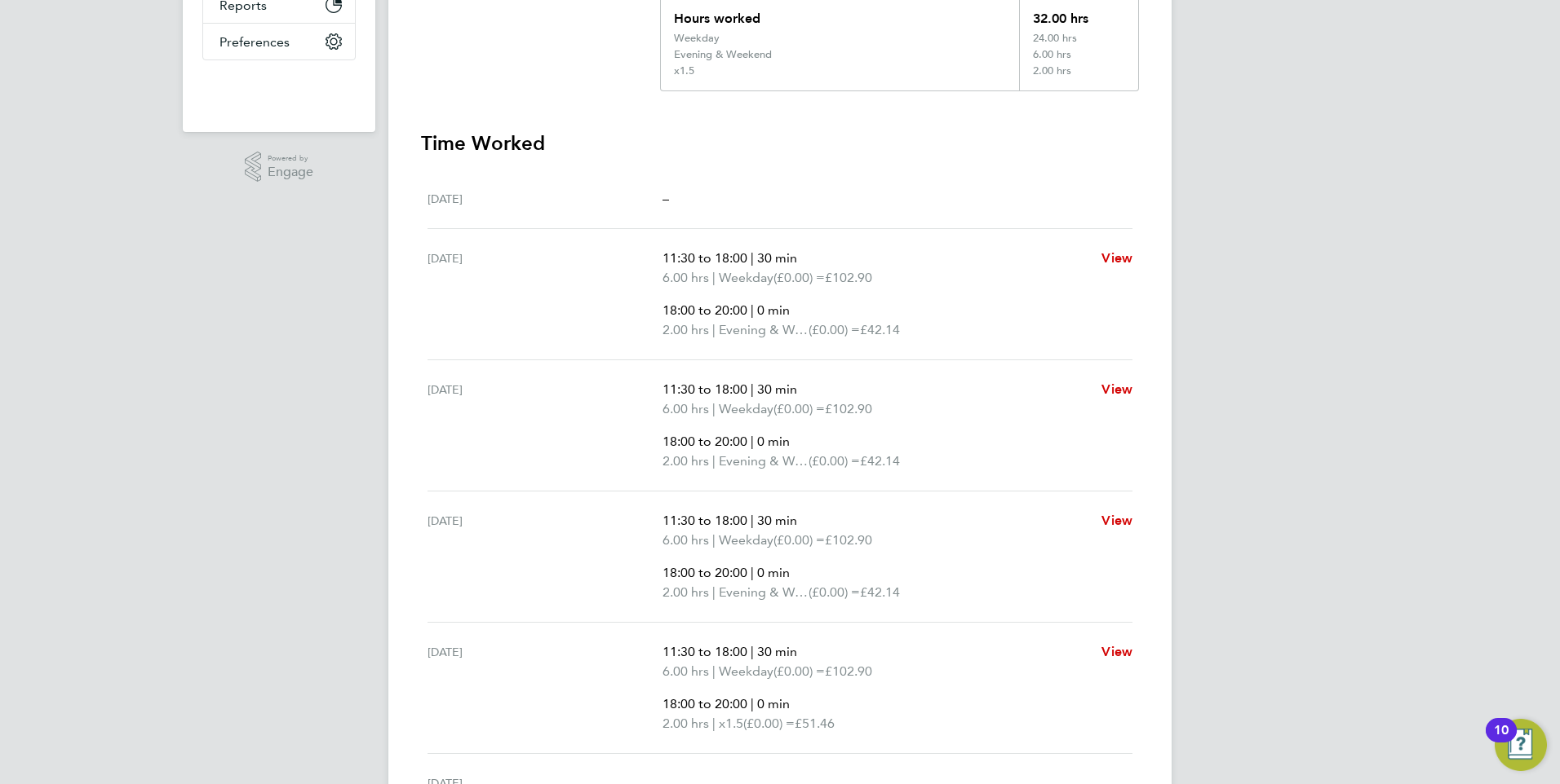
scroll to position [571, 0]
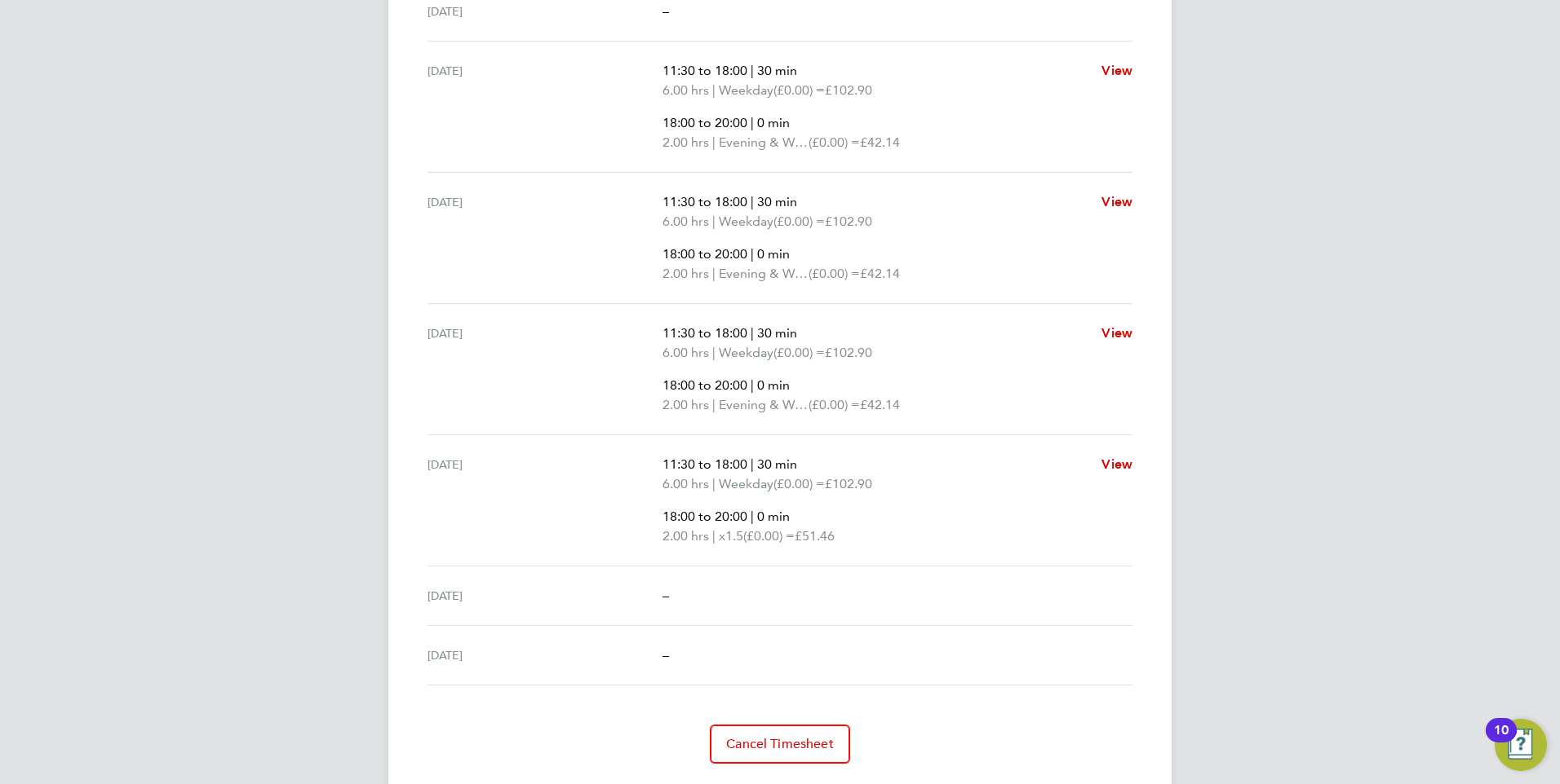
click at [220, 603] on div "YC Yazmin Cole Notifications 2 Applications: Network Team Members Businesses Si…" at bounding box center [780, 129] width 1560 height 1400
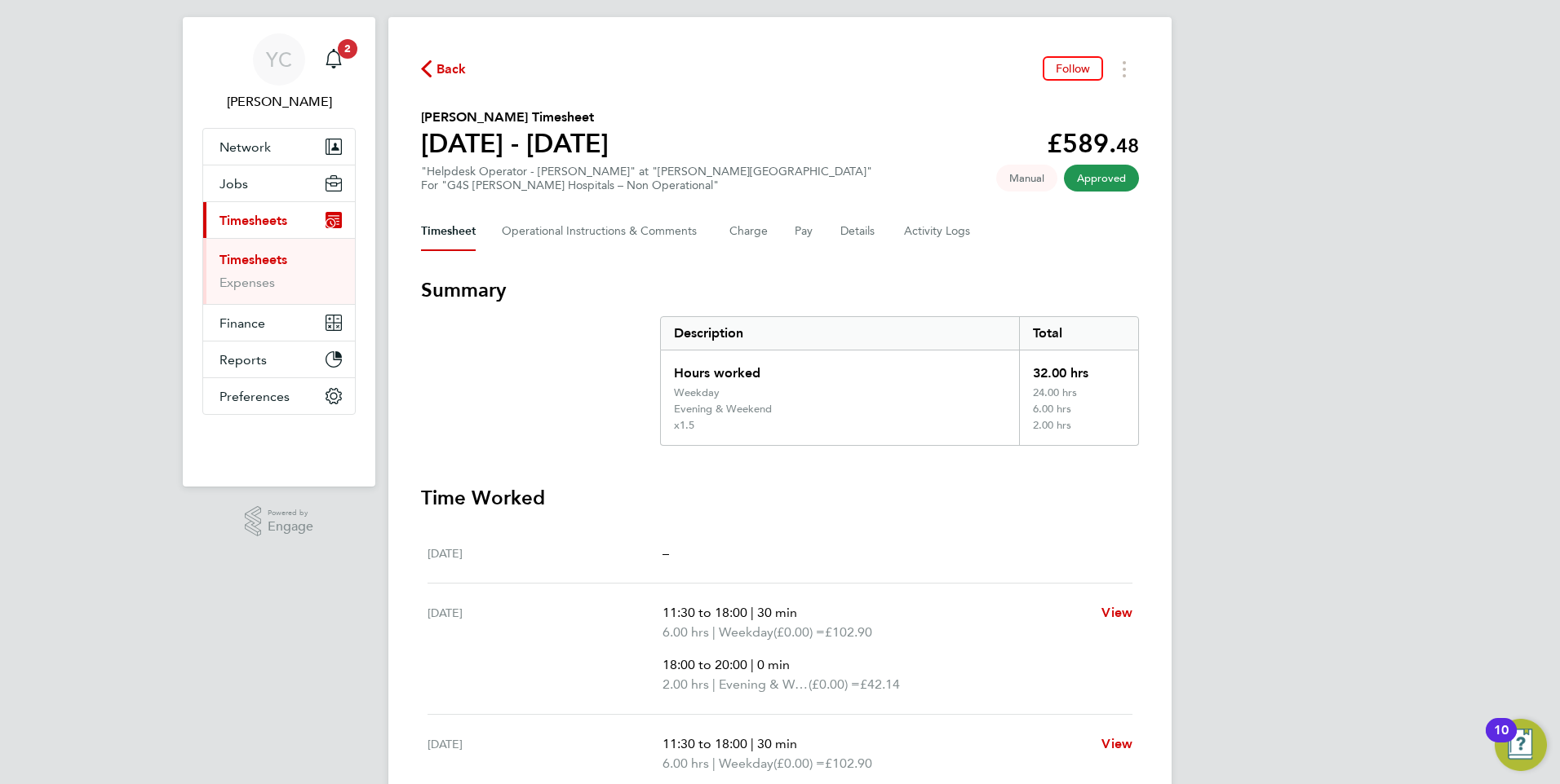
scroll to position [0, 0]
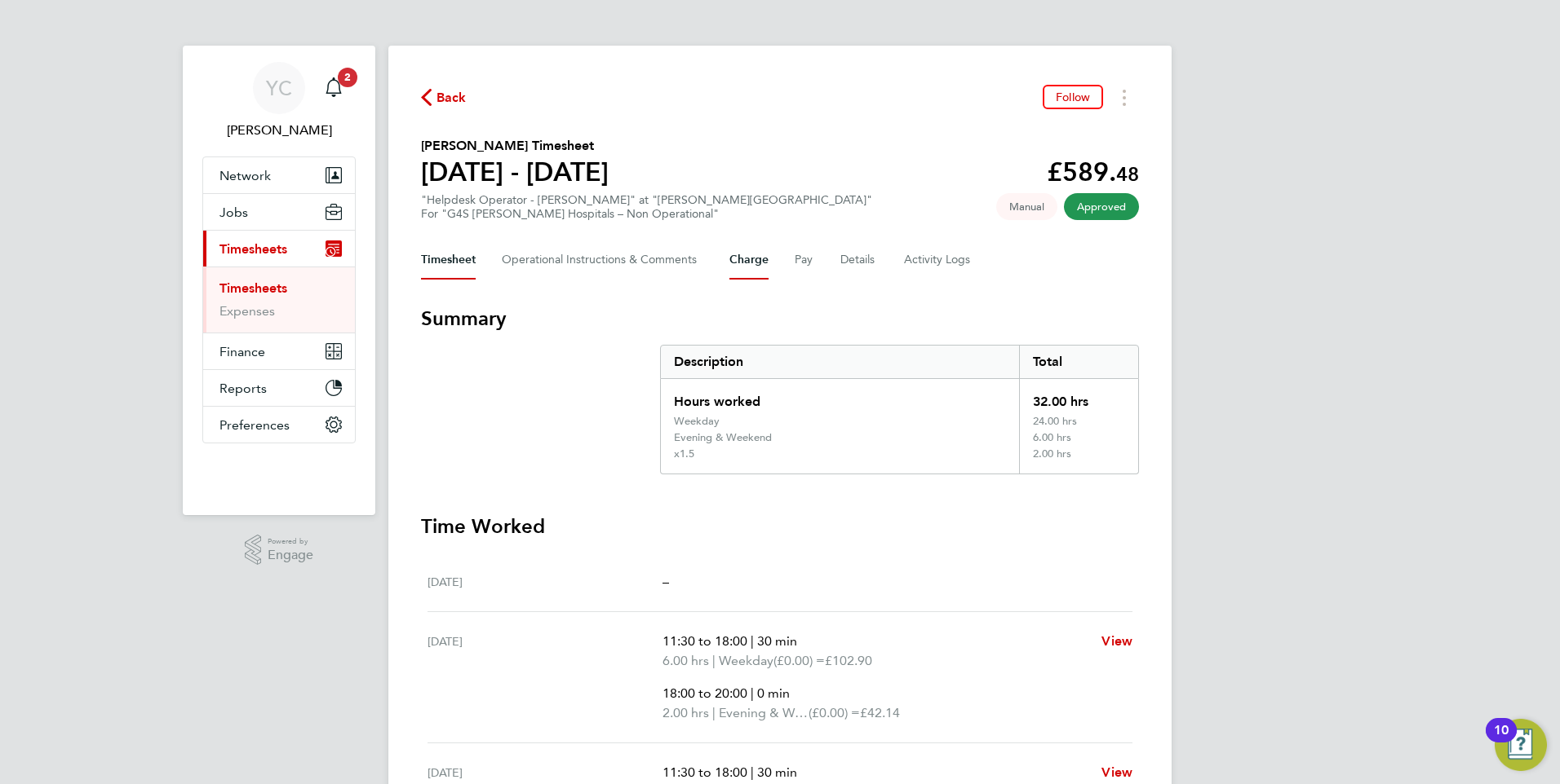
click at [730, 259] on button "Charge" at bounding box center [749, 260] width 39 height 39
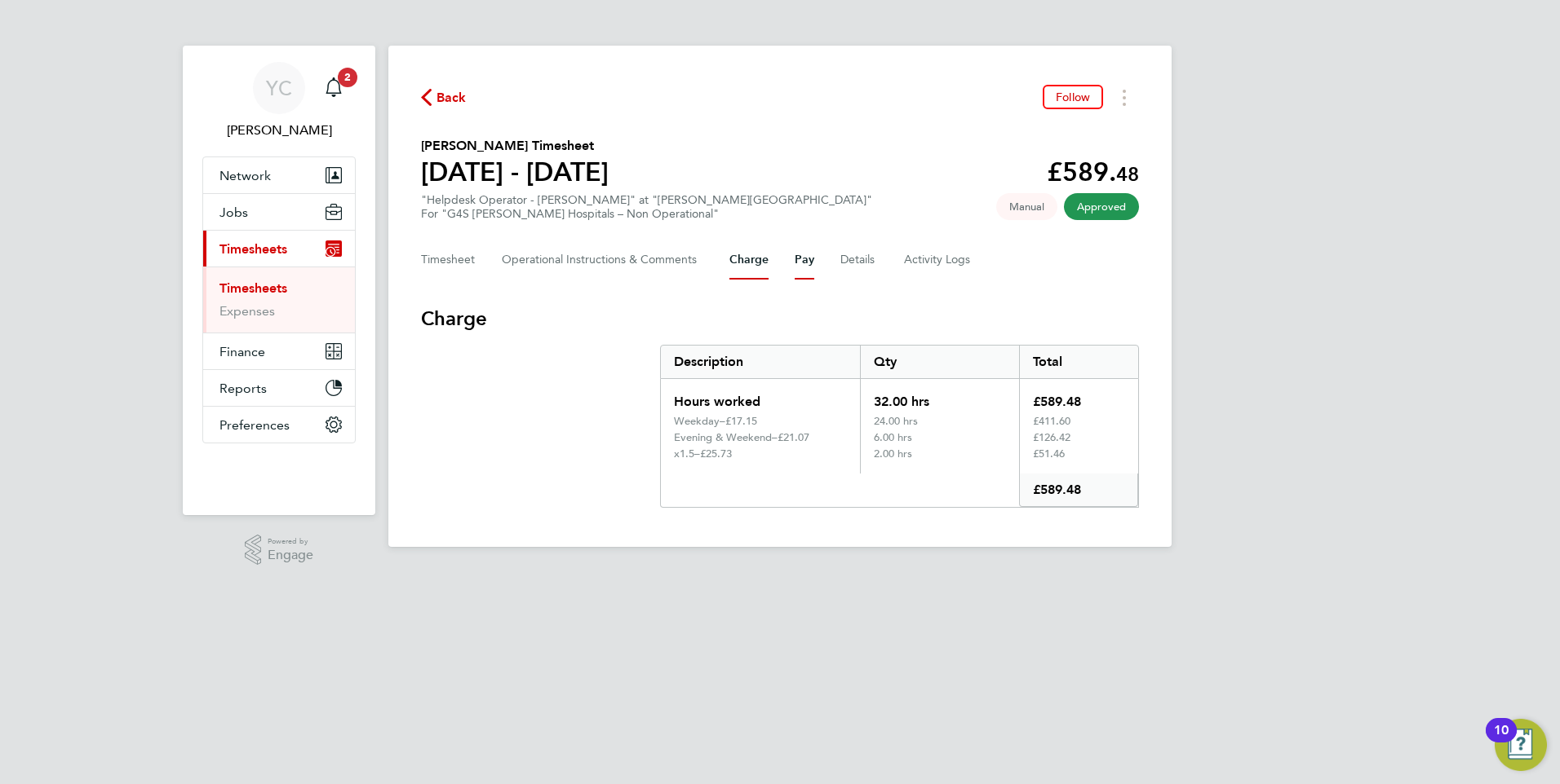
click at [800, 266] on button "Pay" at bounding box center [804, 260] width 20 height 39
click at [437, 87] on button "Back" at bounding box center [444, 97] width 46 height 20
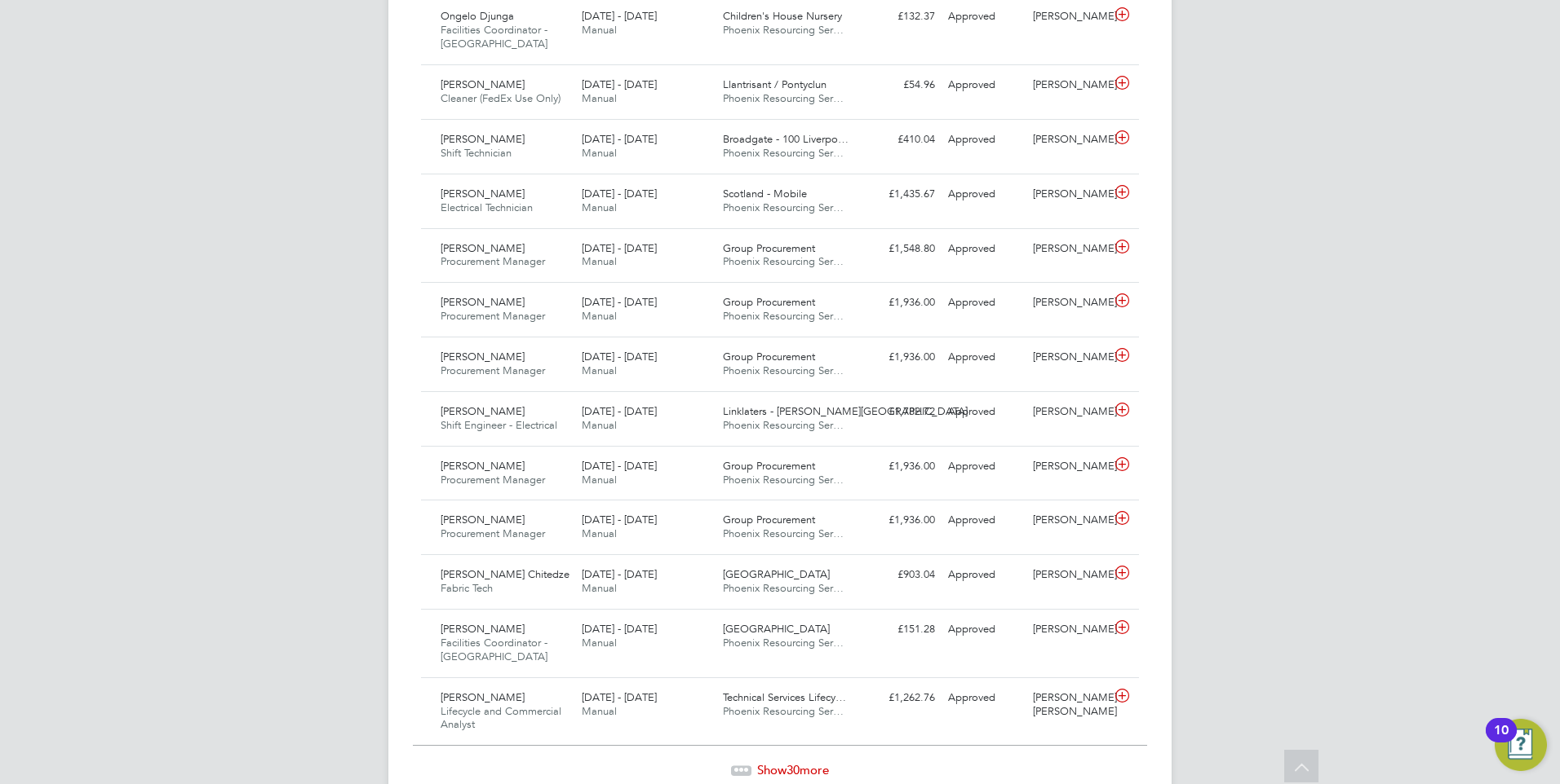
click at [780, 762] on span "Show 30 more" at bounding box center [793, 769] width 72 height 16
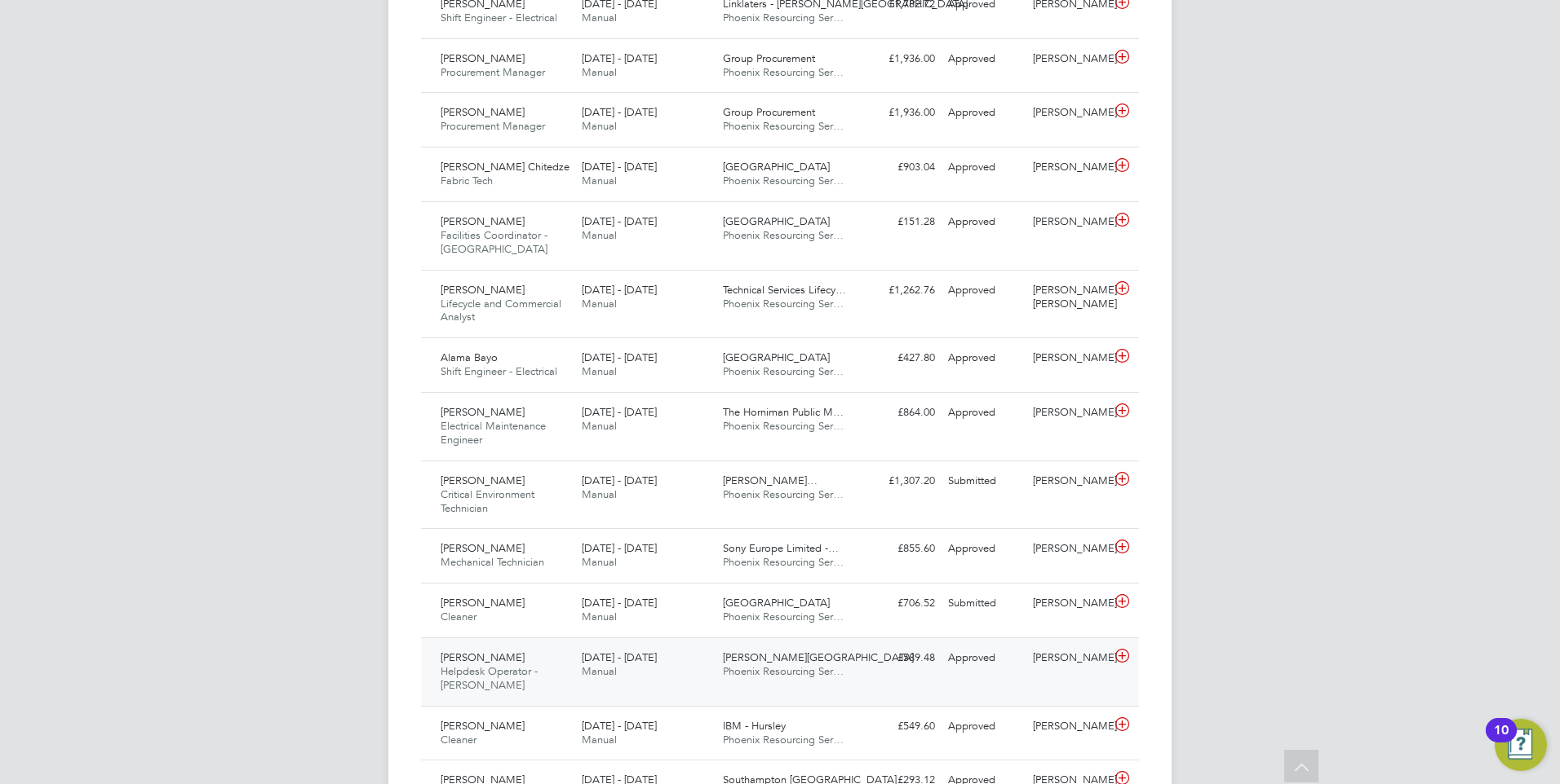
click at [897, 638] on div "Nitin Chauhan Helpdesk Operator - Churchill 25 - 31 Aug 2025 25 - 31 Aug 2025 M…" at bounding box center [780, 672] width 717 height 69
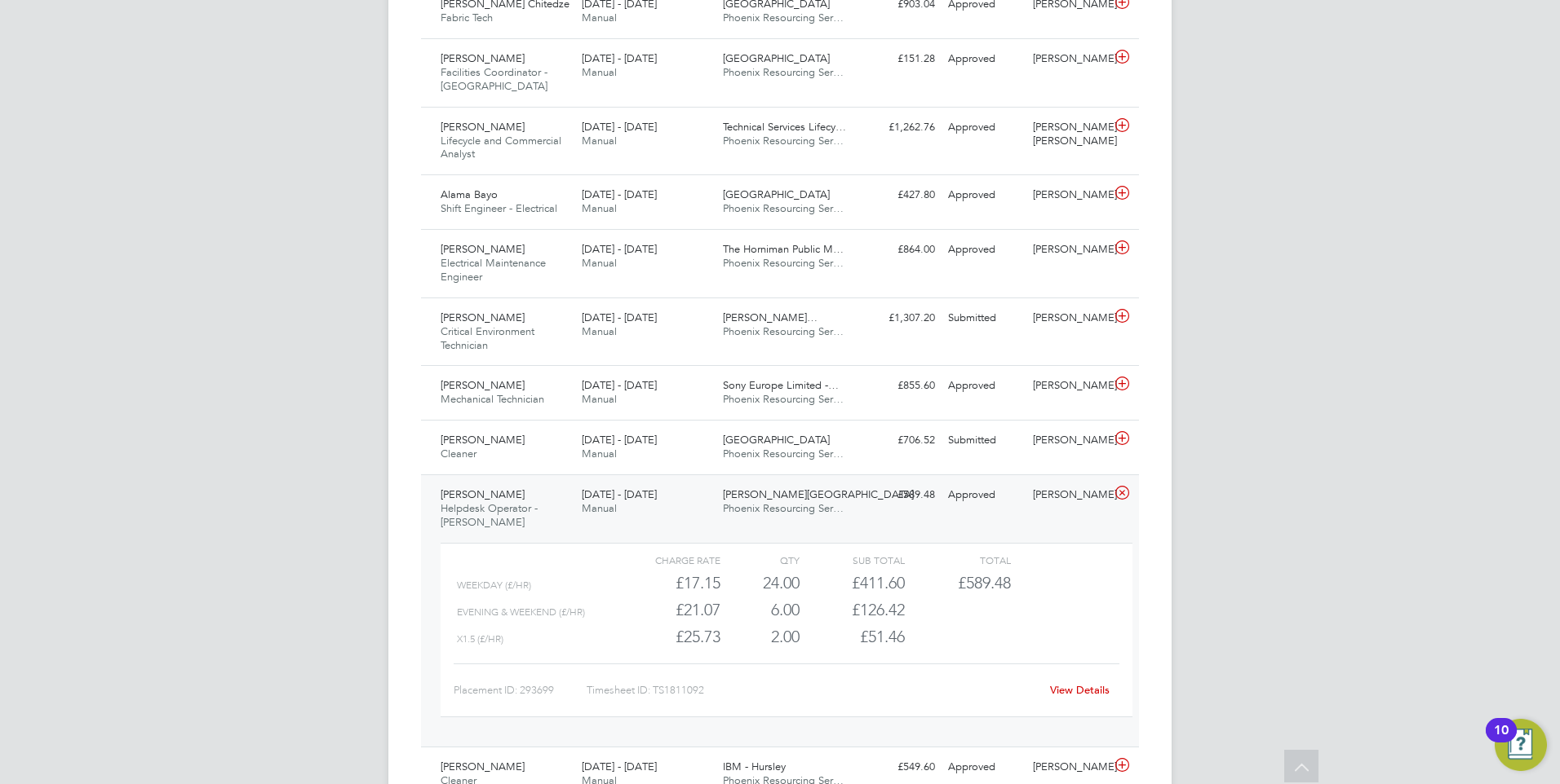
click at [1099, 677] on div "View Details" at bounding box center [1079, 690] width 80 height 26
click at [1088, 683] on link "View Details" at bounding box center [1079, 689] width 60 height 14
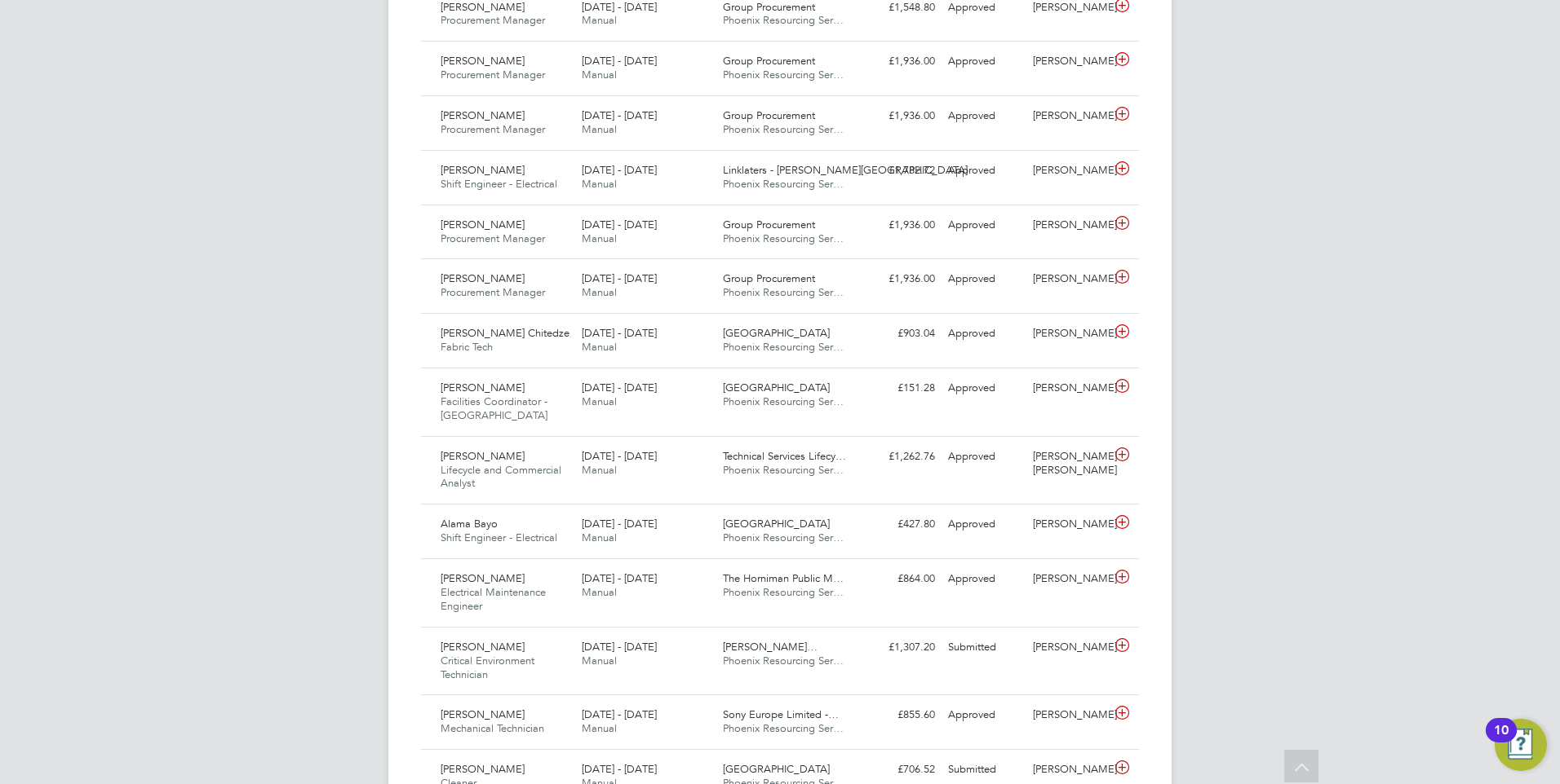
scroll to position [1542, 0]
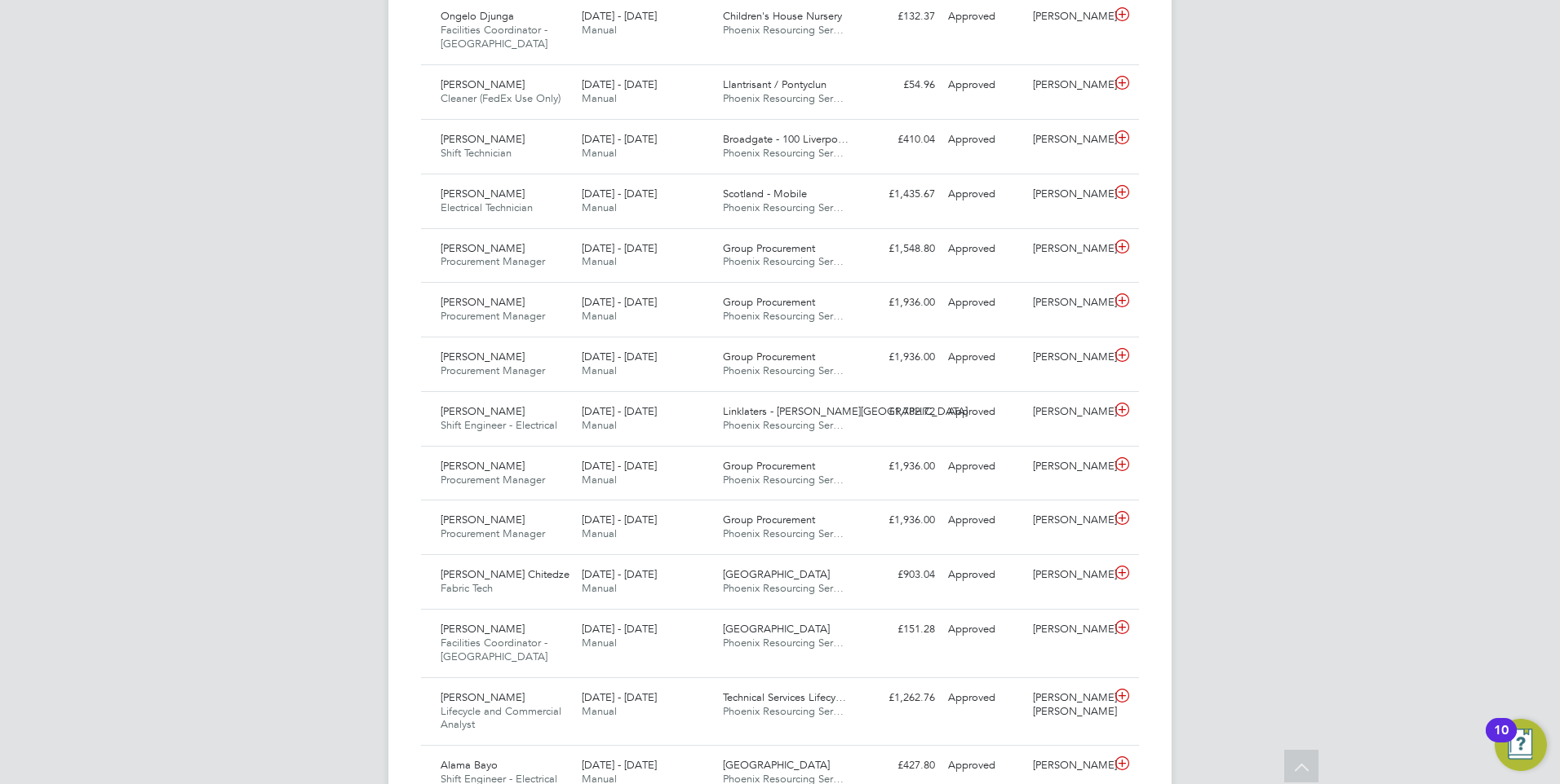
drag, startPoint x: 1333, startPoint y: 438, endPoint x: 1333, endPoint y: 427, distance: 11.0
click at [1333, 438] on div "YC Yazmin Cole Notifications 2 Applications: Network Team Members Businesses Si…" at bounding box center [780, 621] width 1560 height 4328
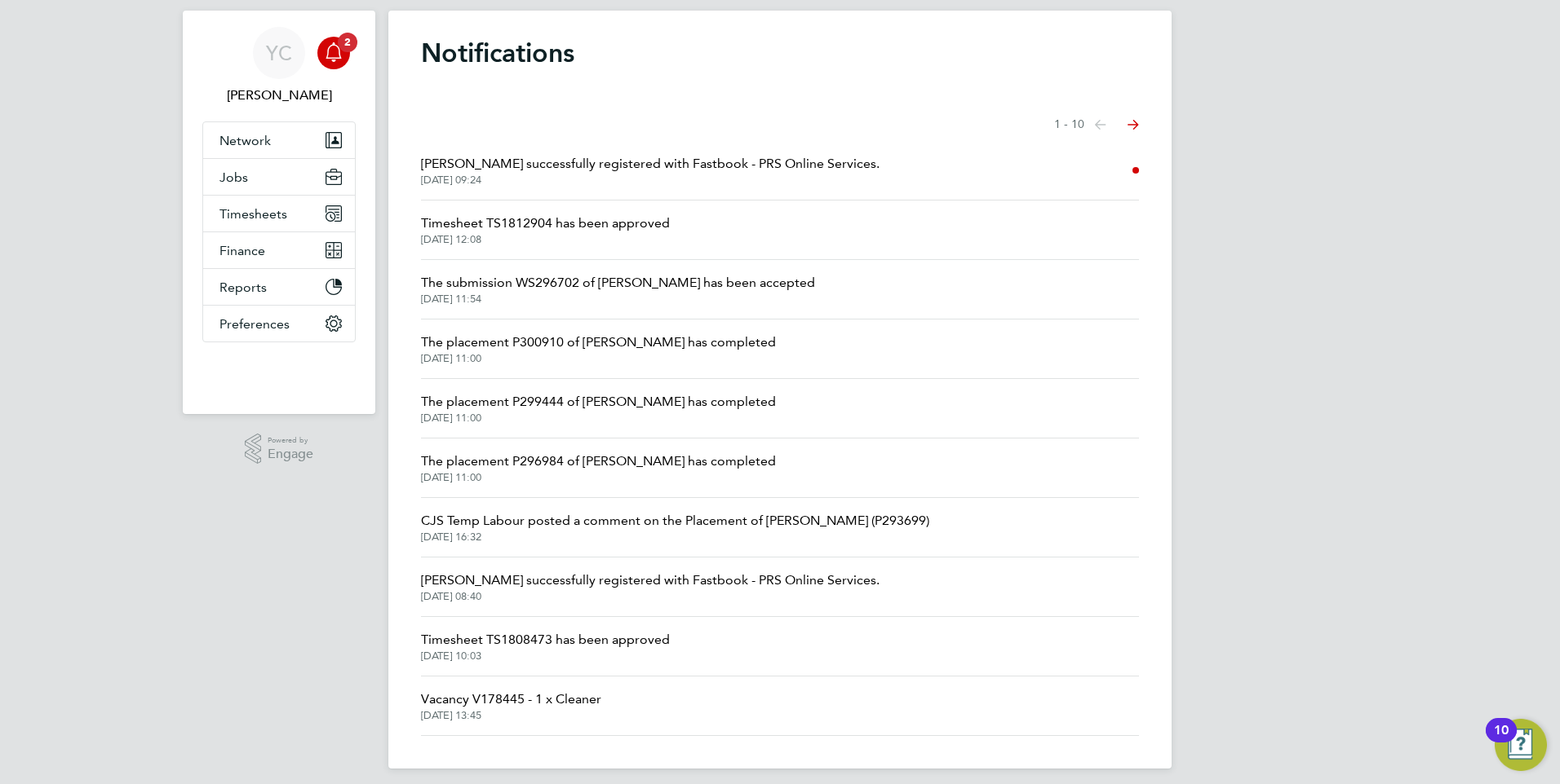
scroll to position [46, 0]
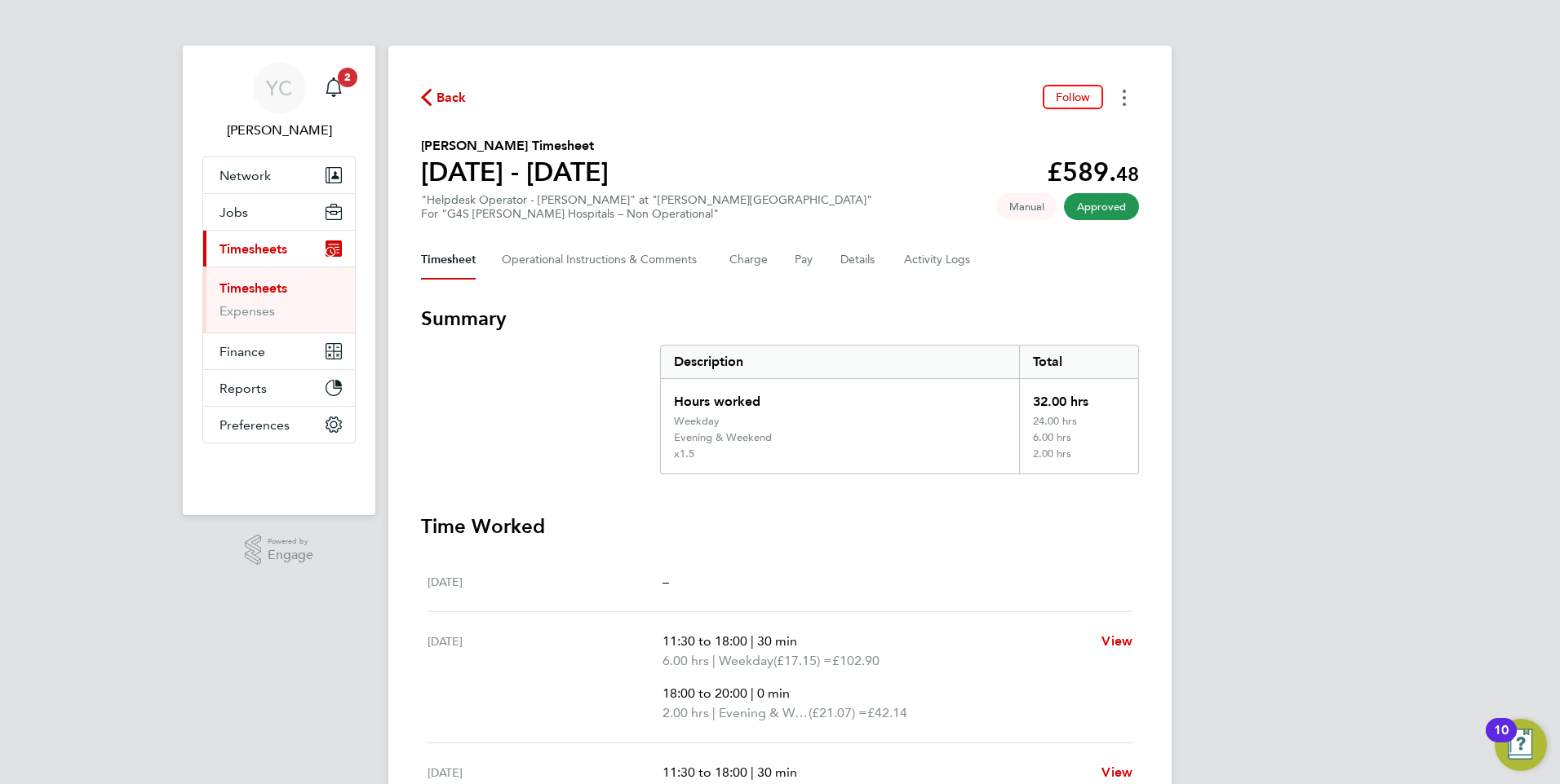
click at [1127, 96] on button "Timesheets Menu" at bounding box center [1124, 97] width 29 height 25
click at [1037, 126] on link "Download timesheet" at bounding box center [1041, 134] width 196 height 33
click at [1356, 114] on div "YC [PERSON_NAME] Notifications 2 Applications: Network Team Members Businesses …" at bounding box center [780, 700] width 1560 height 1400
drag, startPoint x: 533, startPoint y: 423, endPoint x: 557, endPoint y: 425, distance: 24.1
click at [534, 423] on section "Summary Description Total Hours worked 32.00 hrs Weekday 24.00 hrs Evening & We…" at bounding box center [780, 390] width 717 height 169
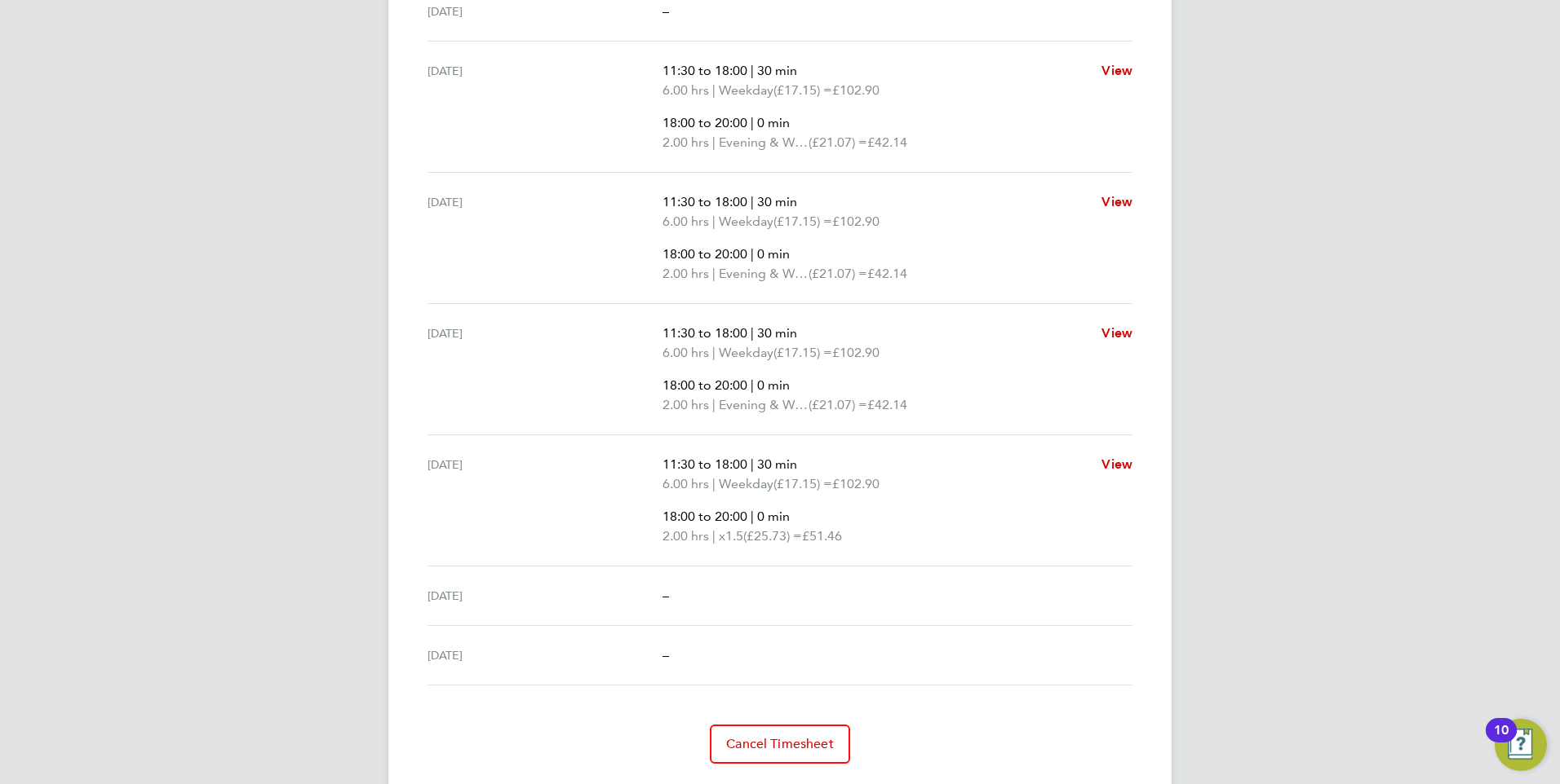
click at [208, 352] on div "YC [PERSON_NAME] Notifications 2 Applications: Network Team Members Businesses …" at bounding box center [780, 129] width 1560 height 1400
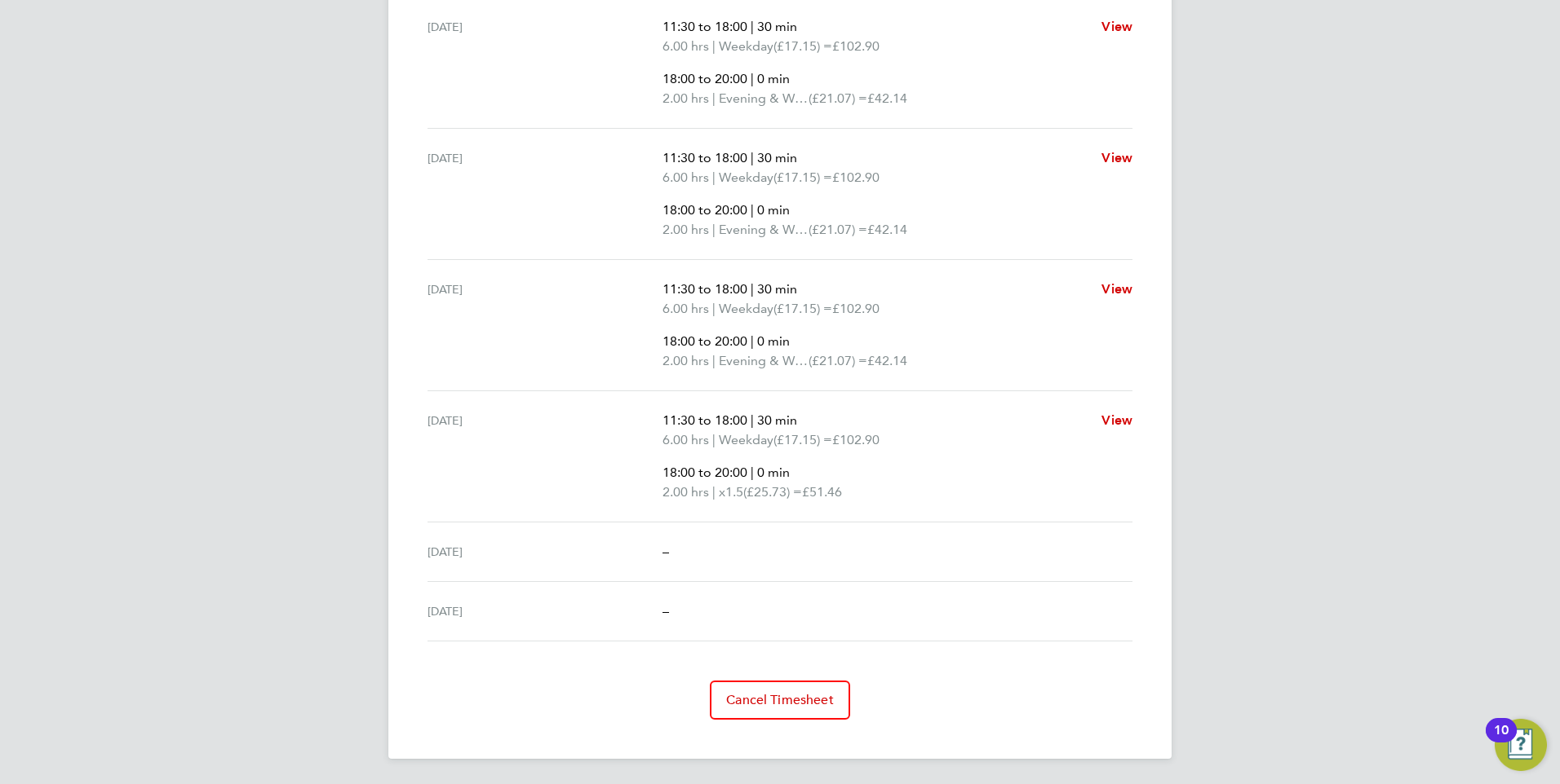
scroll to position [616, 0]
click at [281, 470] on div "YC [PERSON_NAME] Notifications 2 Applications: Network Team Members Businesses …" at bounding box center [780, 84] width 1560 height 1400
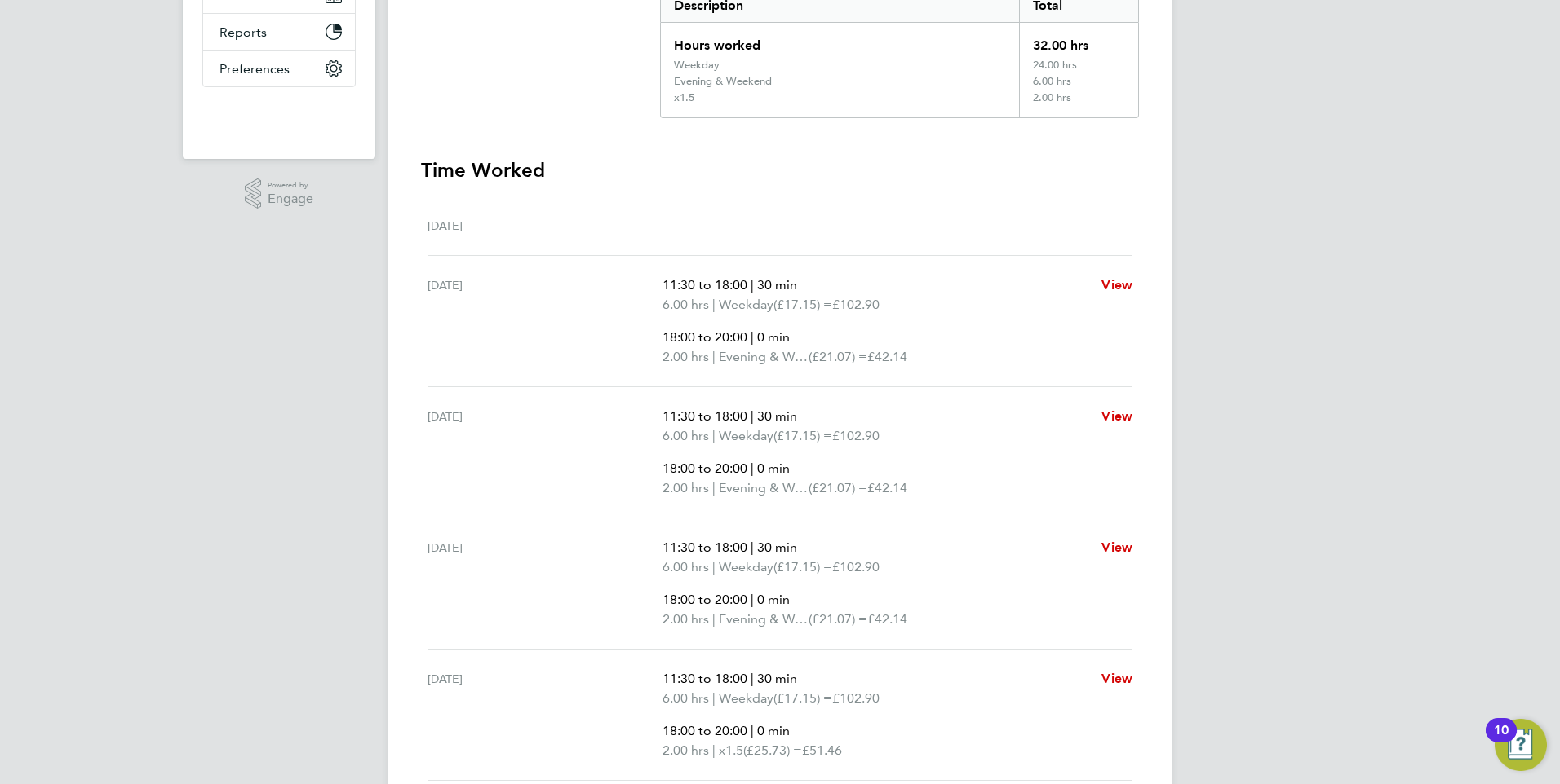
scroll to position [127, 0]
